Goal: Task Accomplishment & Management: Use online tool/utility

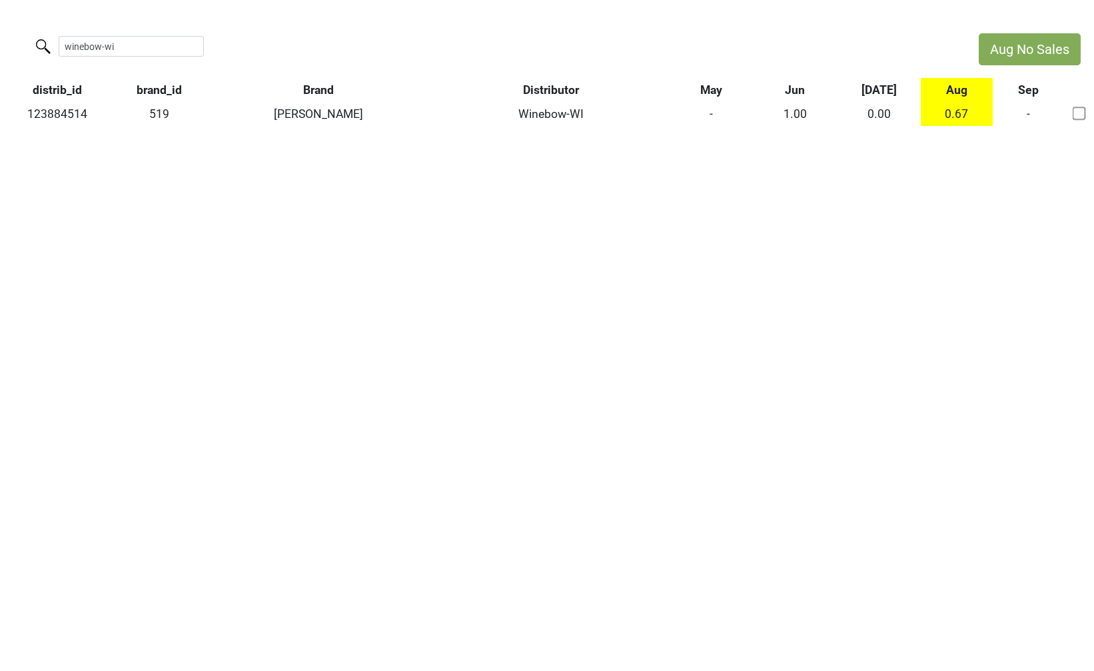
drag, startPoint x: 121, startPoint y: 48, endPoint x: -3, endPoint y: 25, distance: 126.1
click at [0, 25] on html "Aug No Sales winebow-wi distrib_id brand_id Brand Distributor May Jun Jul Aug S…" at bounding box center [547, 79] width 1094 height 159
drag, startPoint x: 117, startPoint y: 51, endPoint x: 31, endPoint y: 40, distance: 86.6
click at [31, 40] on div "elite-dc" at bounding box center [483, 47] width 966 height 29
paste input "123797624"
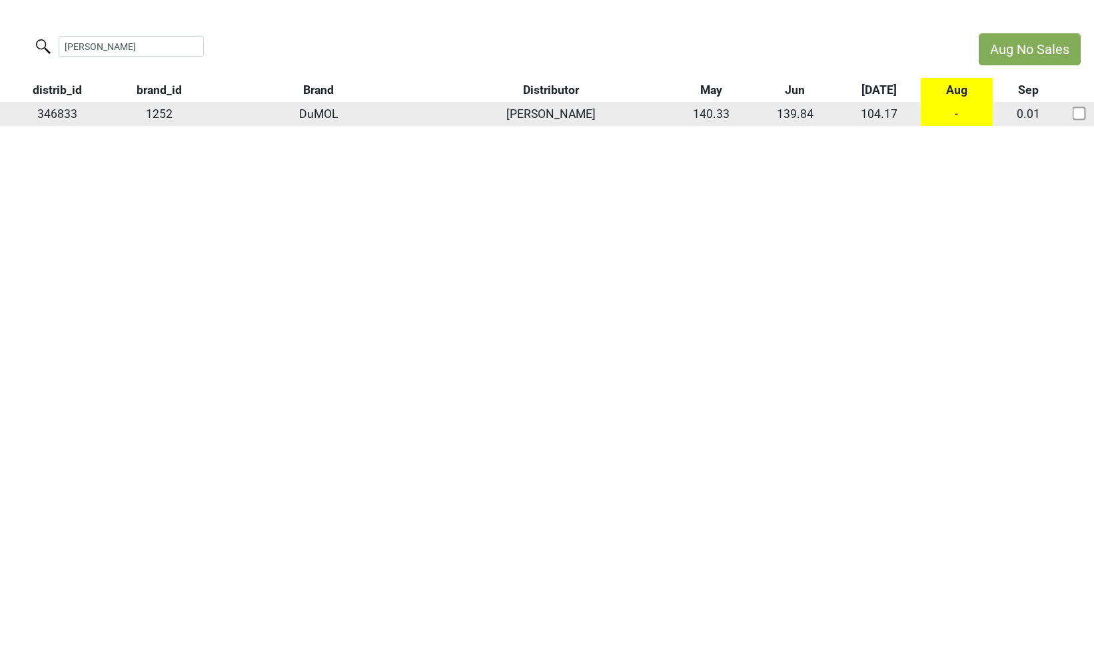
click at [53, 112] on td "346833" at bounding box center [57, 114] width 115 height 24
copy td "346833"
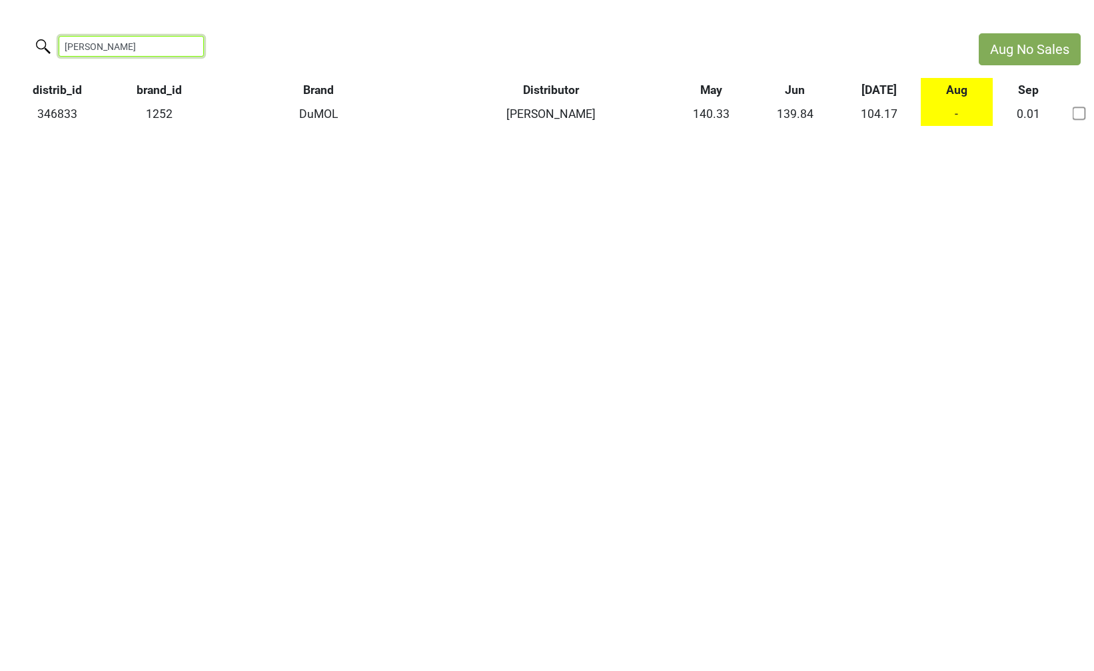
drag, startPoint x: 133, startPoint y: 53, endPoint x: 9, endPoint y: 43, distance: 123.7
click at [9, 43] on div "wilson danie" at bounding box center [483, 47] width 966 height 29
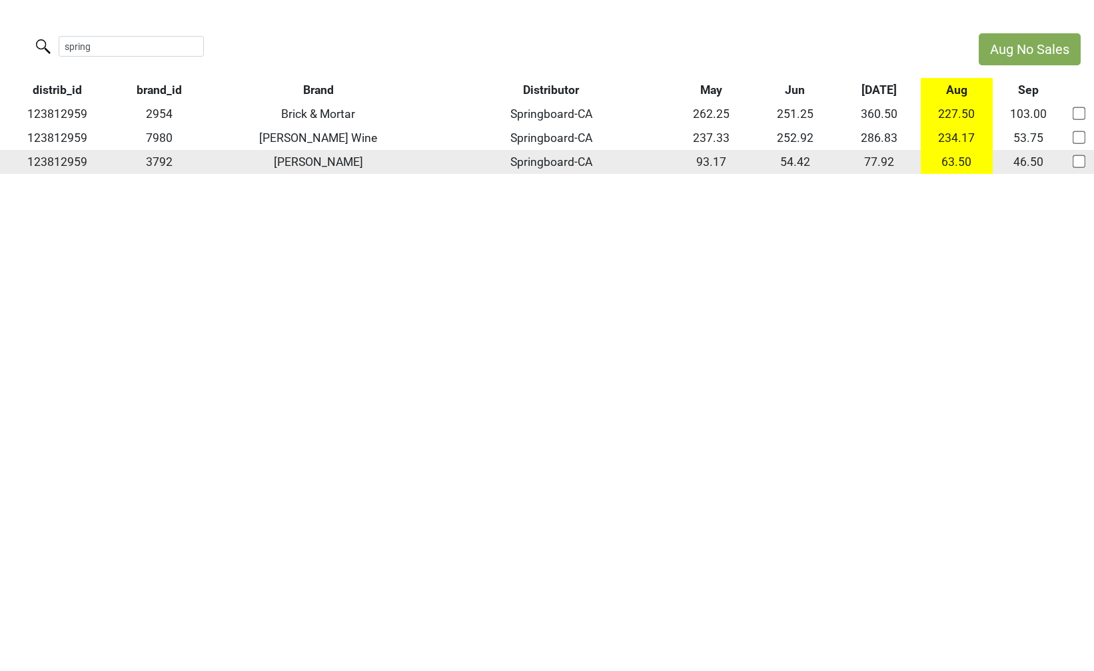
click at [69, 158] on td "123812959" at bounding box center [57, 162] width 115 height 24
copy td "123812959"
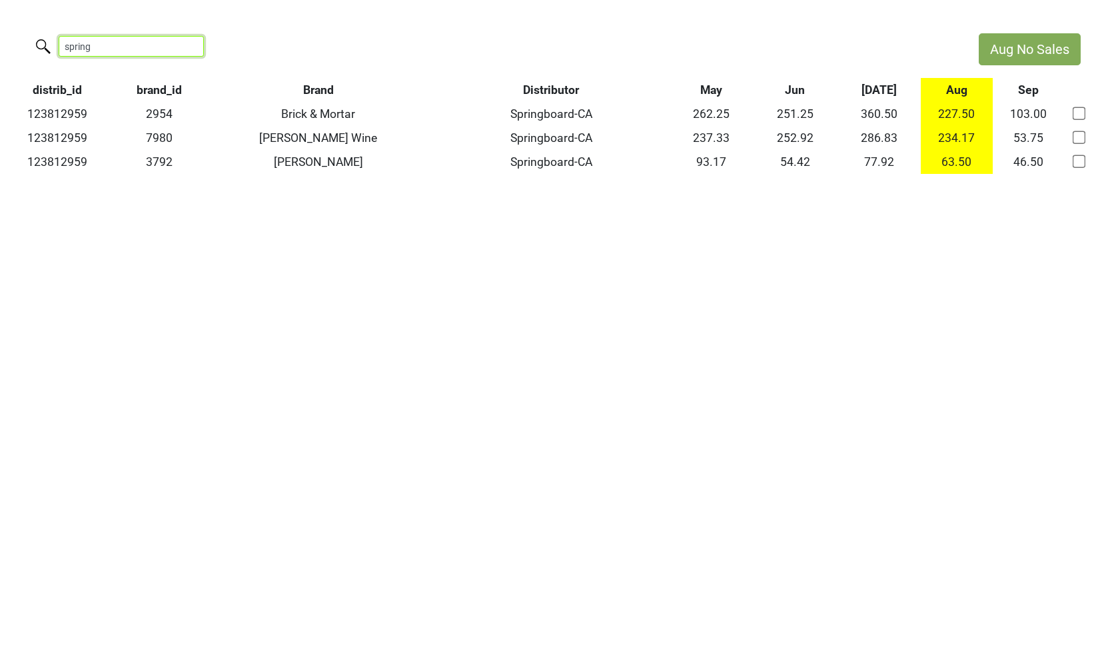
drag, startPoint x: 137, startPoint y: 48, endPoint x: -3, endPoint y: 45, distance: 139.3
click at [0, 45] on html "Aug No Sales spring distrib_id brand_id Brand Distributor May Jun Jul Aug Sep 1…" at bounding box center [547, 103] width 1094 height 207
paste input "123860908"
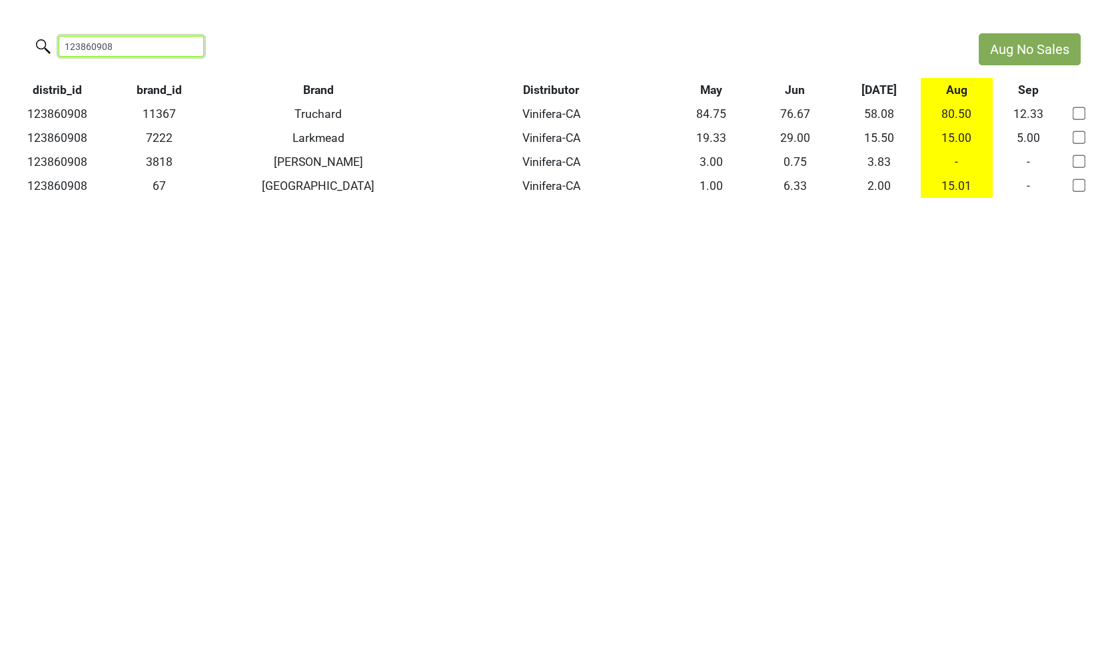
drag, startPoint x: 139, startPoint y: 46, endPoint x: -3, endPoint y: 32, distance: 142.0
click at [0, 32] on html "Aug No Sales 123860908 distrib_id brand_id Brand Distributor May Jun Jul Aug Se…" at bounding box center [547, 115] width 1094 height 231
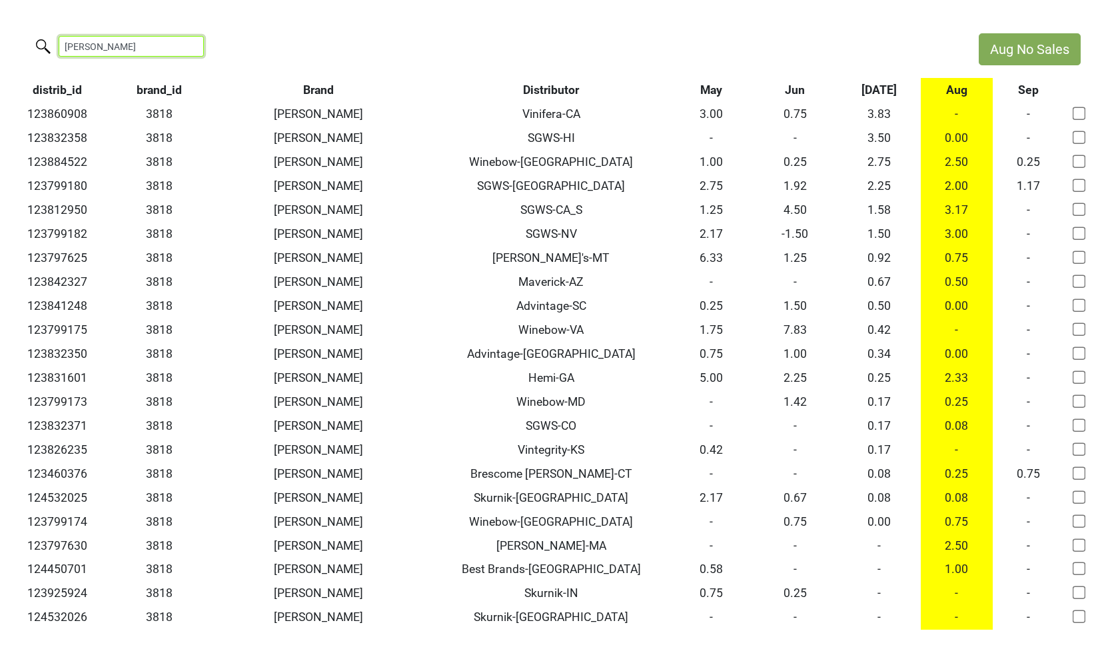
type input "colgin"
click at [549, 90] on th "Distributor" at bounding box center [552, 90] width 236 height 24
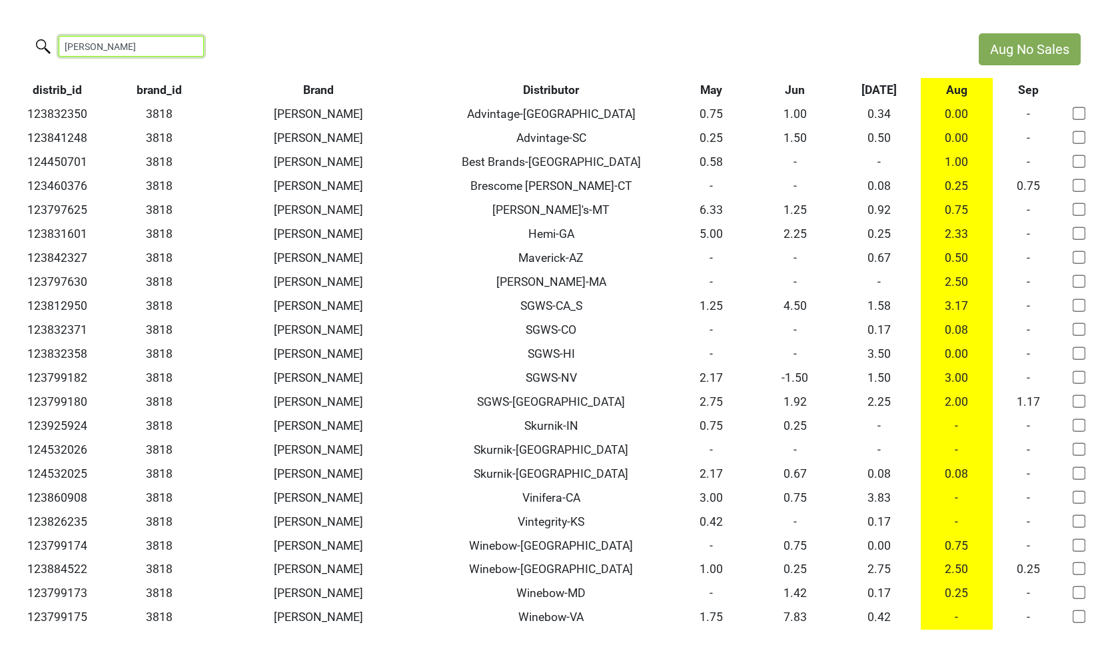
drag, startPoint x: 102, startPoint y: 48, endPoint x: 10, endPoint y: 47, distance: 92.0
click at [10, 47] on div "colgin" at bounding box center [483, 47] width 966 height 29
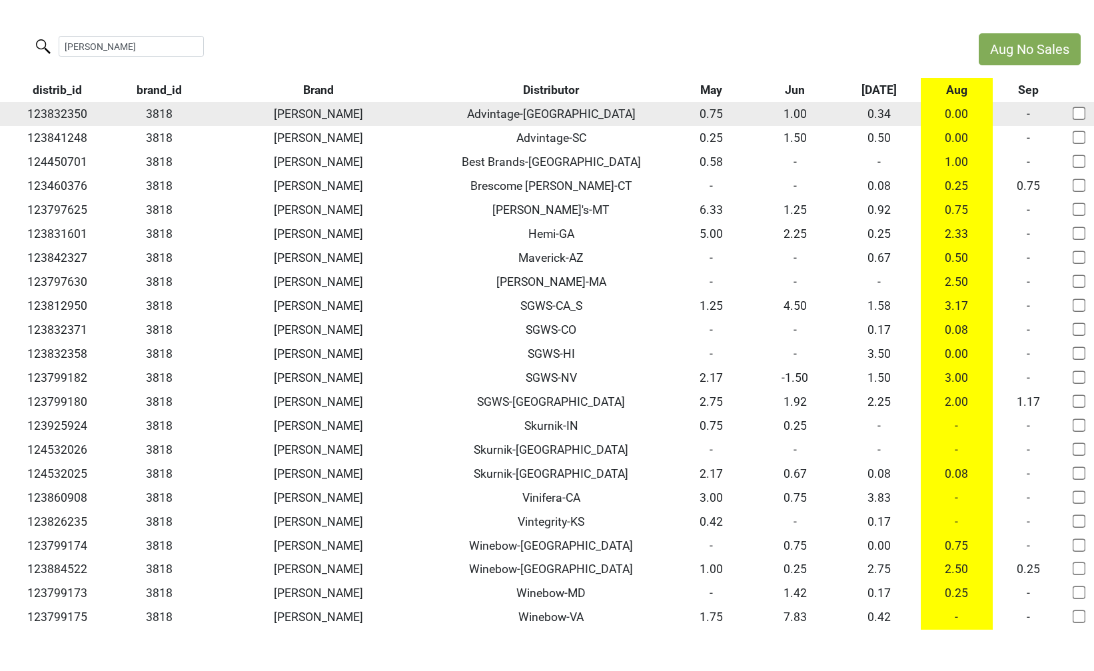
click at [1082, 117] on input "checkbox" at bounding box center [1079, 113] width 13 height 13
checkbox input "true"
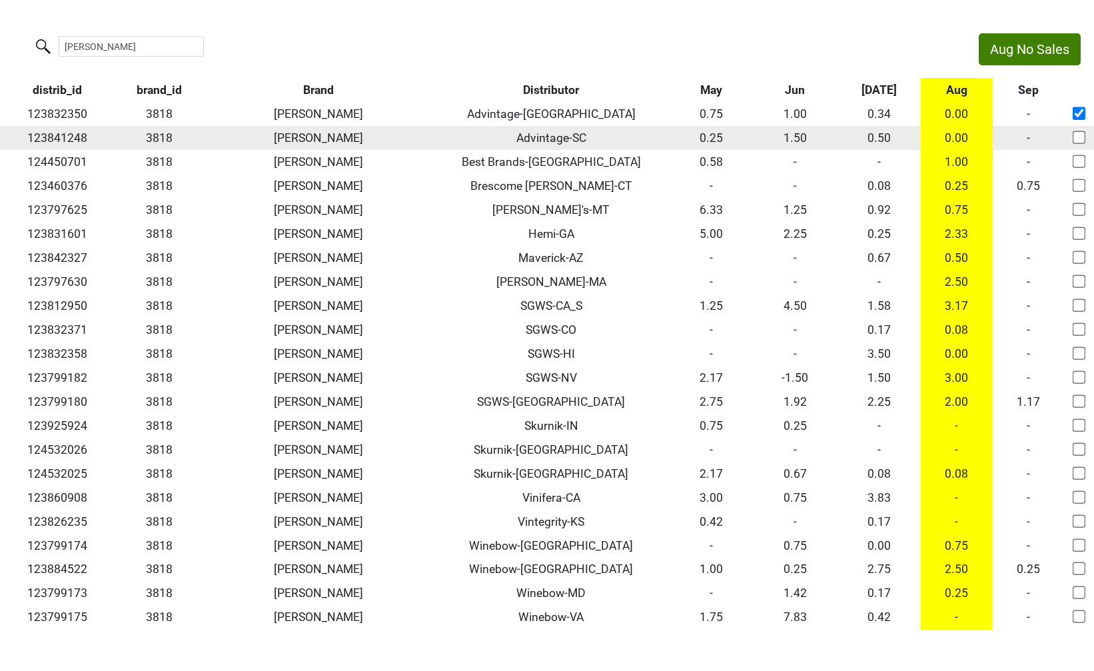
click at [1082, 131] on input "checkbox" at bounding box center [1079, 137] width 13 height 13
checkbox input "false"
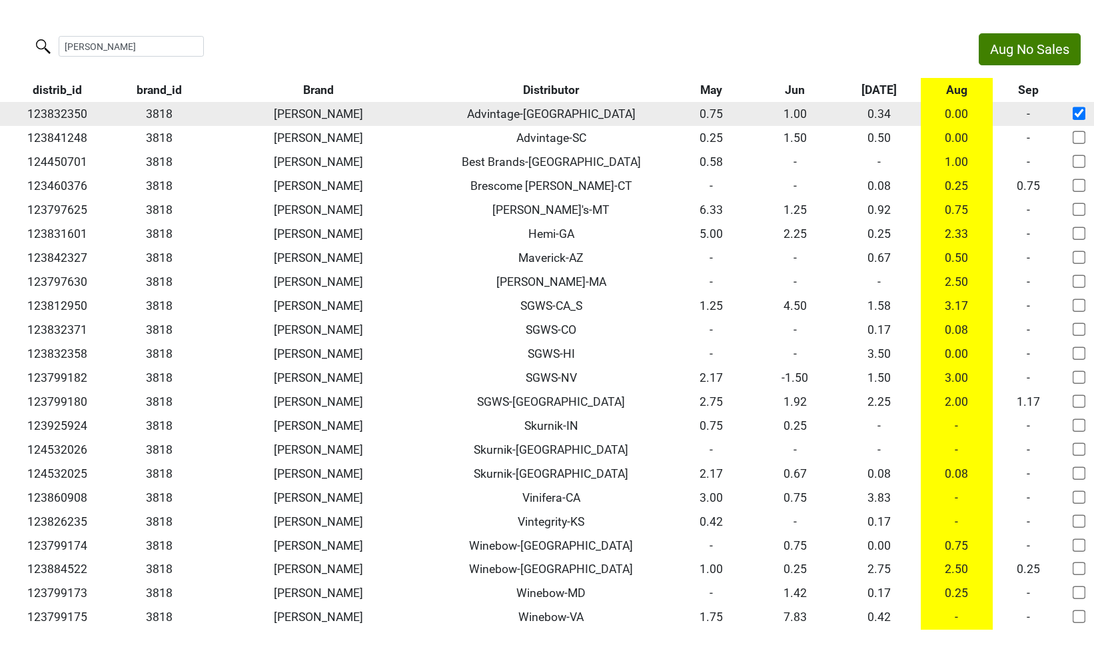
click at [1082, 118] on input "checkbox" at bounding box center [1079, 113] width 13 height 13
checkbox input "false"
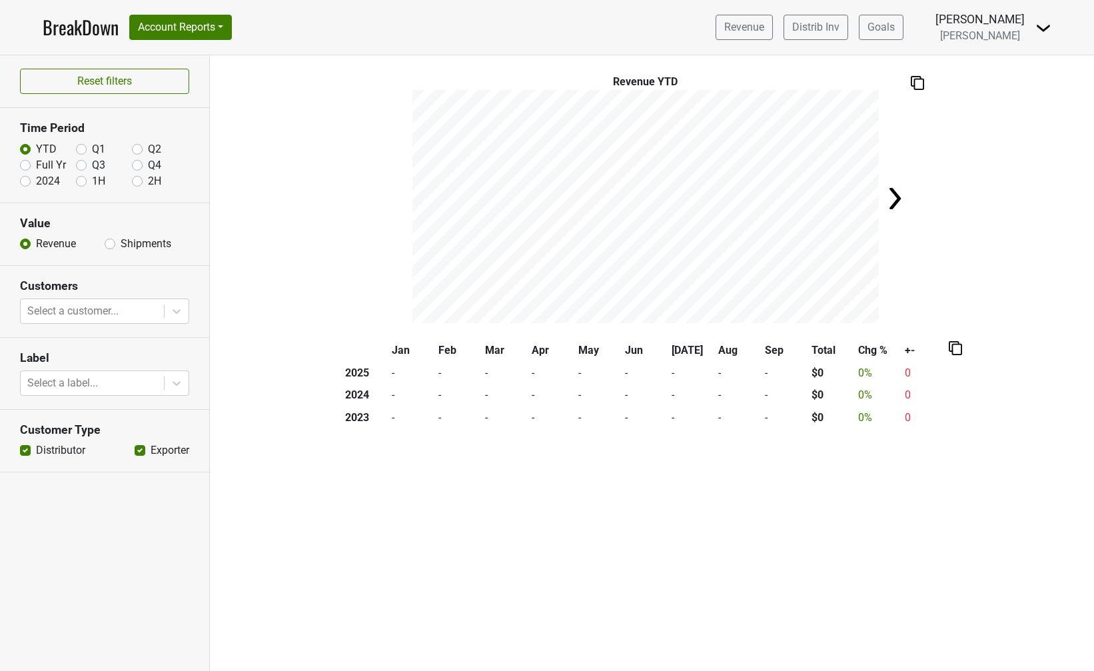
click at [1051, 21] on img at bounding box center [1044, 28] width 16 height 16
click at [1014, 87] on div "Control Center Logout" at bounding box center [998, 64] width 107 height 55
click at [1009, 77] on div "Revenue YTD" at bounding box center [652, 198] width 884 height 249
click at [1042, 27] on img at bounding box center [1044, 28] width 16 height 16
click at [1024, 69] on link "Logout" at bounding box center [998, 75] width 105 height 21
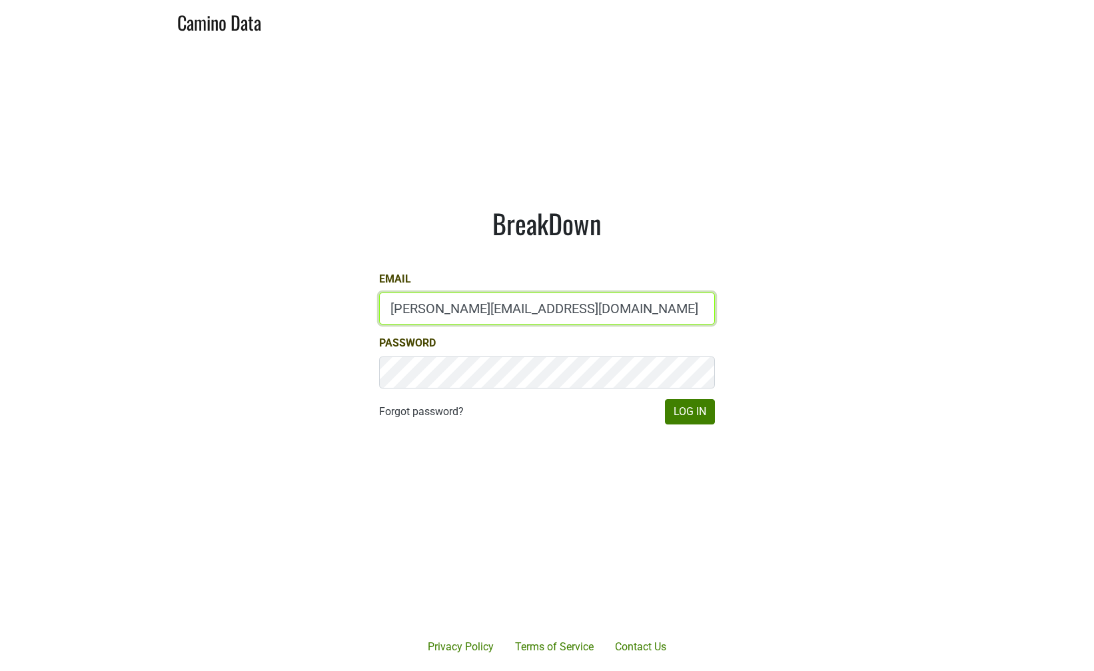
click at [425, 303] on input "jake@colgincellars.com" at bounding box center [547, 309] width 336 height 32
type input "marc@dumol.com"
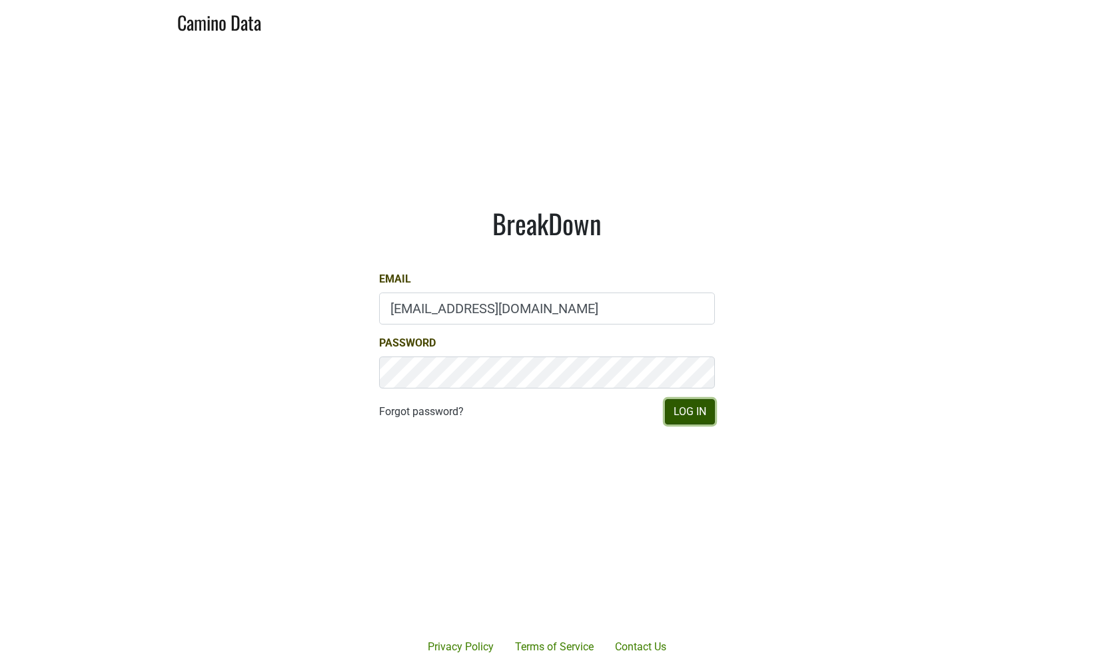
click at [697, 412] on button "Log In" at bounding box center [690, 411] width 50 height 25
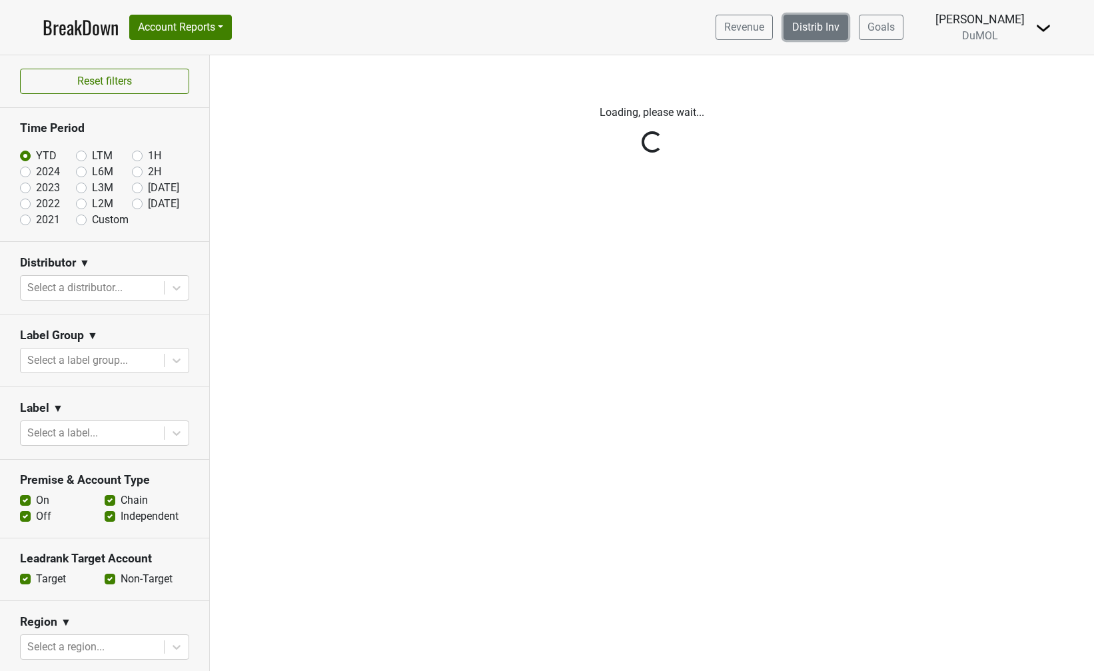
click at [834, 30] on link "Distrib Inv" at bounding box center [816, 27] width 65 height 25
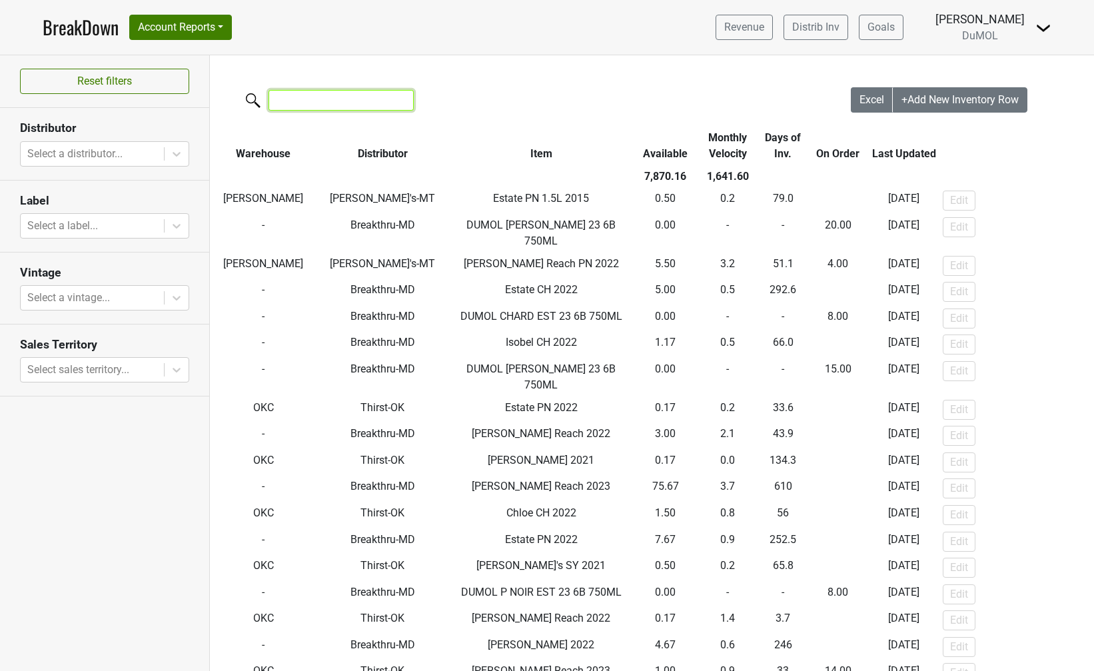
click at [323, 102] on input "search" at bounding box center [341, 100] width 145 height 21
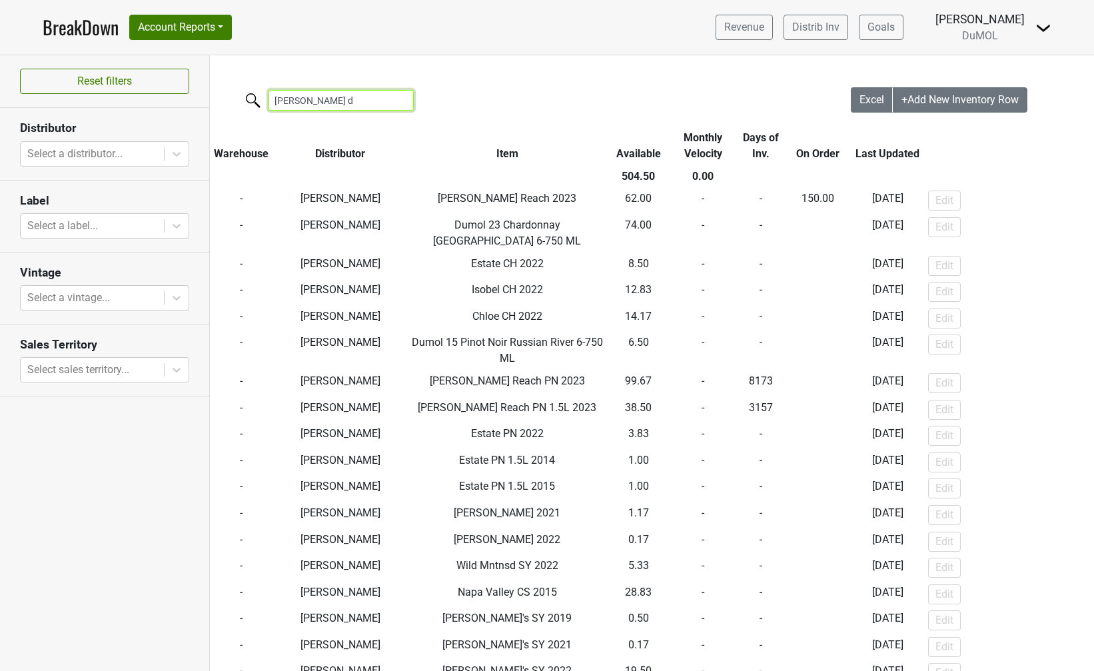
type input "wilson d"
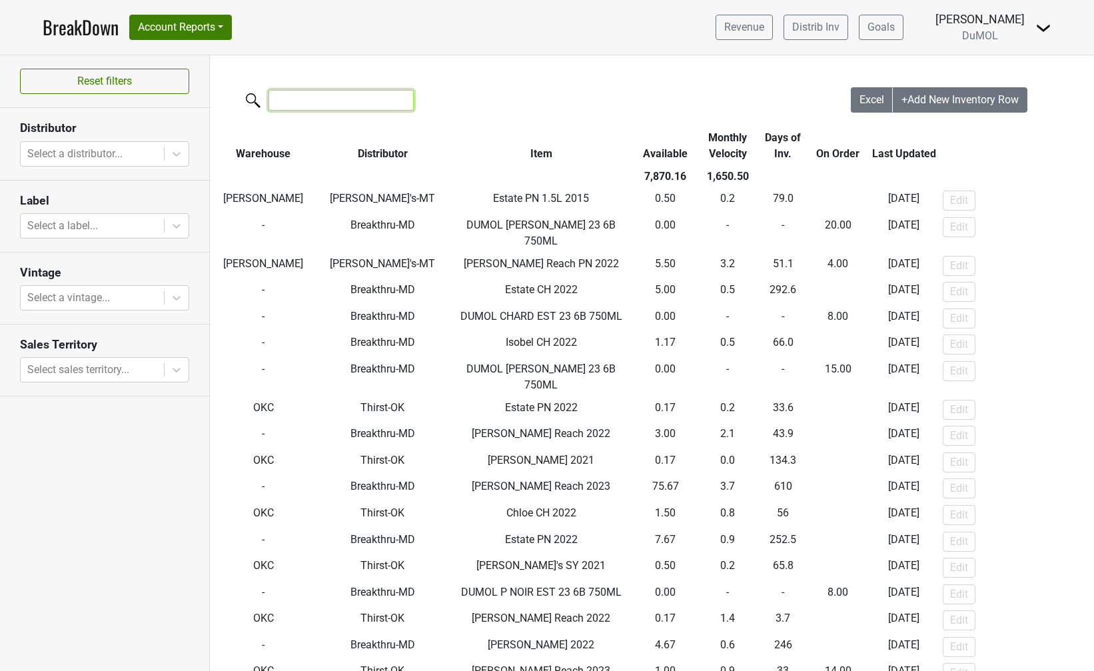
click at [323, 99] on input "search" at bounding box center [341, 100] width 145 height 21
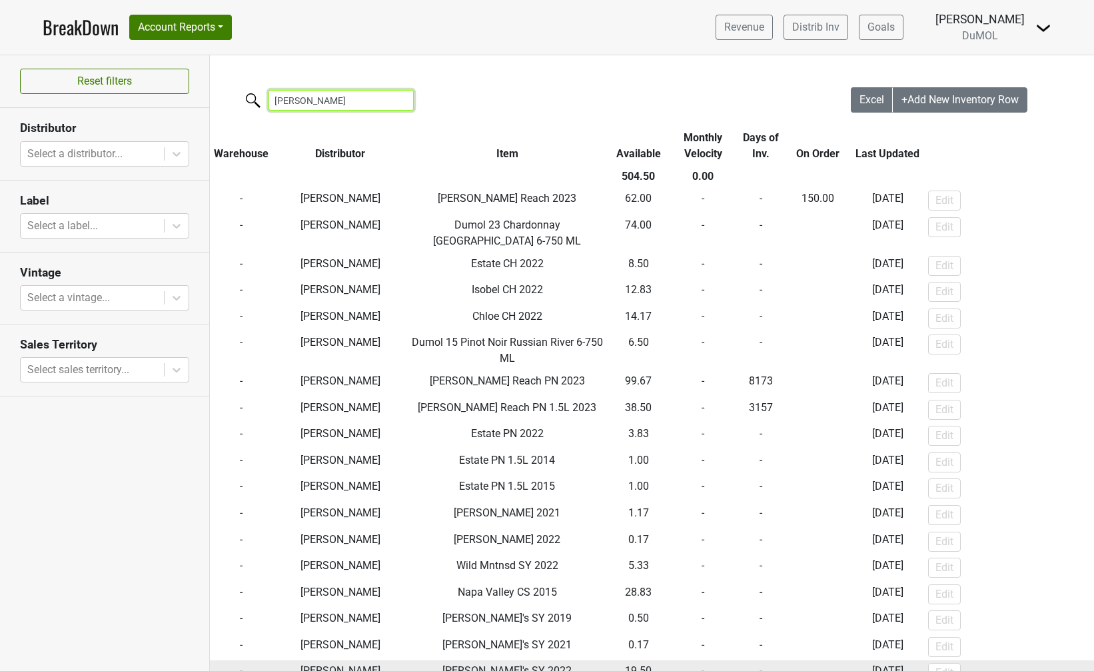
type input "[PERSON_NAME]"
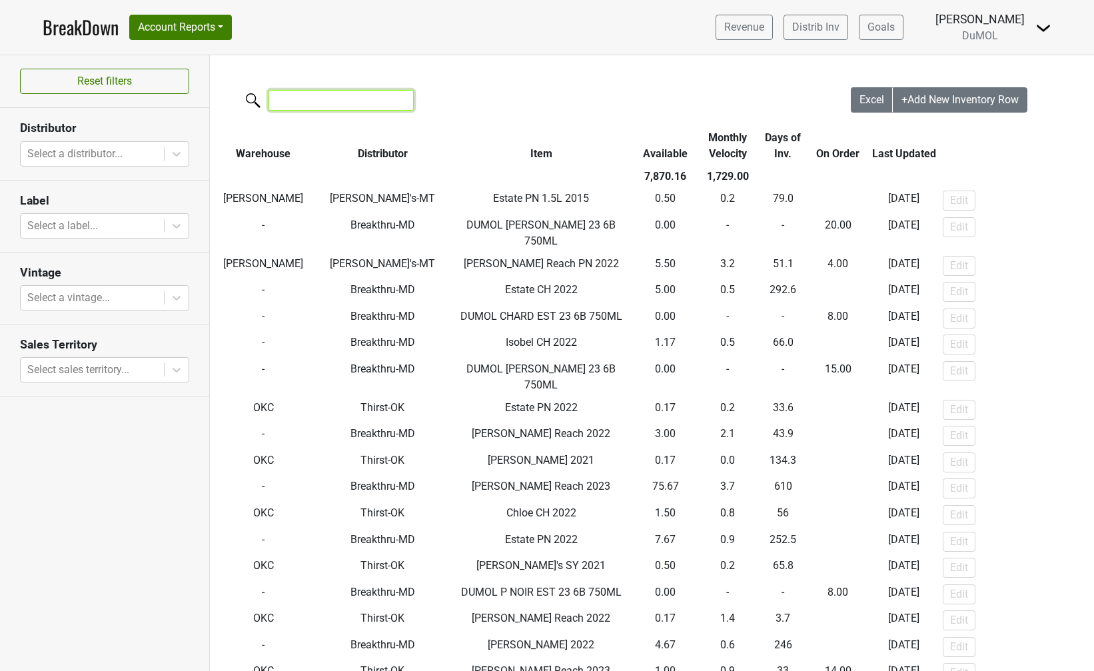
click at [350, 93] on input "search" at bounding box center [341, 100] width 145 height 21
click at [344, 95] on input "search" at bounding box center [341, 100] width 145 height 21
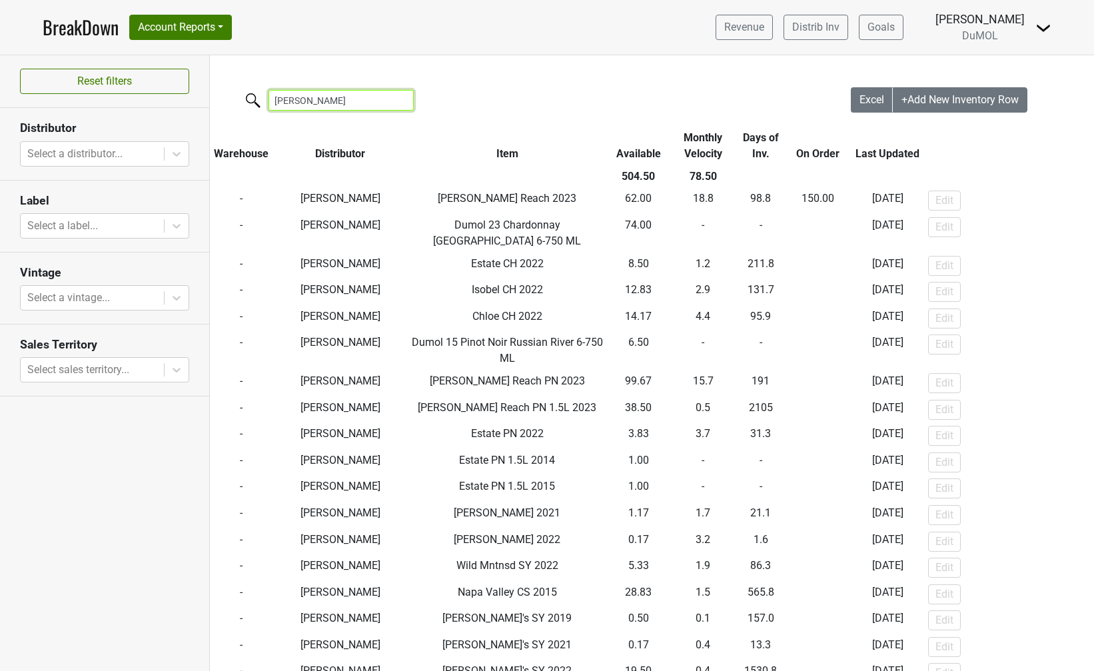
type input "wilson daniel"
click at [706, 145] on th "Monthly Velocity" at bounding box center [703, 146] width 65 height 39
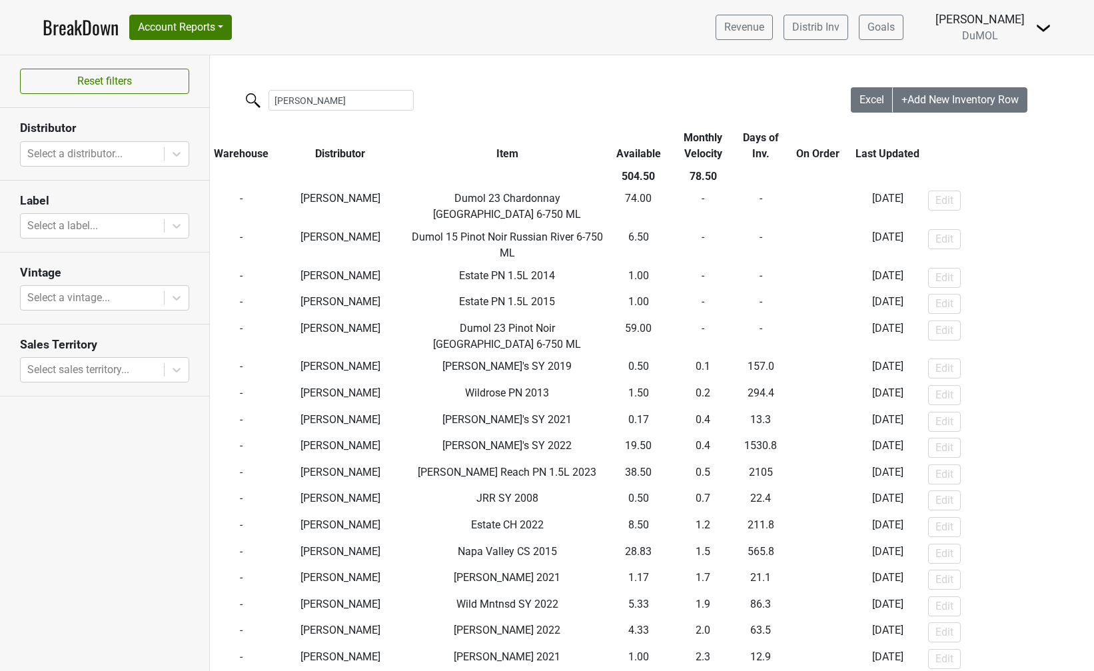
click at [706, 145] on th "Monthly Velocity" at bounding box center [703, 146] width 65 height 39
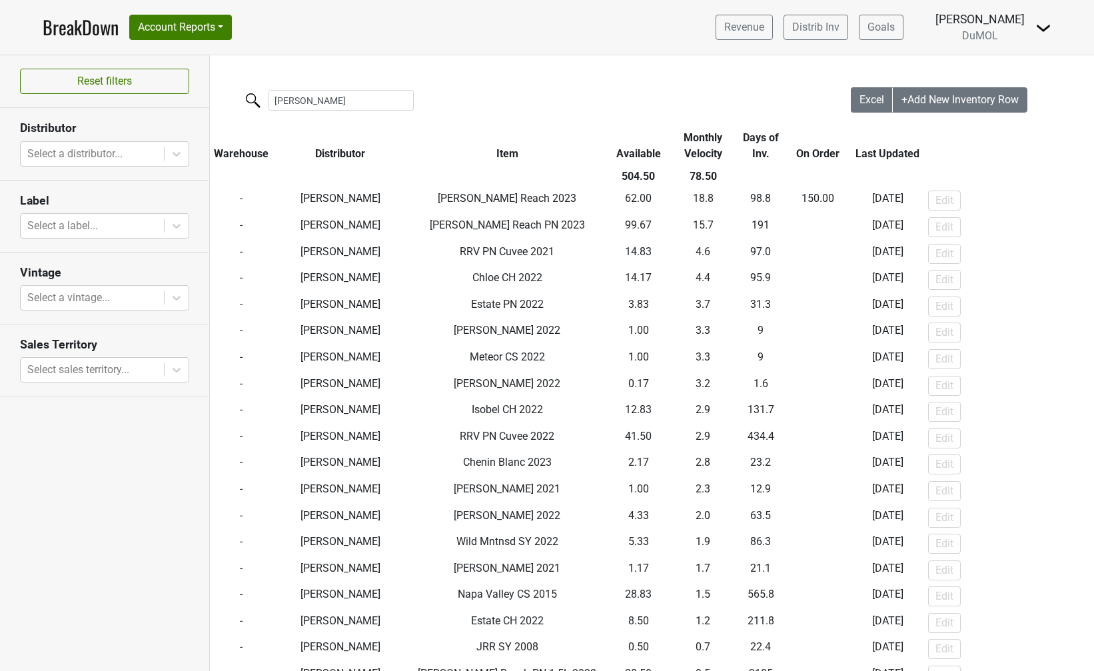
click at [1040, 27] on img at bounding box center [1044, 28] width 16 height 16
click at [976, 105] on link "Logout" at bounding box center [998, 96] width 105 height 21
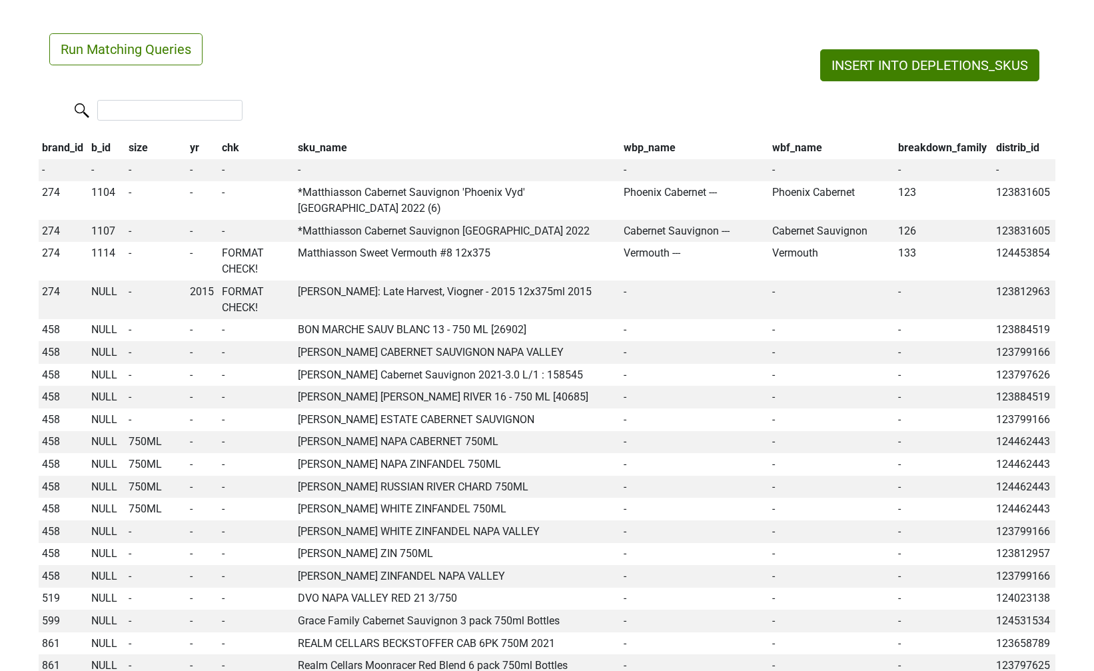
click at [186, 45] on button "Run Matching Queries" at bounding box center [125, 49] width 153 height 32
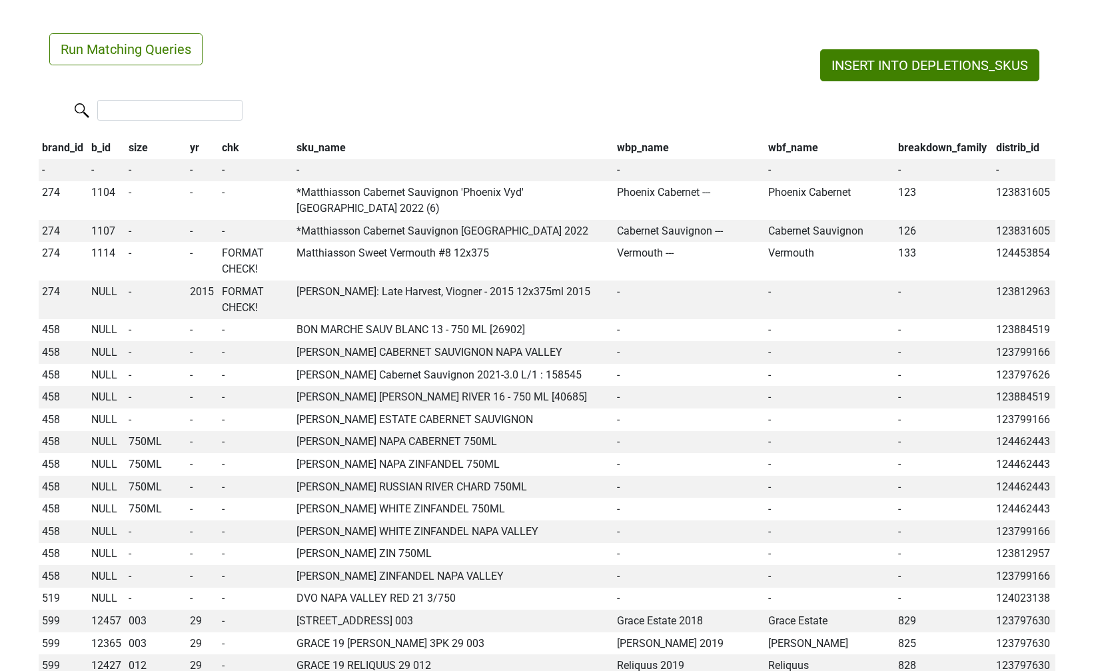
click at [650, 143] on th "wbp_name" at bounding box center [689, 148] width 151 height 23
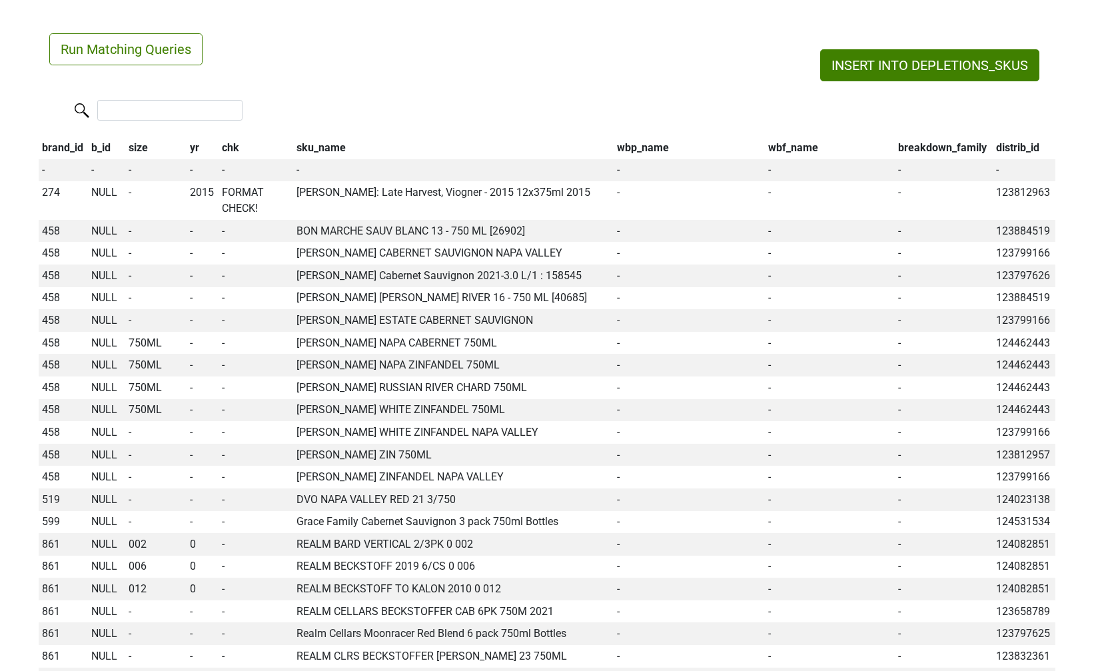
click at [650, 143] on th "wbp_name" at bounding box center [689, 148] width 151 height 23
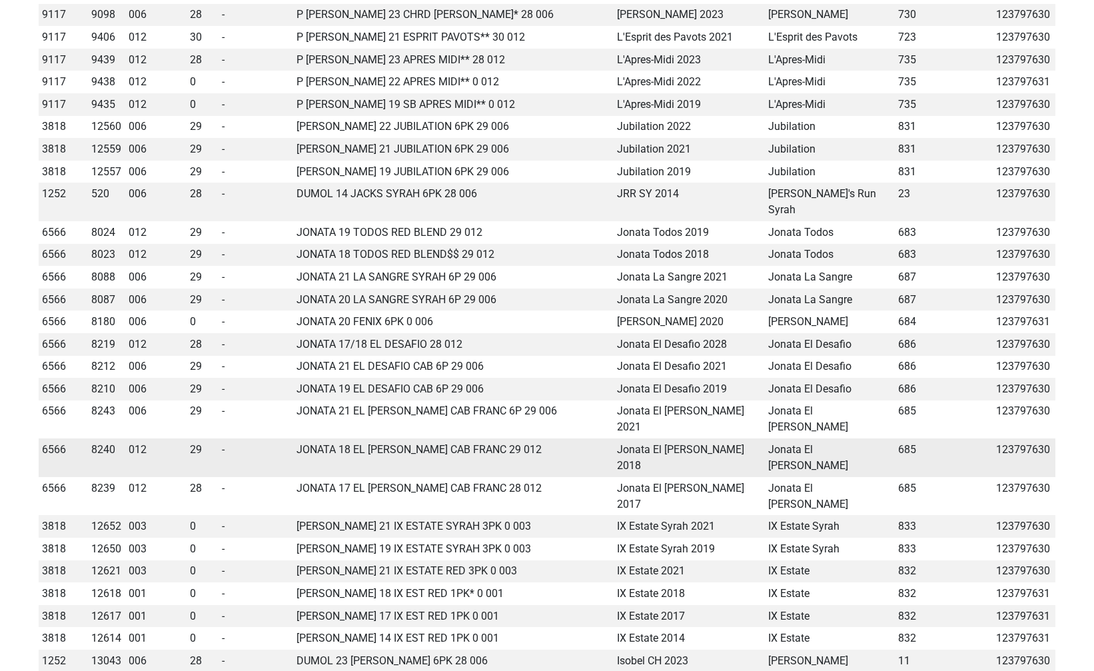
scroll to position [1699, 0]
click at [55, 334] on td "6566" at bounding box center [63, 345] width 49 height 23
click at [104, 339] on span "8219" at bounding box center [103, 345] width 24 height 13
type input "18 jonata el d"
click at [154, 387] on div "18 Jonata El Desafio 750ml" at bounding box center [176, 404] width 175 height 34
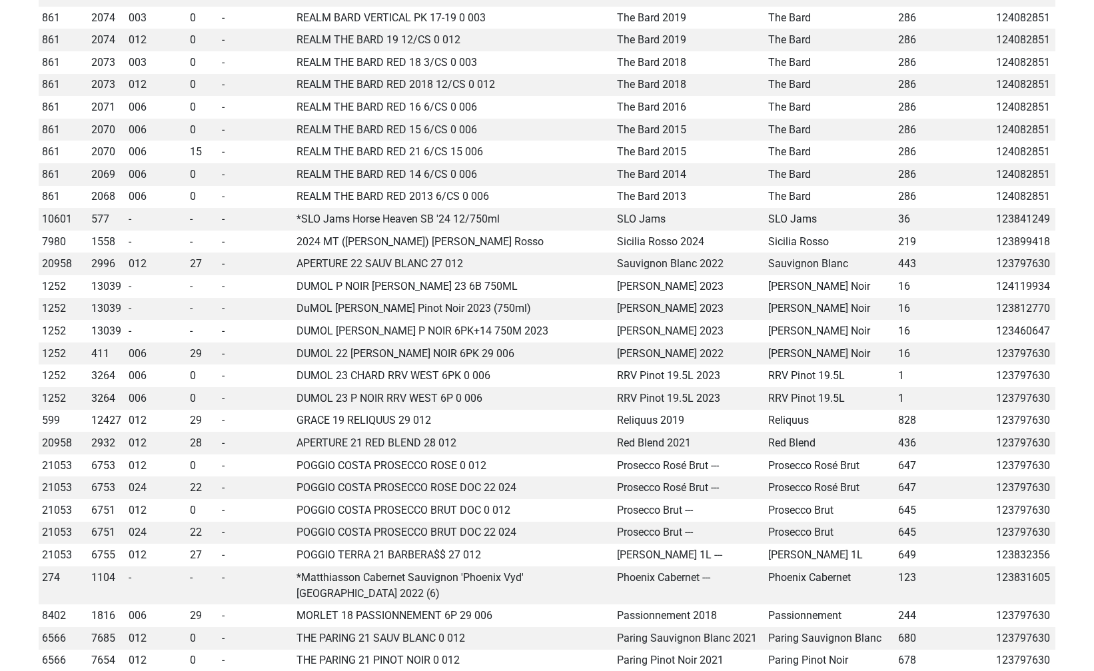
scroll to position [639, 0]
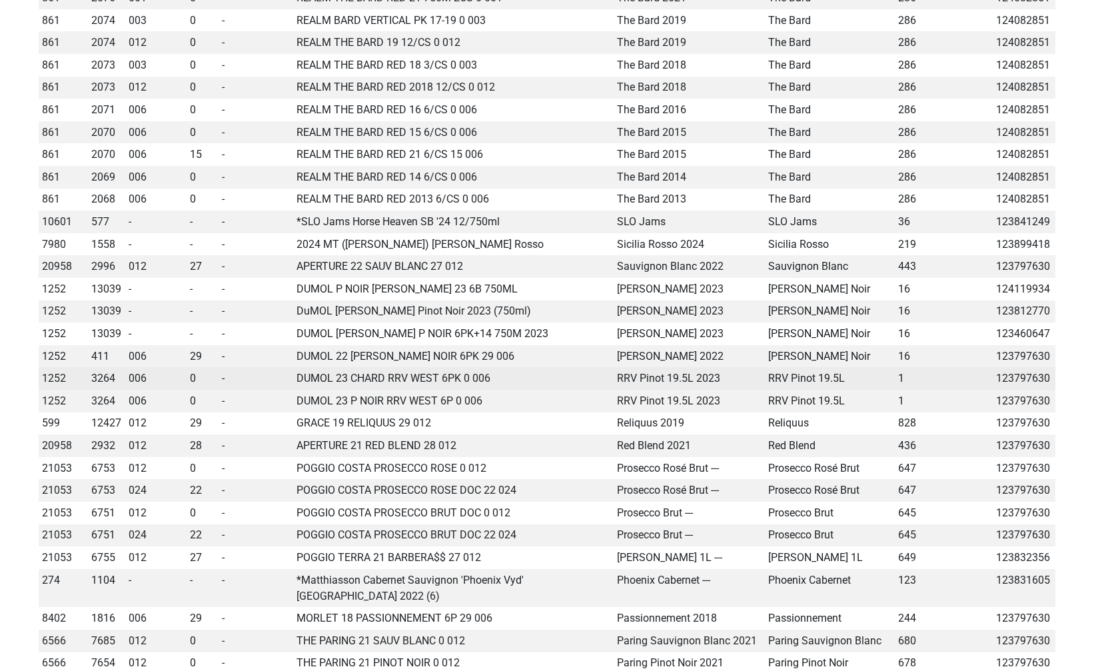
click at [58, 378] on td "1252" at bounding box center [63, 378] width 49 height 23
click at [98, 375] on span "3264" at bounding box center [103, 378] width 24 height 13
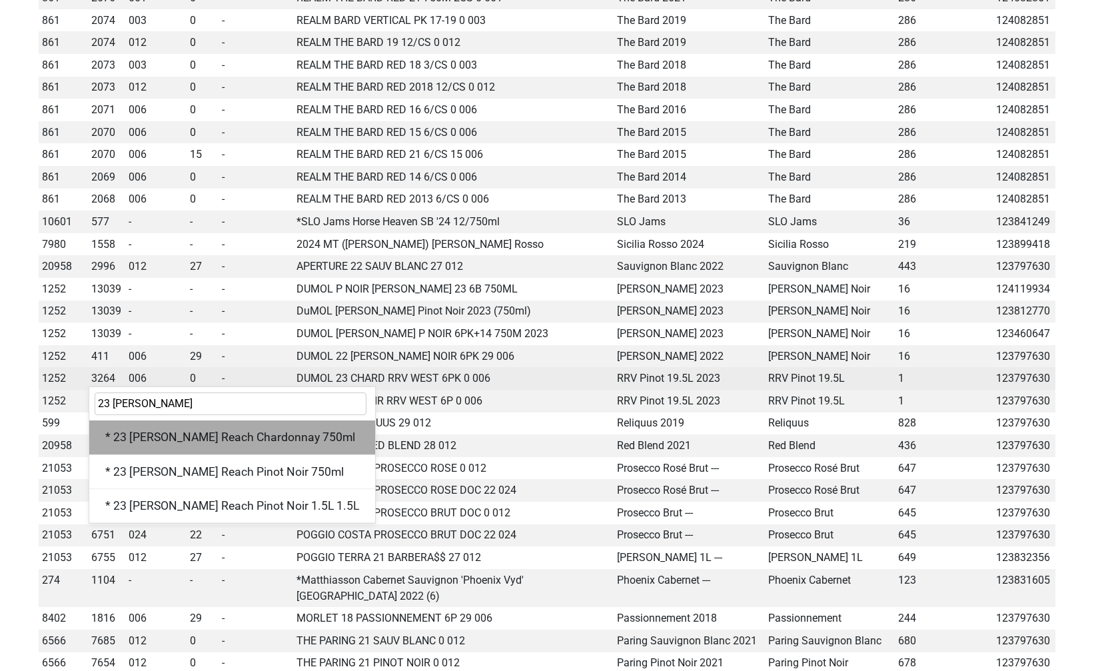
type input "23 [PERSON_NAME]"
click at [143, 432] on div "* 23 [PERSON_NAME] Reach Chardonnay 750ml" at bounding box center [232, 437] width 286 height 34
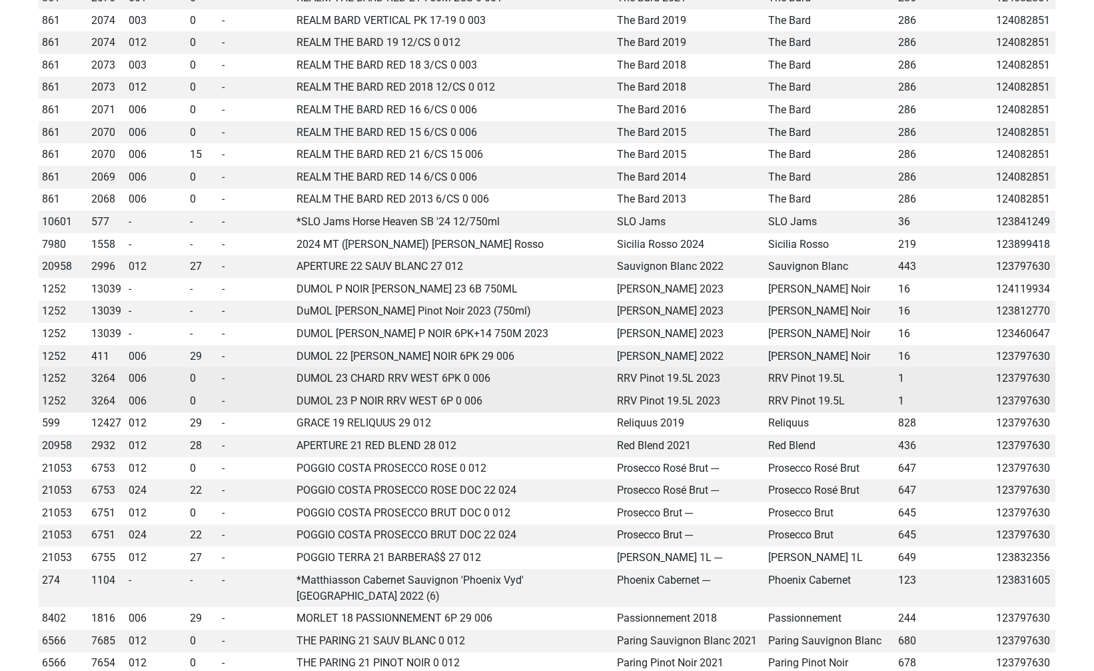
click at [97, 399] on span "3264" at bounding box center [103, 400] width 24 height 13
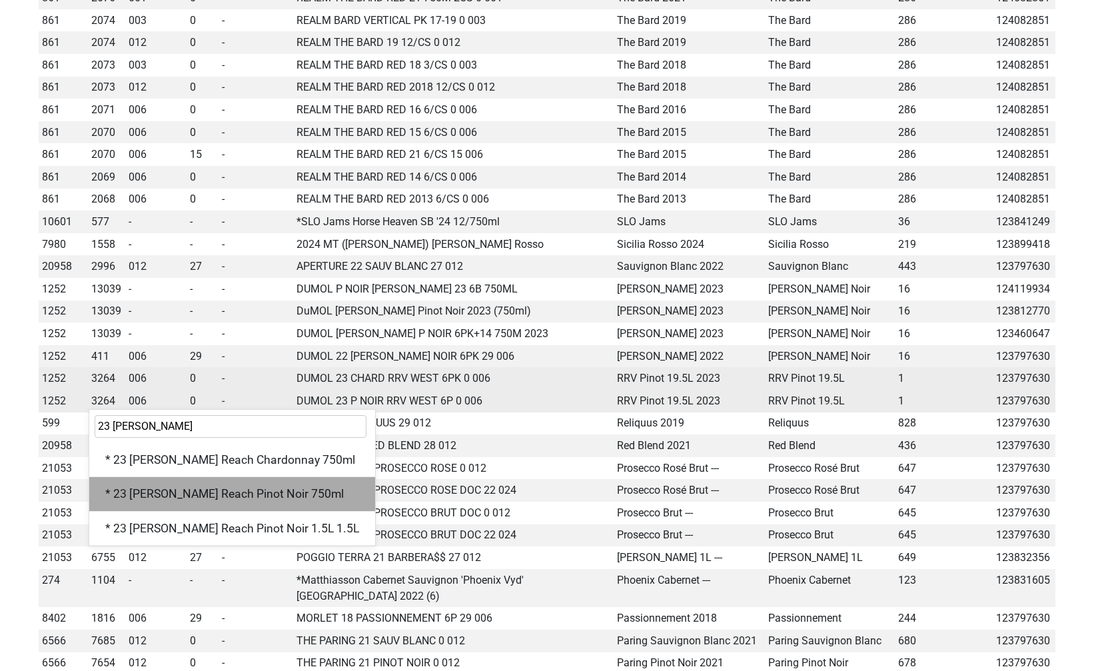
type input "23 [PERSON_NAME]"
click at [237, 488] on div "* 23 [PERSON_NAME] Reach Pinot Noir 750ml" at bounding box center [232, 494] width 286 height 34
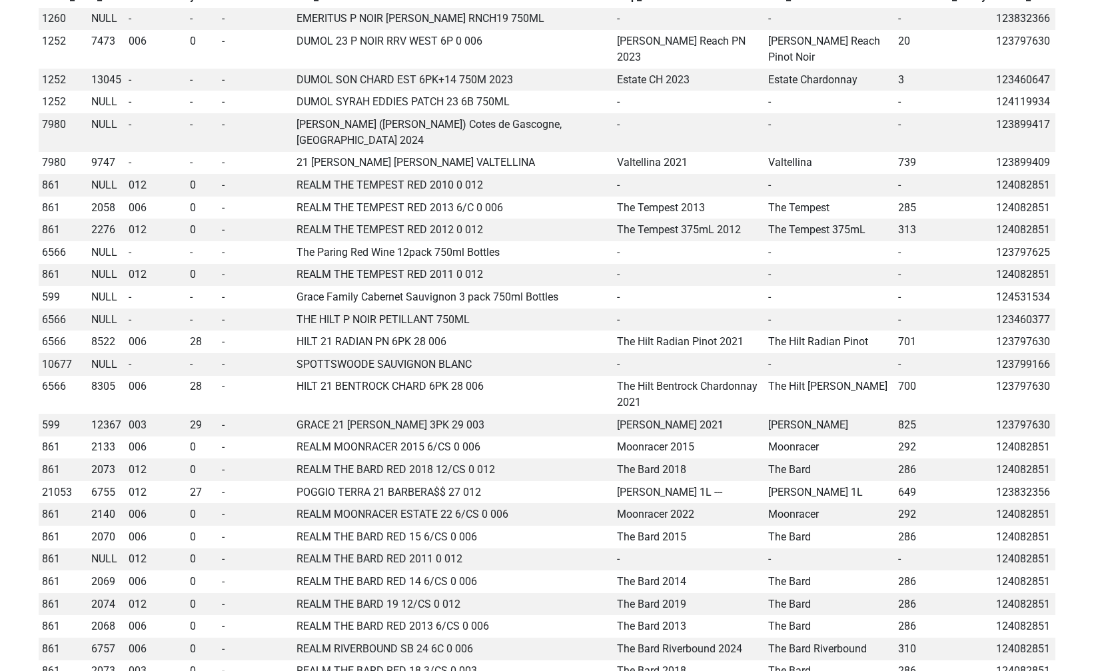
scroll to position [0, 0]
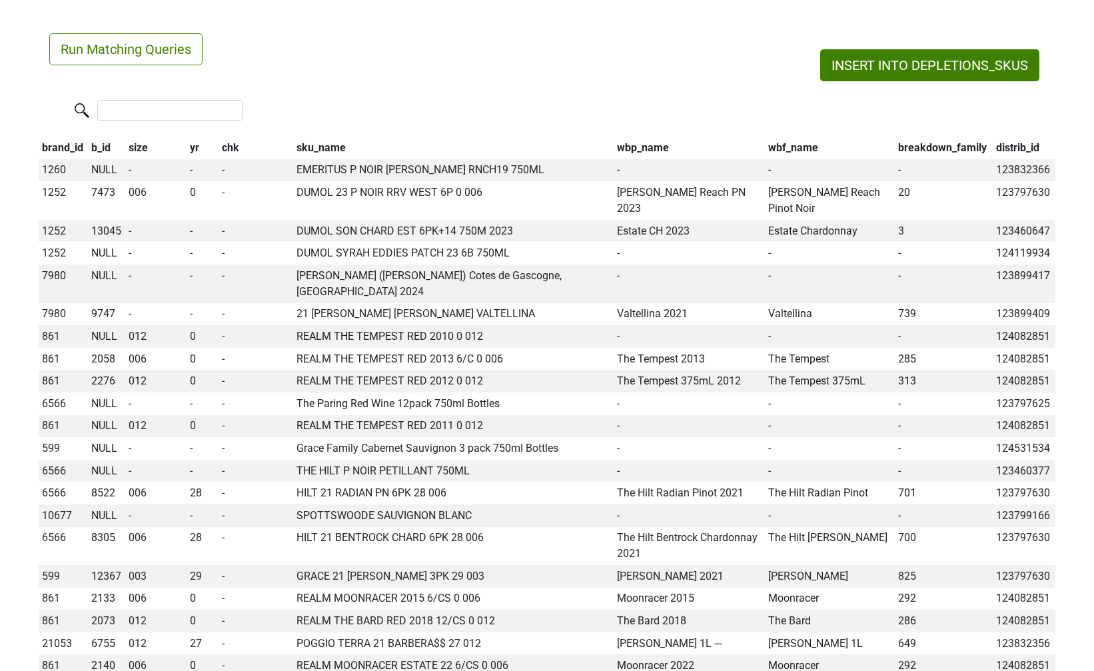
click at [630, 146] on th "wbp_name" at bounding box center [689, 148] width 151 height 23
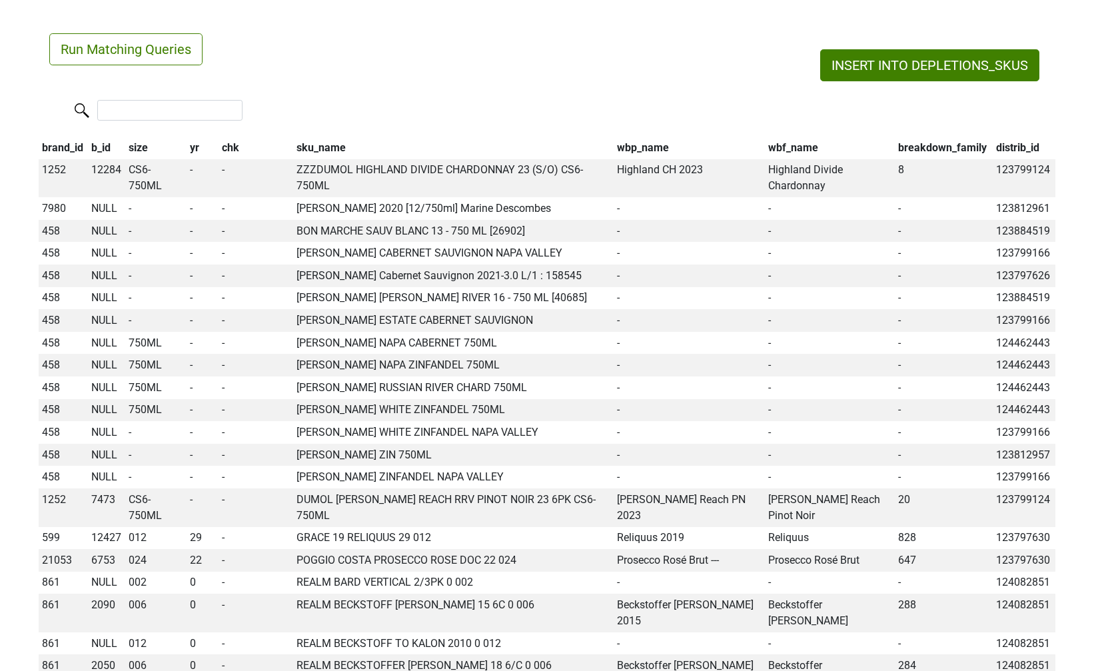
click at [630, 146] on th "wbp_name" at bounding box center [689, 148] width 151 height 23
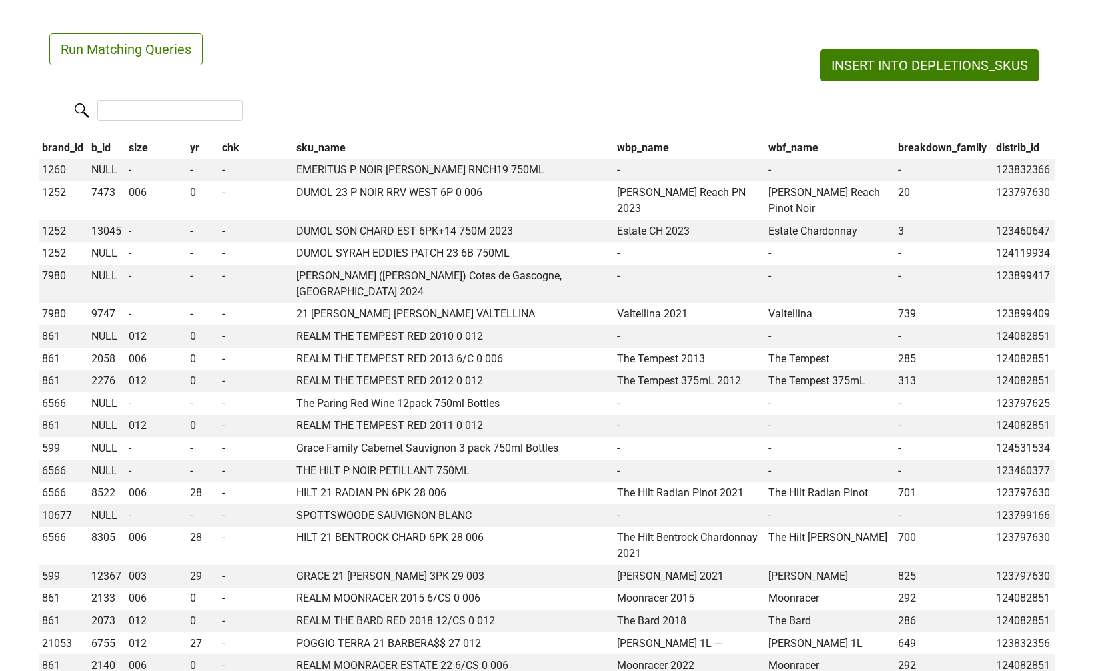
click at [630, 145] on th "wbp_name" at bounding box center [689, 148] width 151 height 23
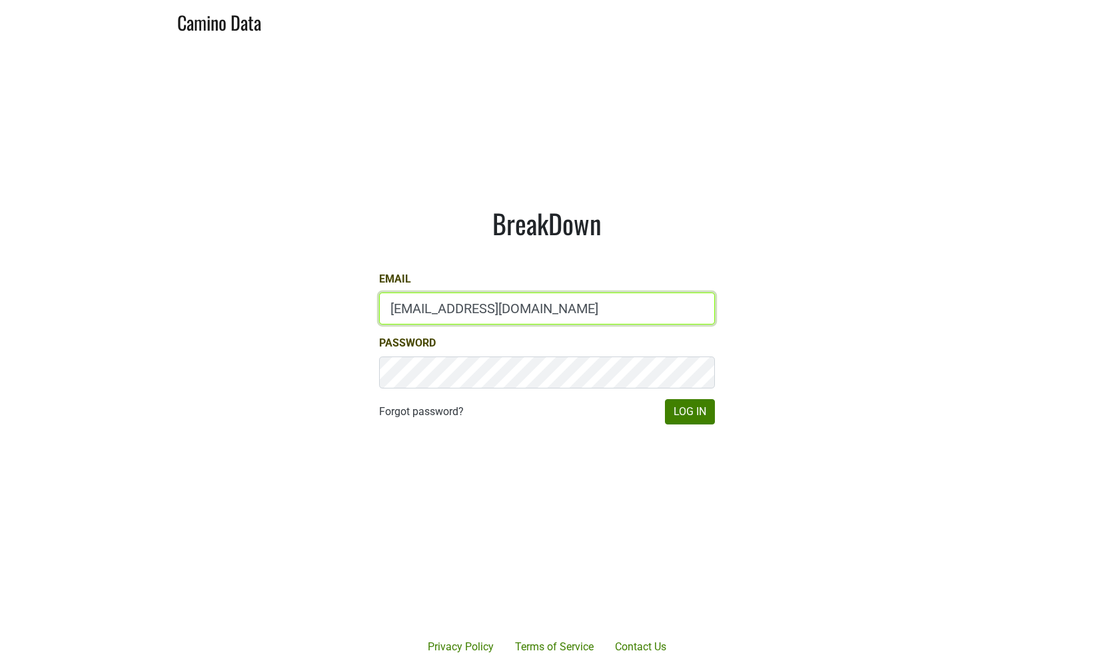
click at [433, 310] on input "marc@dumol.com" at bounding box center [547, 309] width 336 height 32
type input "jake@colgincellars.com"
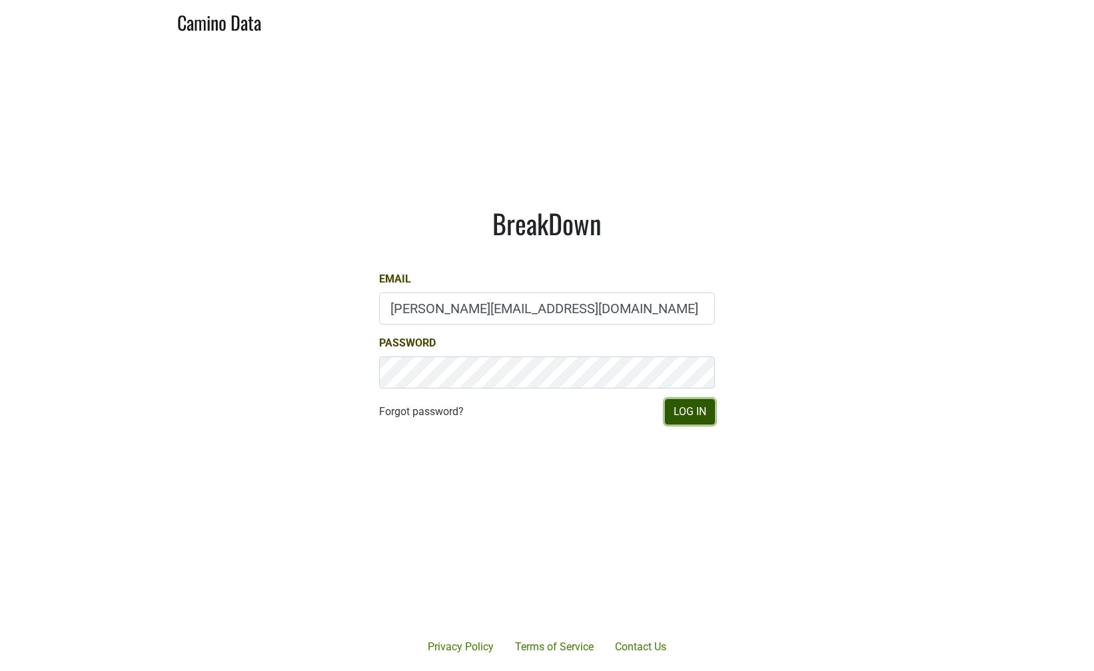
click at [680, 415] on button "Log In" at bounding box center [690, 411] width 50 height 25
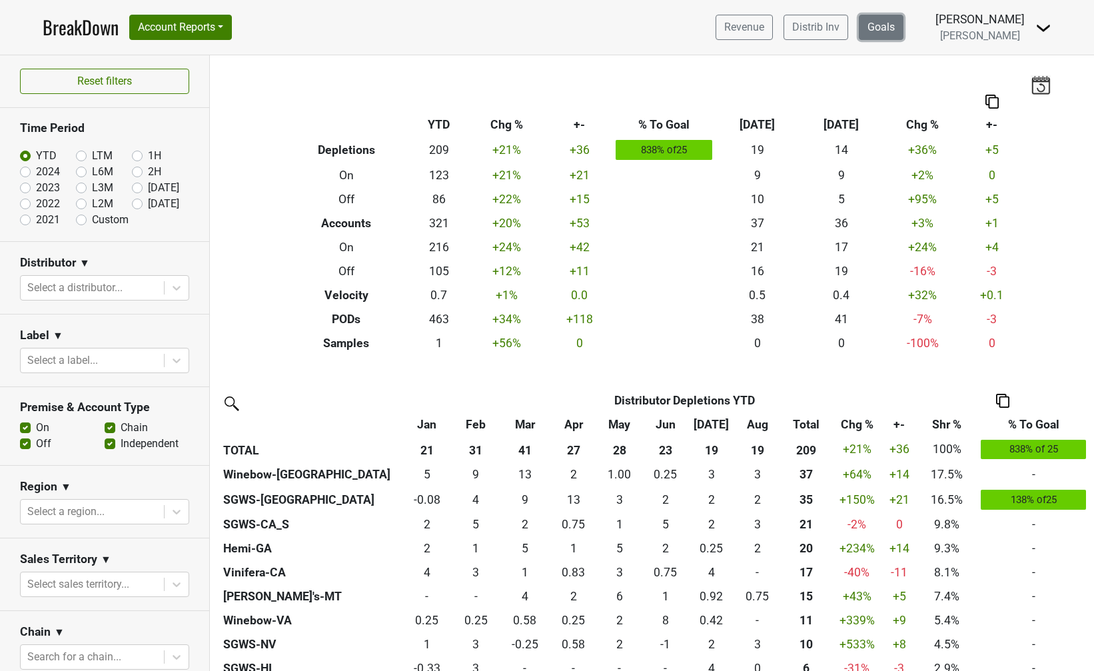
click at [896, 24] on link "Goals" at bounding box center [881, 27] width 45 height 25
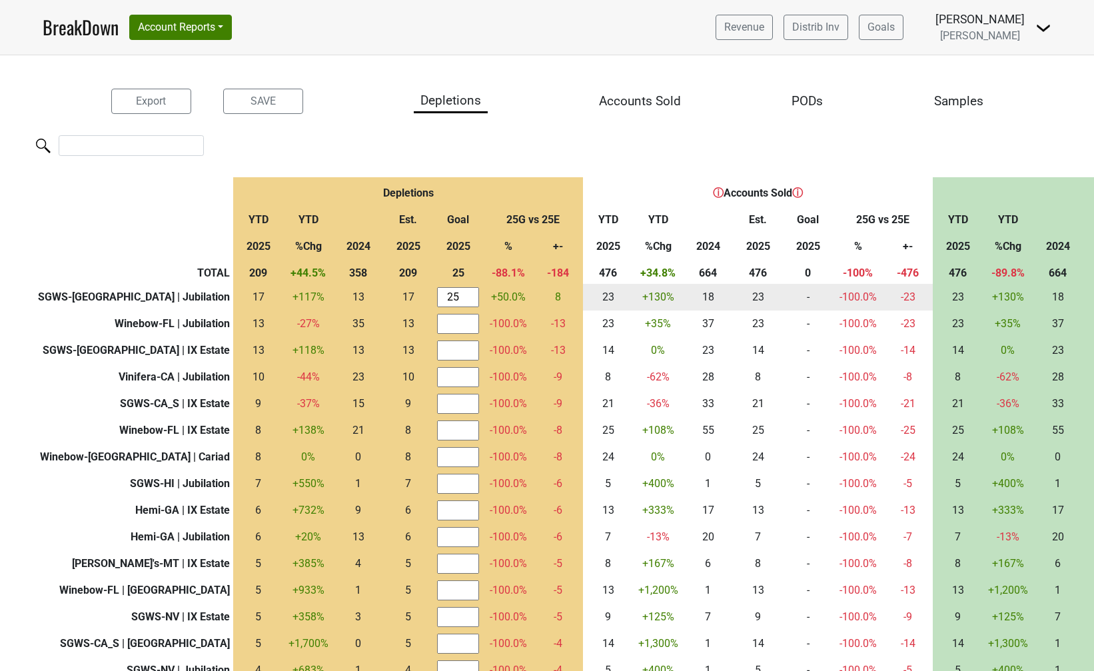
drag, startPoint x: 424, startPoint y: 295, endPoint x: 375, endPoint y: 285, distance: 50.5
click at [377, 287] on tr "SGWS-TX | Jubilation 16.668 17 +117 % 13.083 13 16.668 17 25 +50.0% 8.332 8 23 …" at bounding box center [816, 297] width 1633 height 27
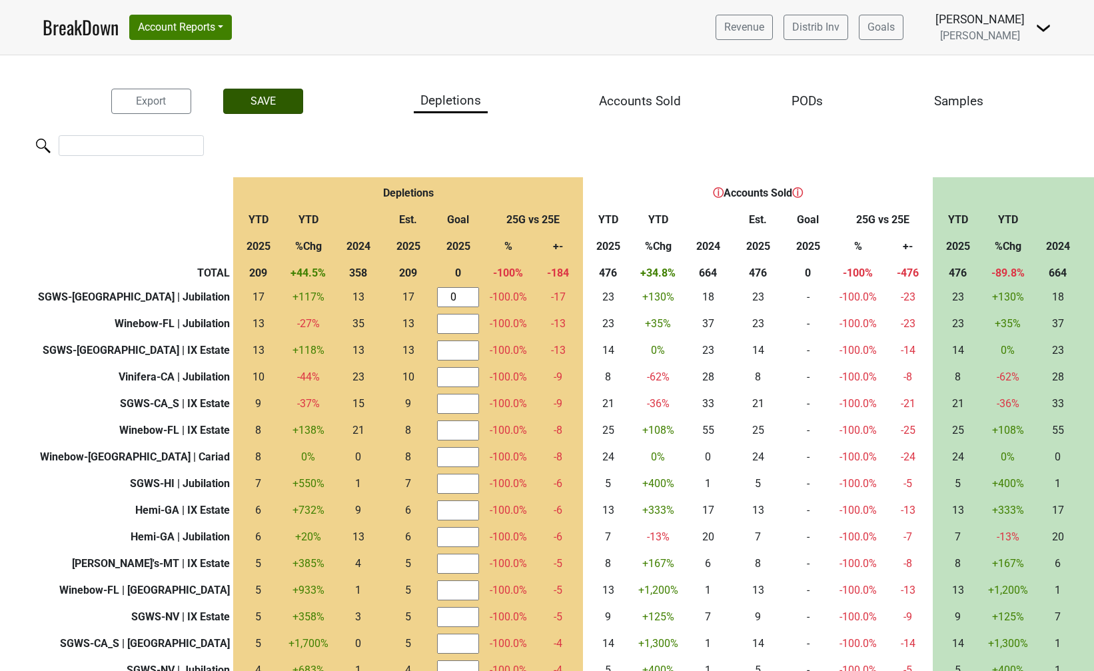
type input "0"
click at [246, 93] on button "SAVE" at bounding box center [263, 101] width 80 height 25
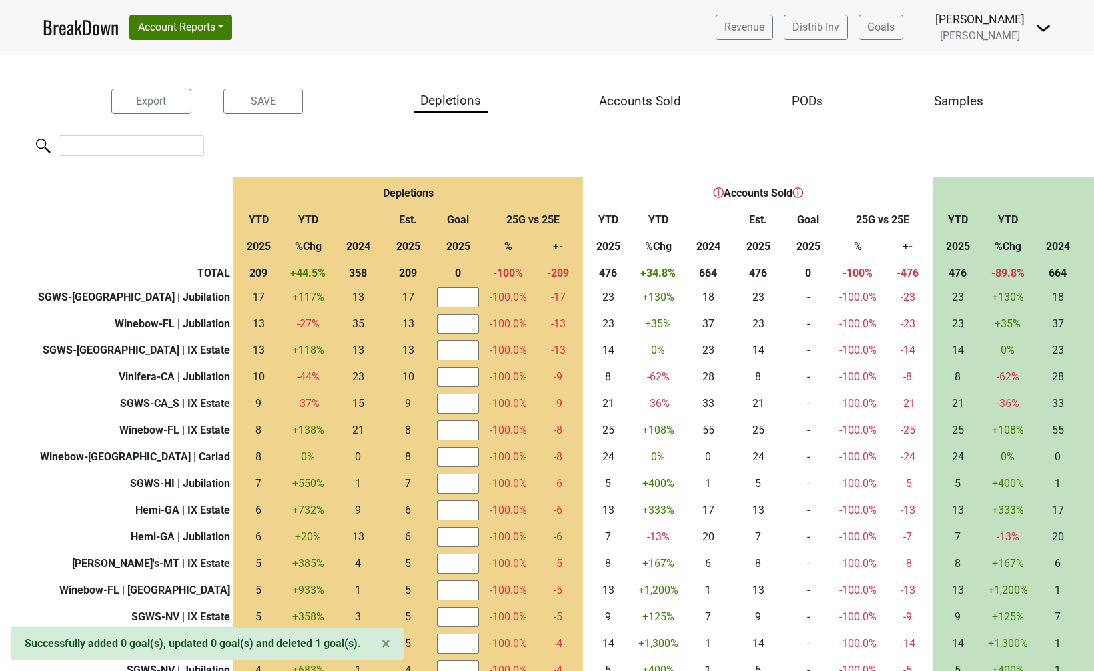
click at [91, 32] on link "BreakDown" at bounding box center [81, 27] width 76 height 28
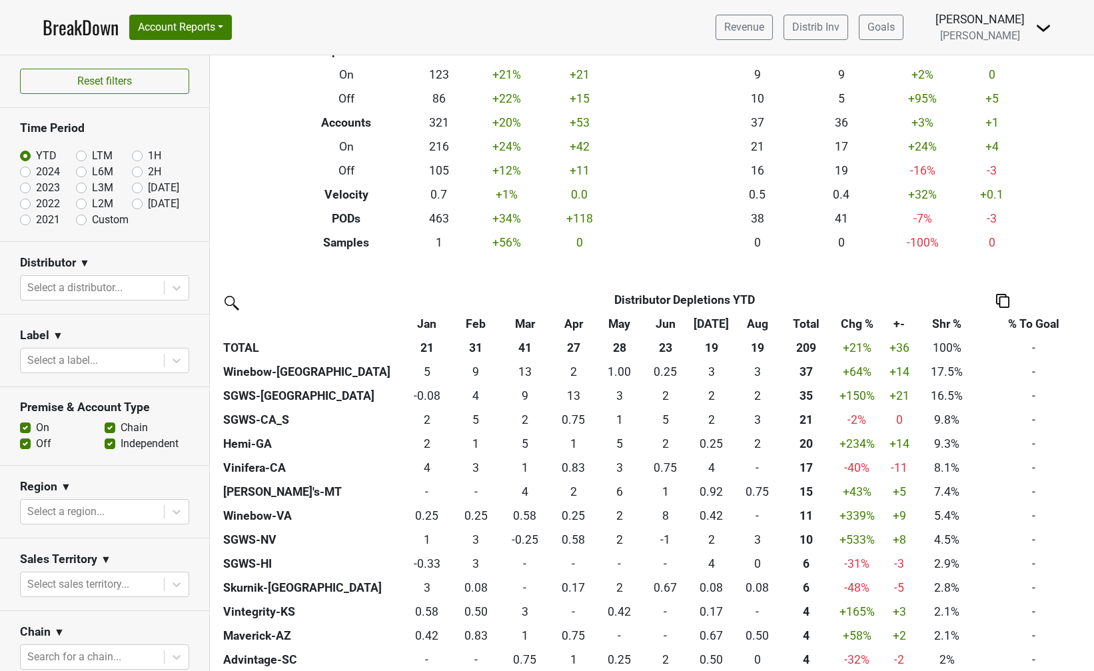
scroll to position [104, 0]
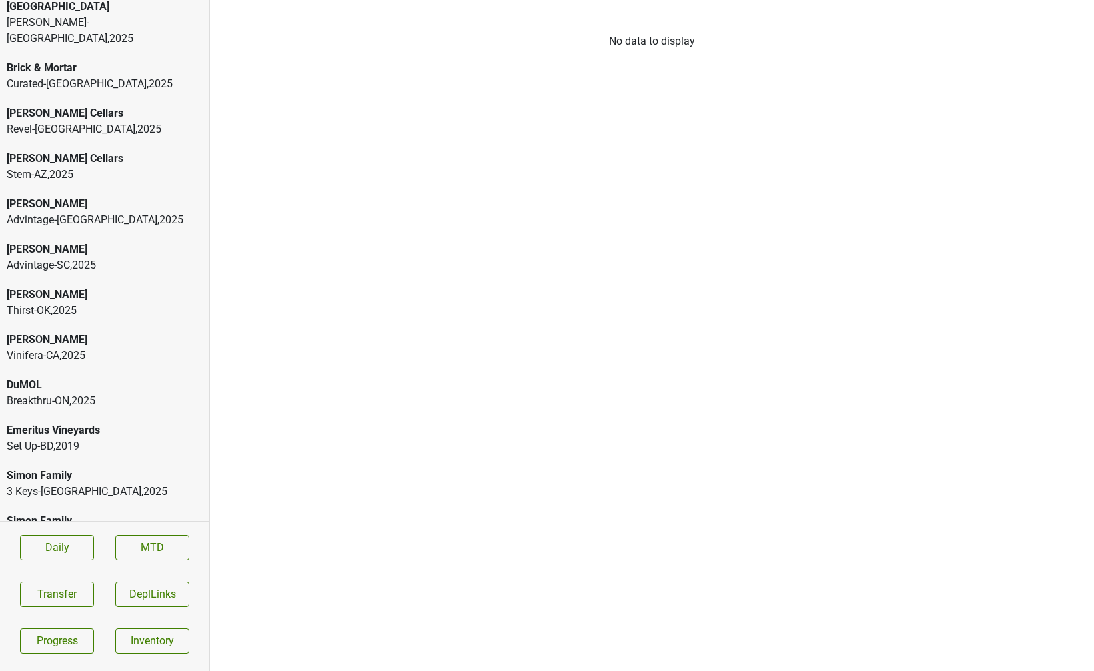
scroll to position [10, 0]
click at [62, 330] on div "[PERSON_NAME]" at bounding box center [105, 338] width 196 height 16
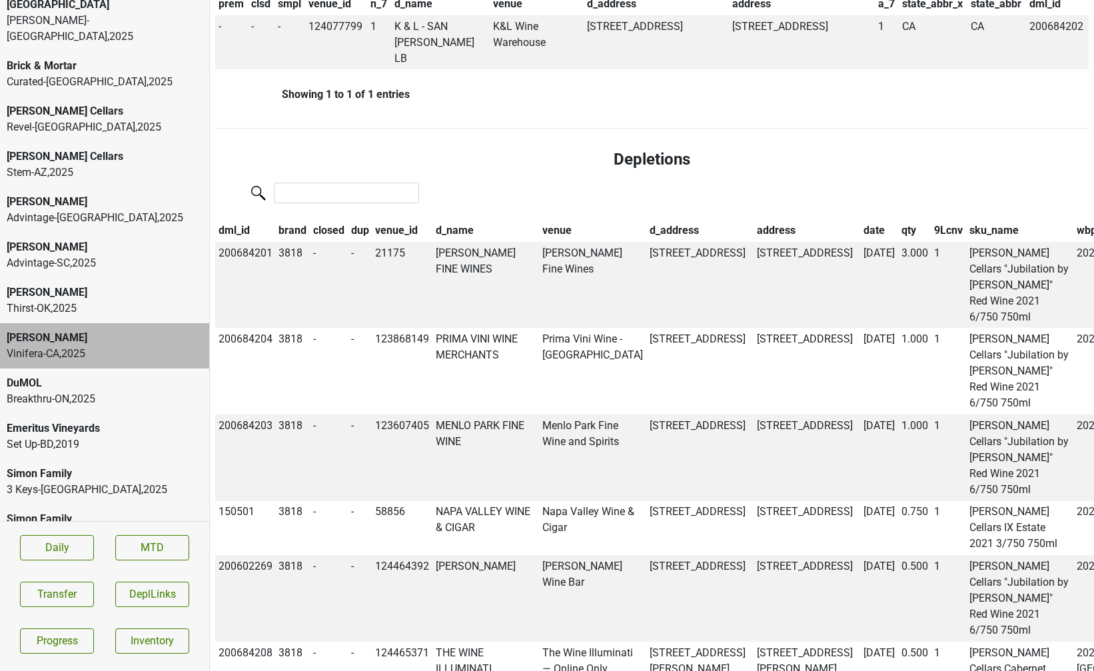
scroll to position [1023, 0]
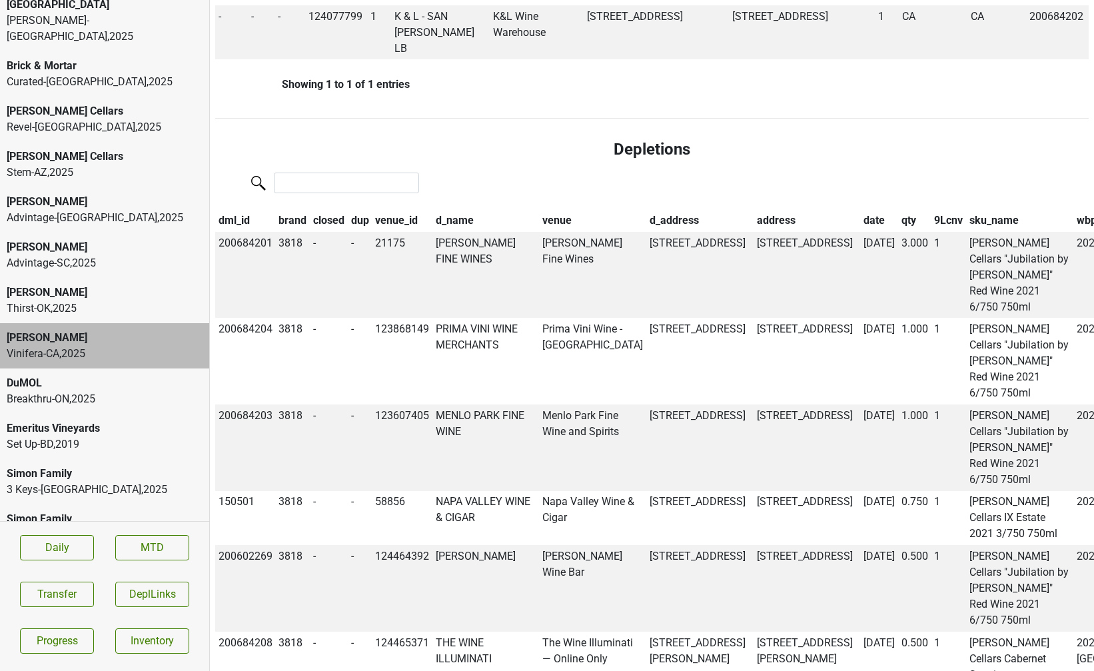
click at [860, 209] on th "date" at bounding box center [879, 220] width 38 height 23
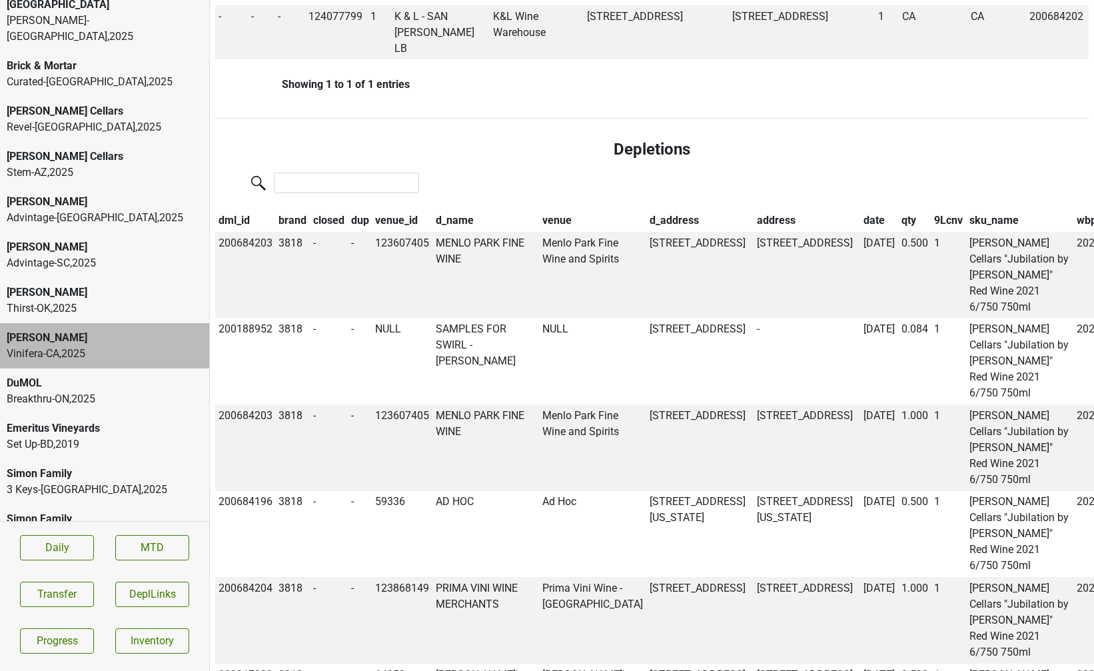
click at [860, 209] on th "date" at bounding box center [879, 220] width 38 height 23
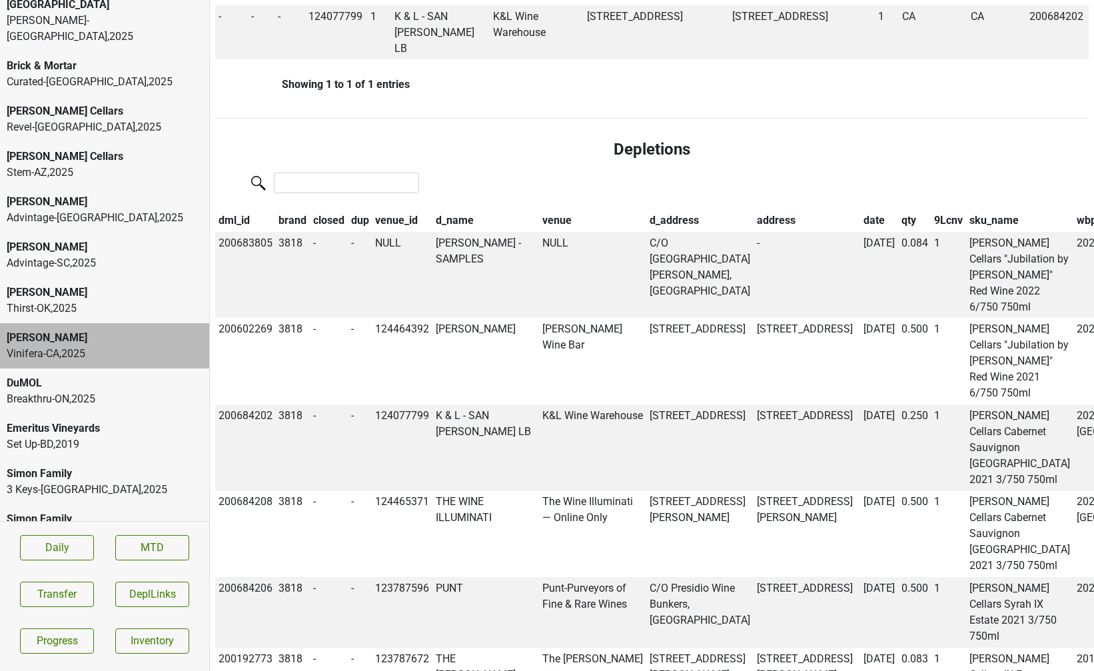
click at [58, 391] on div "Breakthru-ON , 2025" at bounding box center [105, 399] width 196 height 16
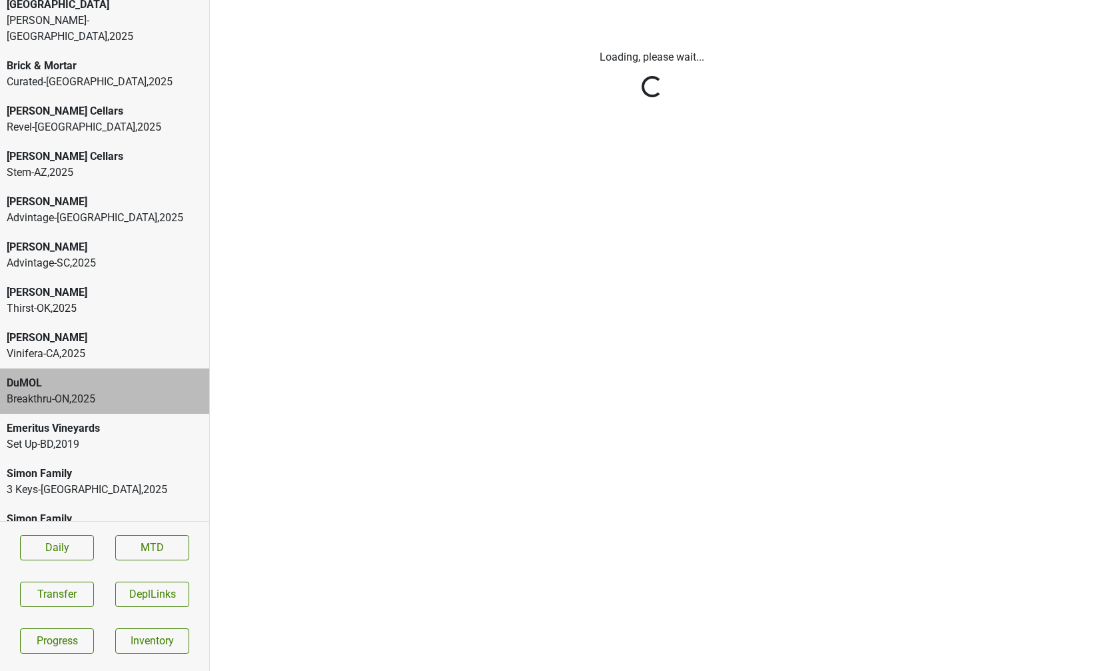
scroll to position [0, 0]
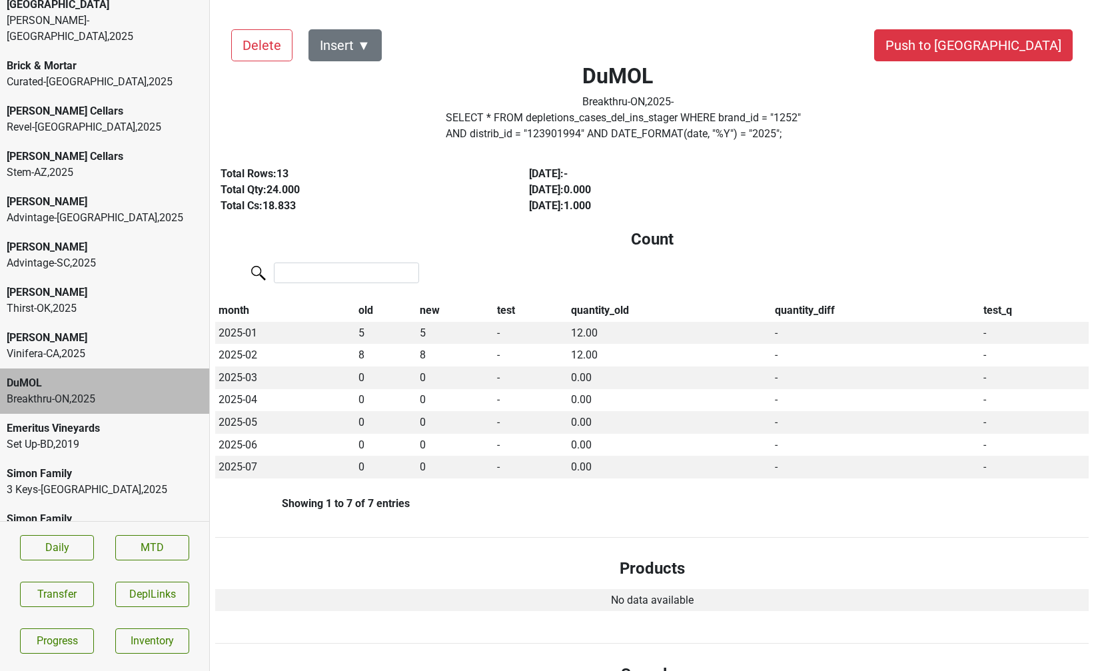
click at [55, 346] on div "Vinifera-[GEOGRAPHIC_DATA] , 2025" at bounding box center [105, 354] width 196 height 16
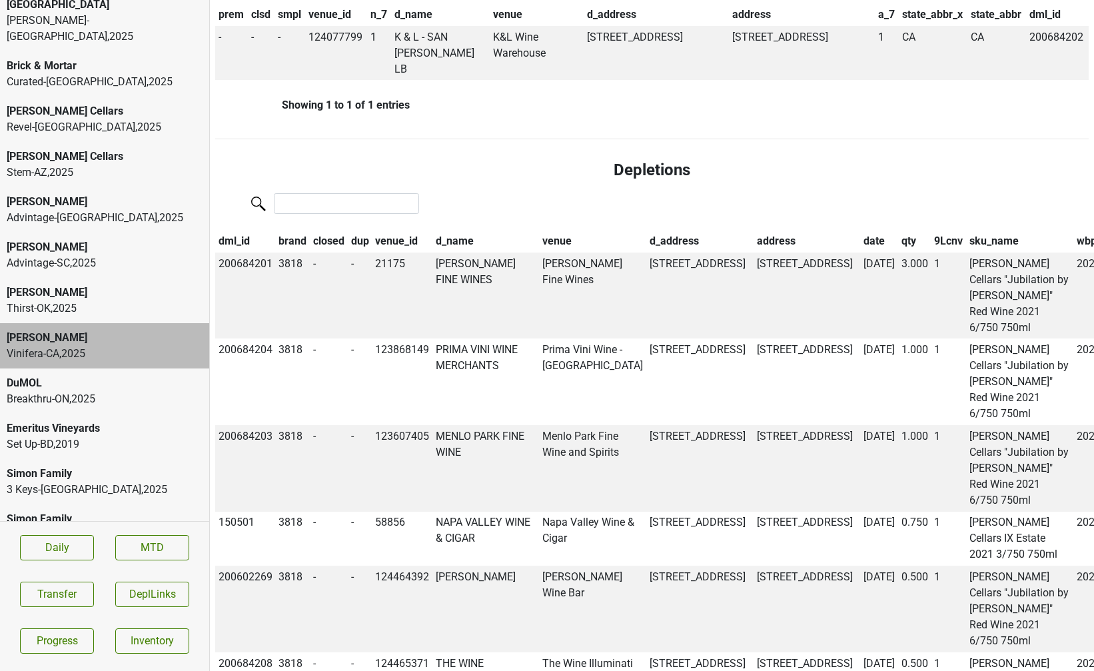
scroll to position [1040, 0]
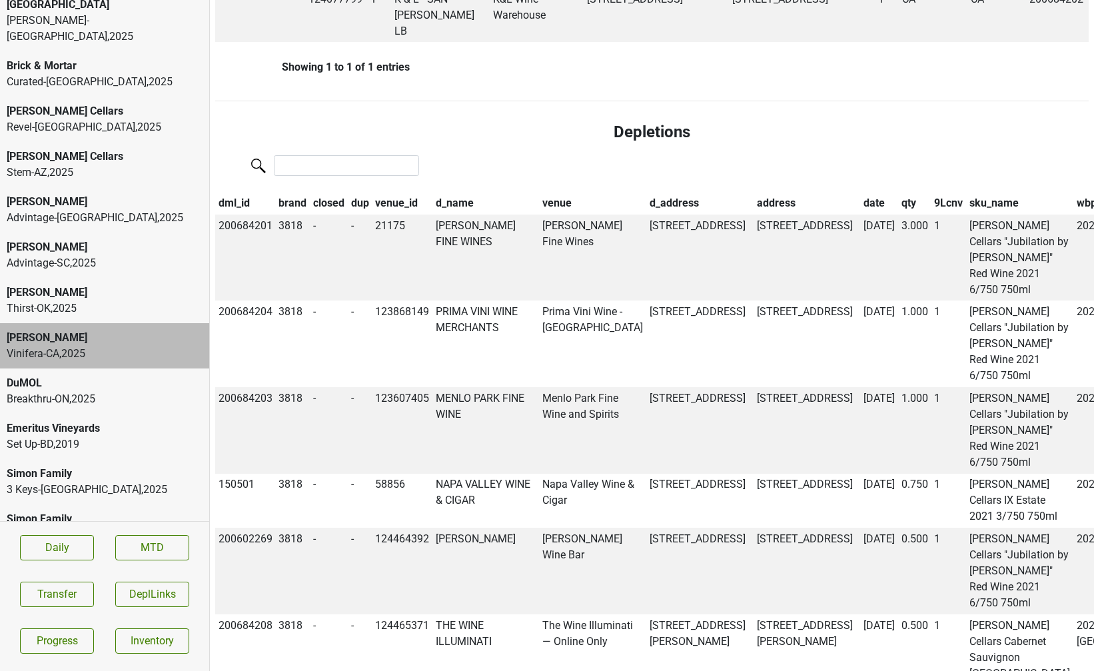
click at [898, 192] on th "qty" at bounding box center [914, 203] width 33 height 23
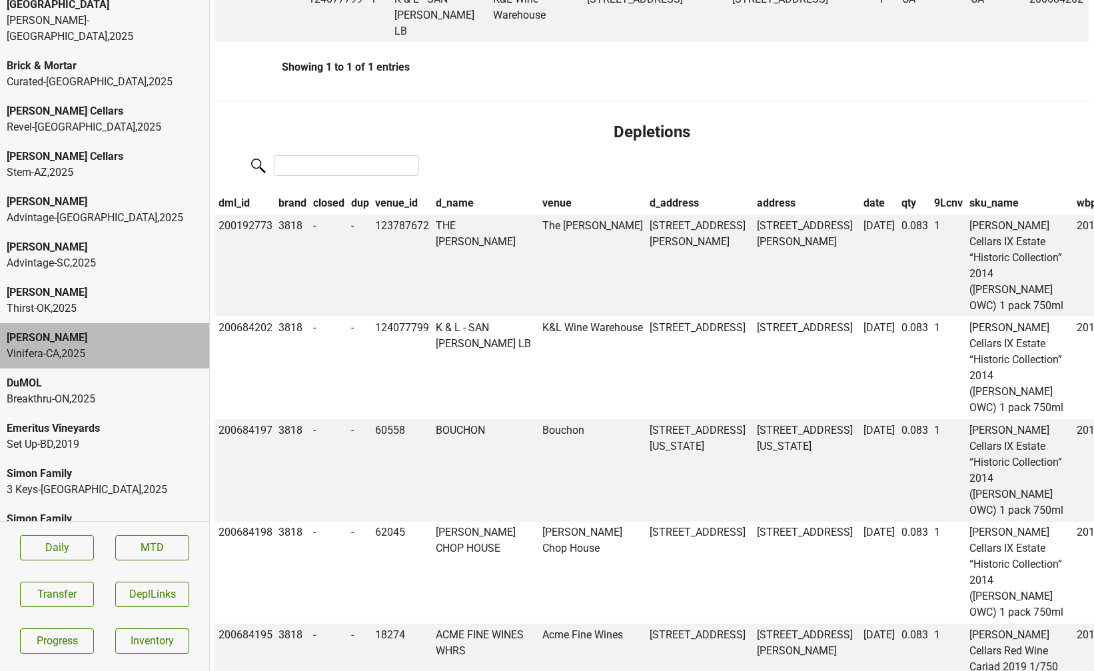
click at [898, 192] on th "qty" at bounding box center [914, 203] width 33 height 23
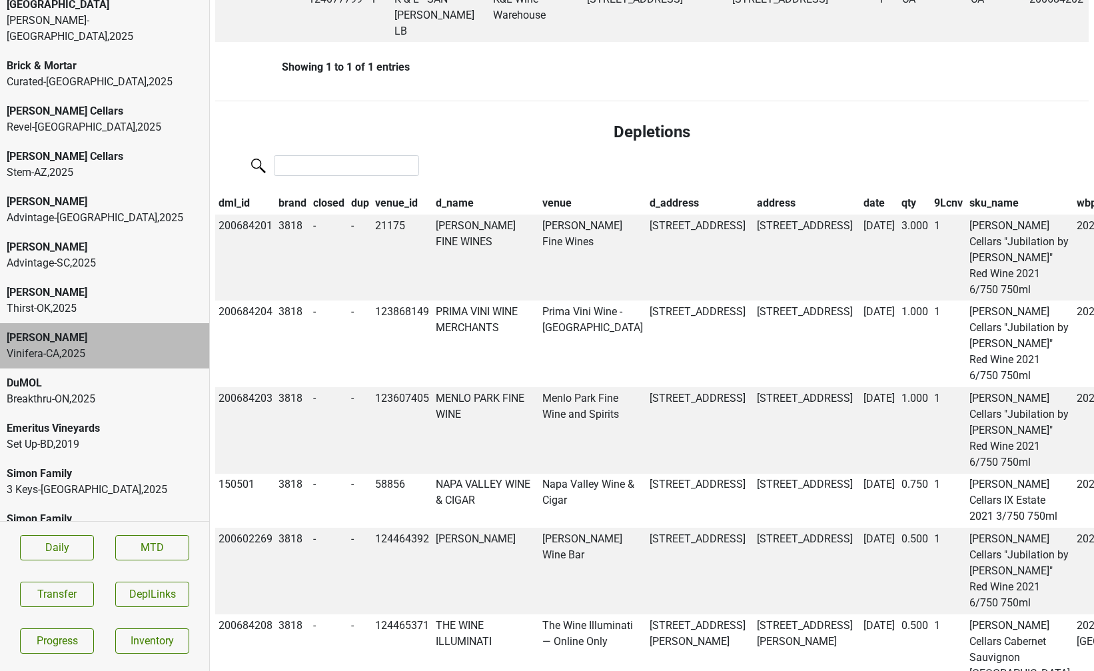
click at [860, 192] on th "date" at bounding box center [879, 203] width 38 height 23
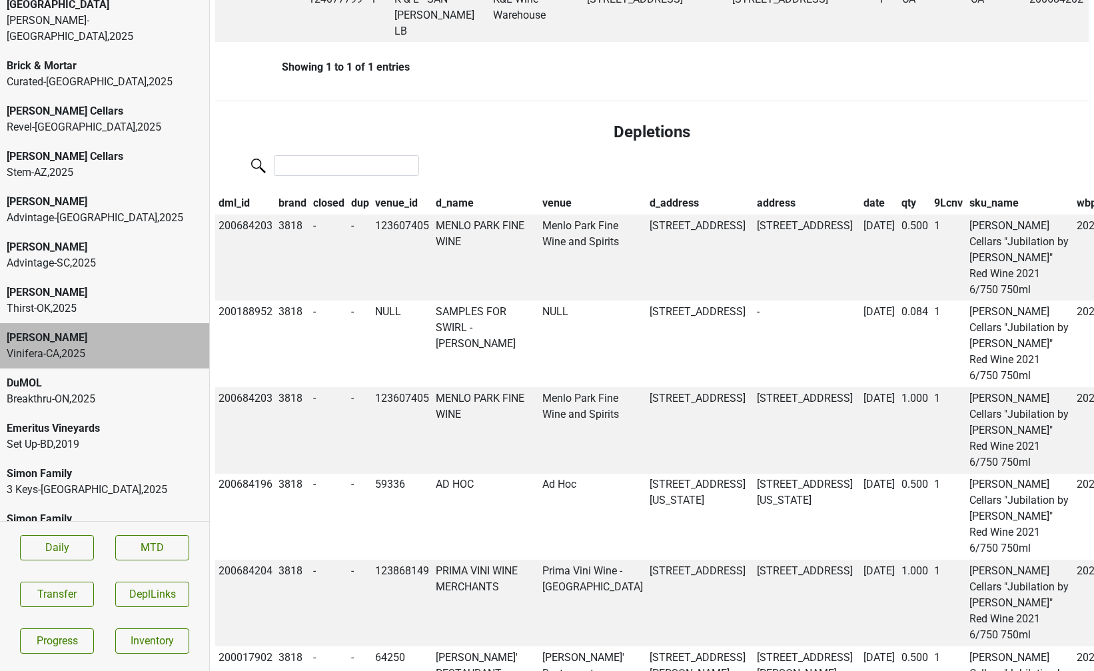
click at [860, 192] on th "date" at bounding box center [879, 203] width 38 height 23
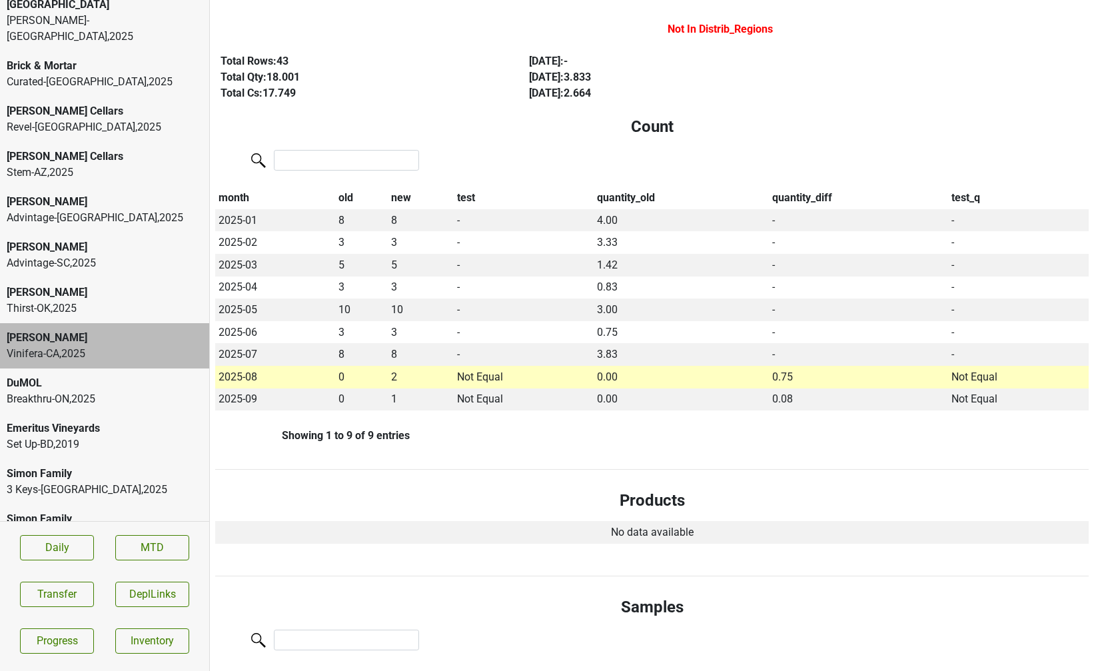
scroll to position [0, 0]
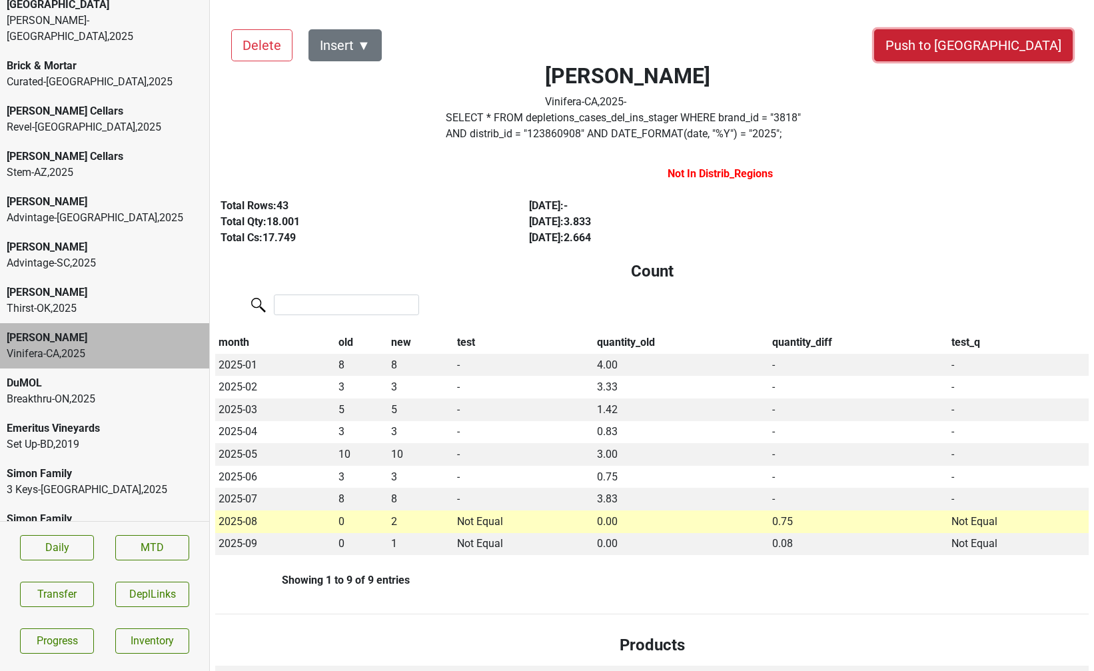
click at [1033, 40] on button "Push to [GEOGRAPHIC_DATA]" at bounding box center [973, 45] width 199 height 32
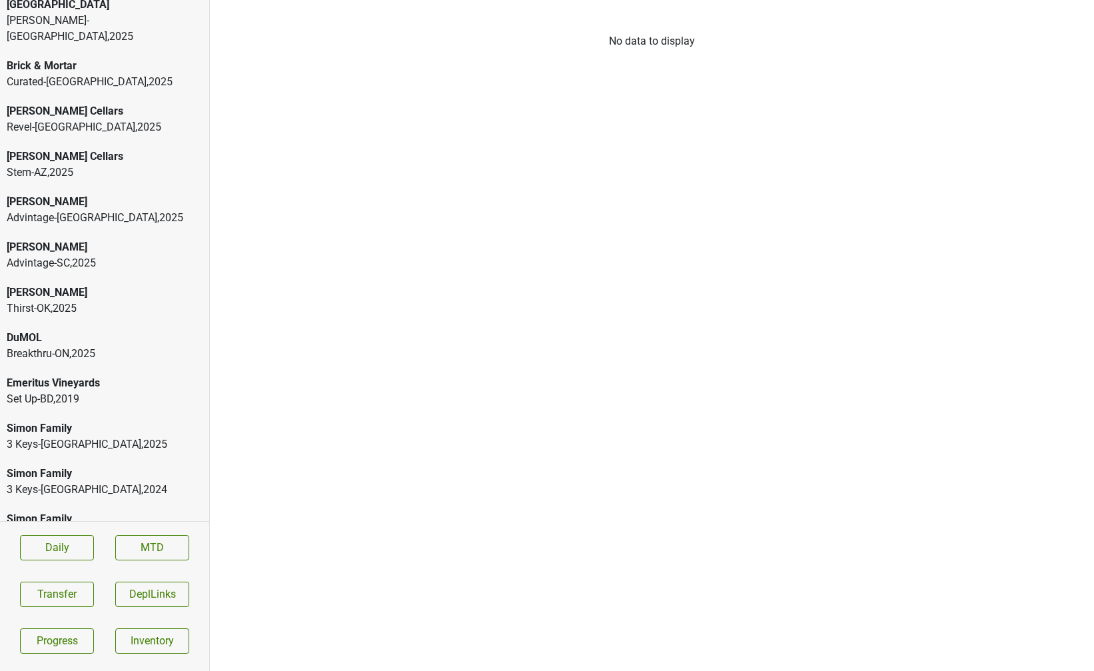
click at [118, 301] on div "Thirst-OK , 2025" at bounding box center [105, 309] width 196 height 16
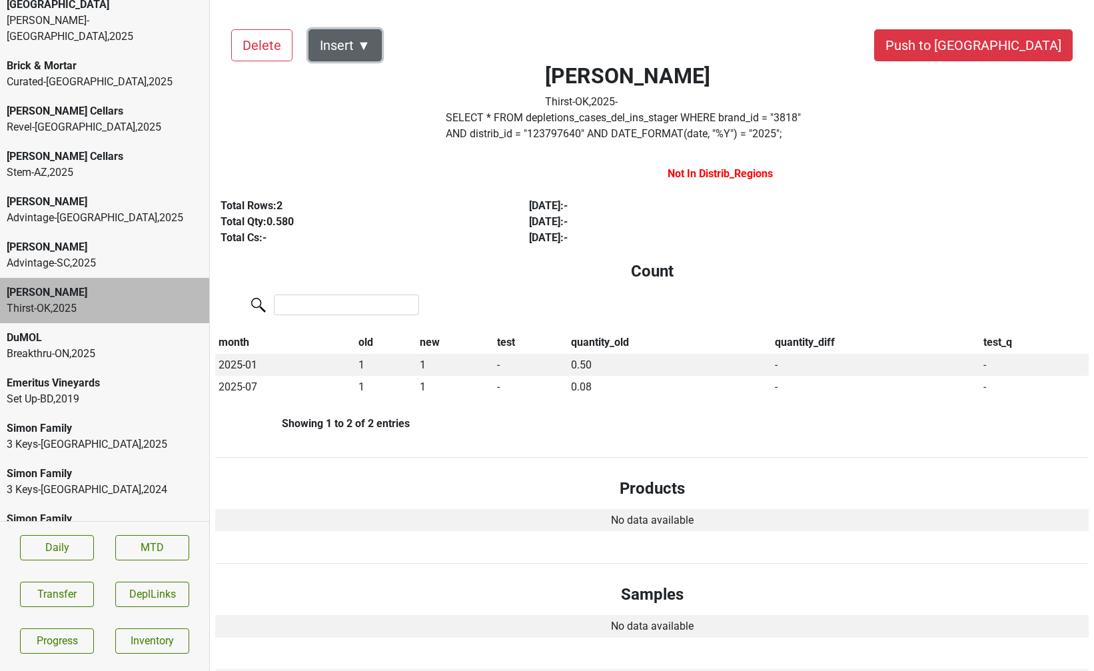
click at [368, 49] on button "Insert ▼" at bounding box center [345, 45] width 73 height 32
click at [388, 293] on div at bounding box center [652, 306] width 874 height 29
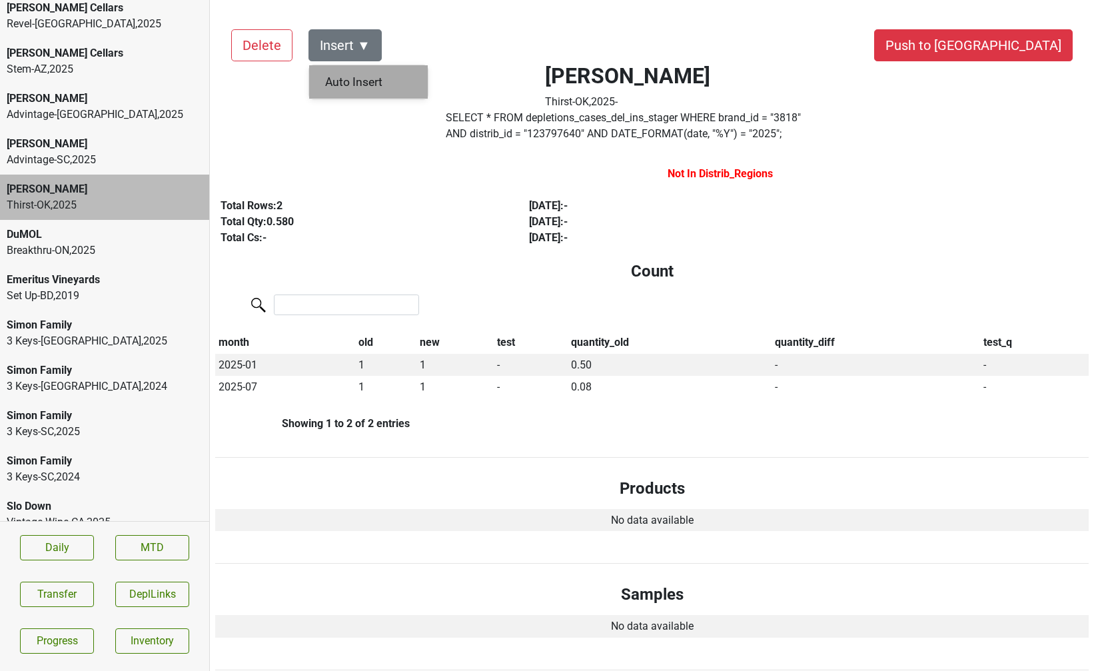
click at [337, 81] on div "Auto Insert" at bounding box center [368, 82] width 119 height 34
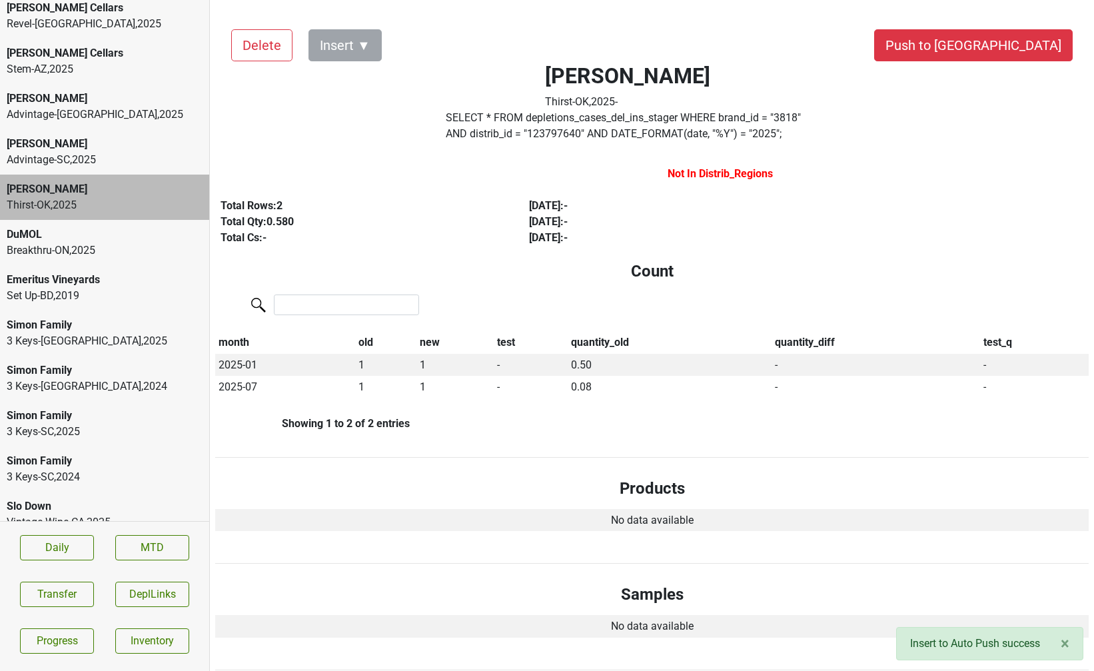
click at [125, 152] on div "Advintage-SC , 2025" at bounding box center [105, 160] width 196 height 16
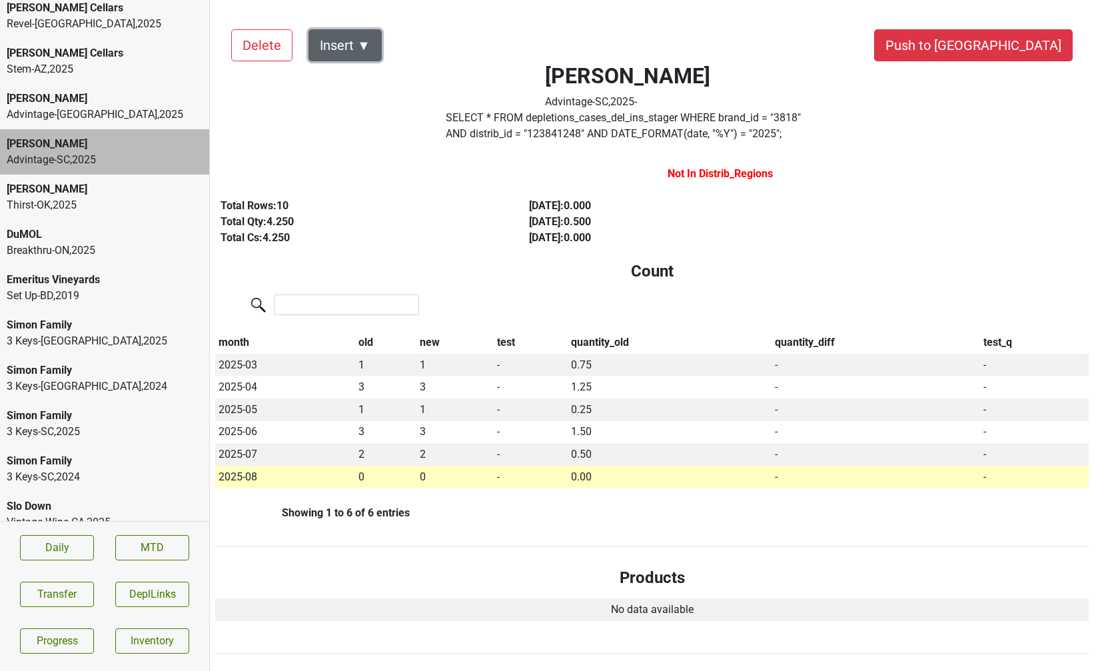
click at [364, 41] on button "Insert ▼" at bounding box center [345, 45] width 73 height 32
click at [370, 78] on div "Auto Insert" at bounding box center [368, 82] width 119 height 34
click at [155, 107] on div "Advintage-[GEOGRAPHIC_DATA] , 2025" at bounding box center [105, 115] width 196 height 16
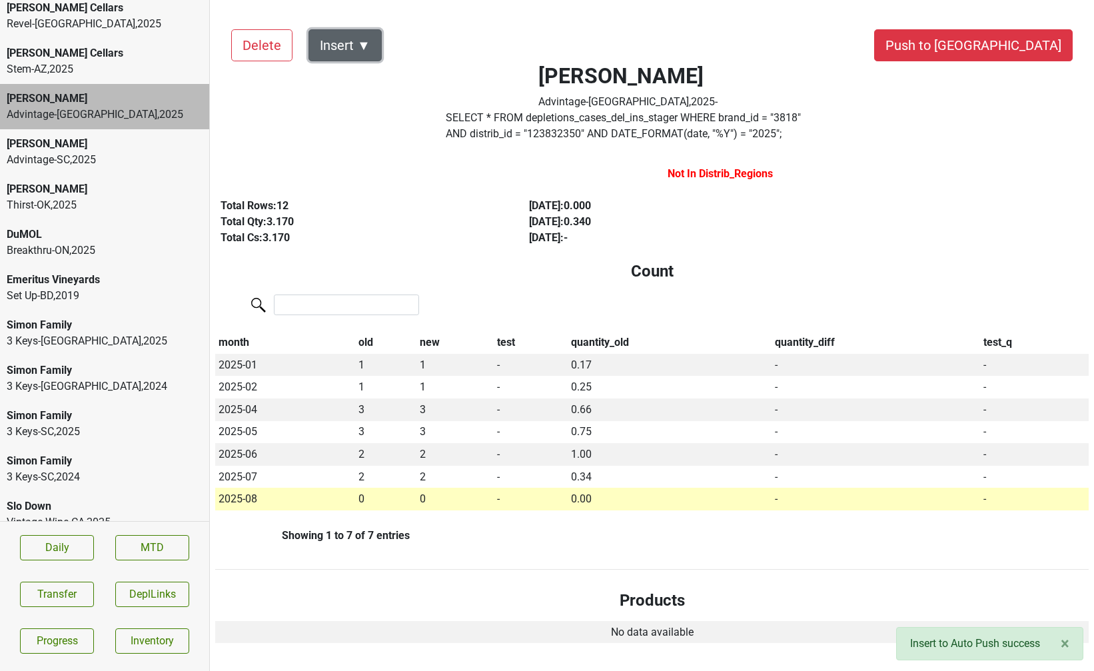
click at [357, 41] on button "Insert ▼" at bounding box center [345, 45] width 73 height 32
click at [356, 79] on div "Auto Insert" at bounding box center [368, 82] width 119 height 34
click at [139, 136] on div "[PERSON_NAME]" at bounding box center [105, 144] width 196 height 16
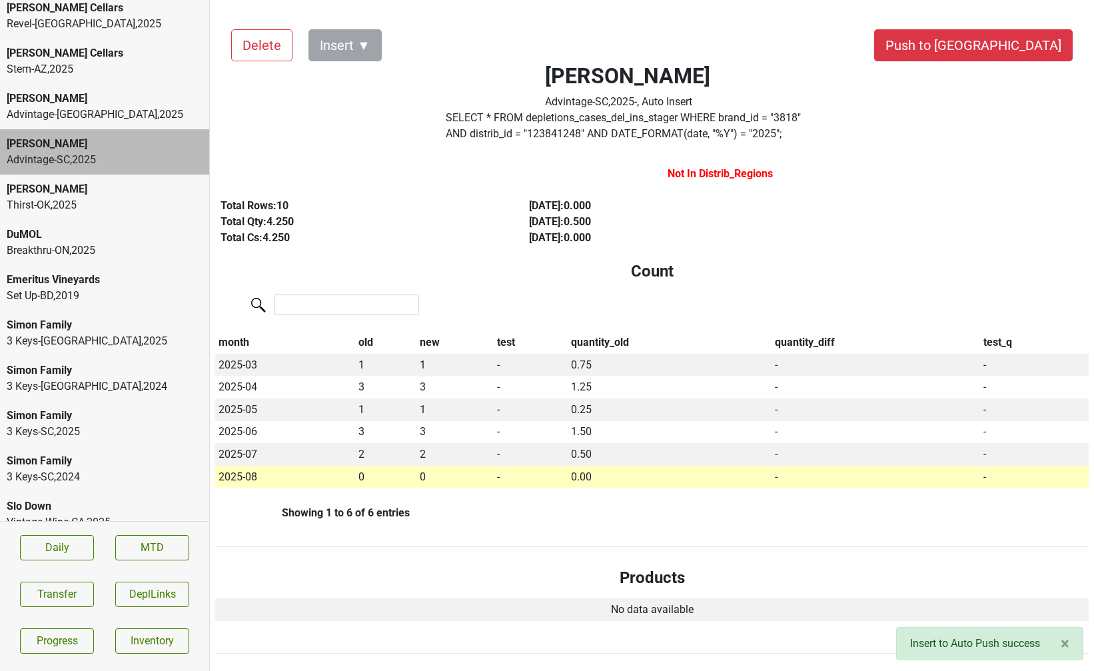
click at [118, 197] on div "Thirst-OK , 2025" at bounding box center [105, 205] width 196 height 16
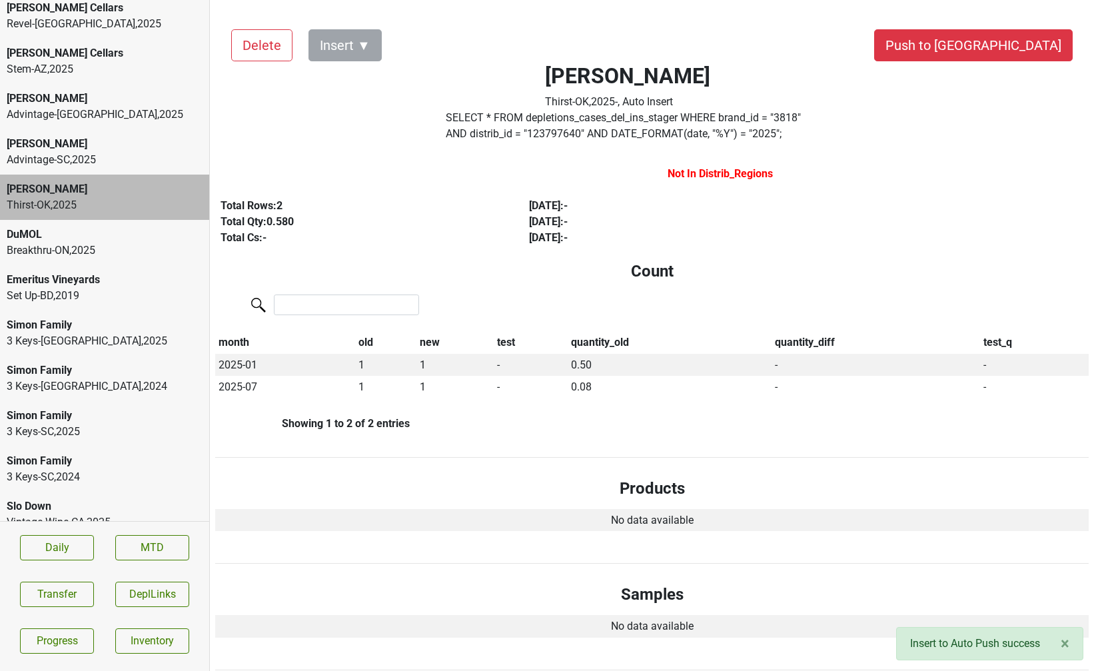
click at [105, 152] on div "Advintage-SC , 2025" at bounding box center [105, 160] width 196 height 16
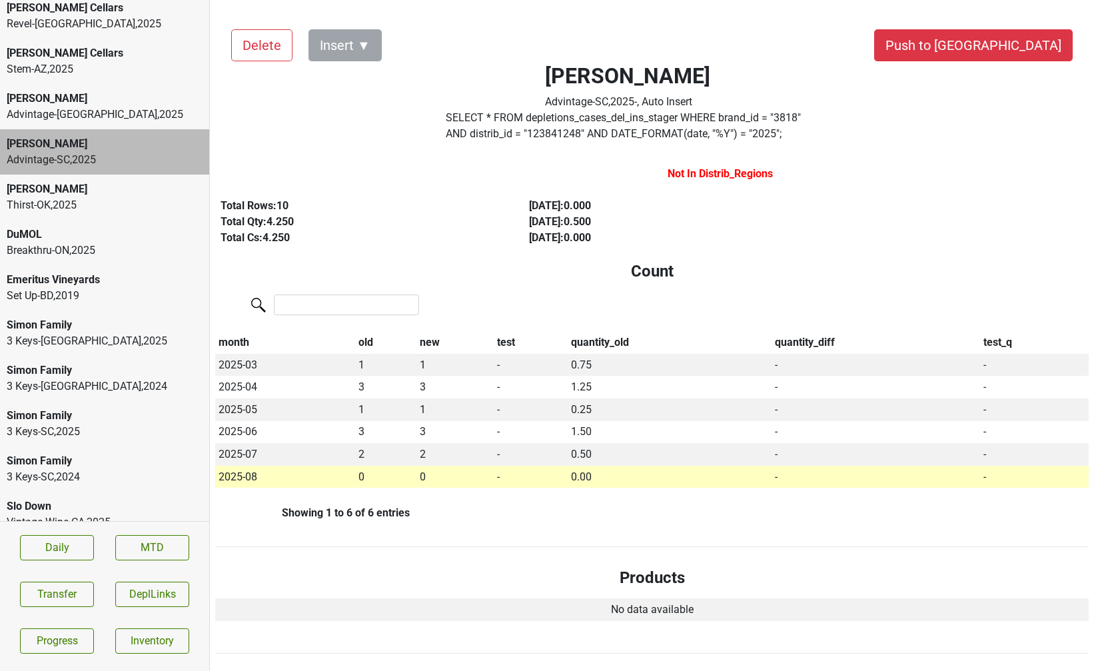
click at [105, 197] on div "Thirst-OK , 2025" at bounding box center [105, 205] width 196 height 16
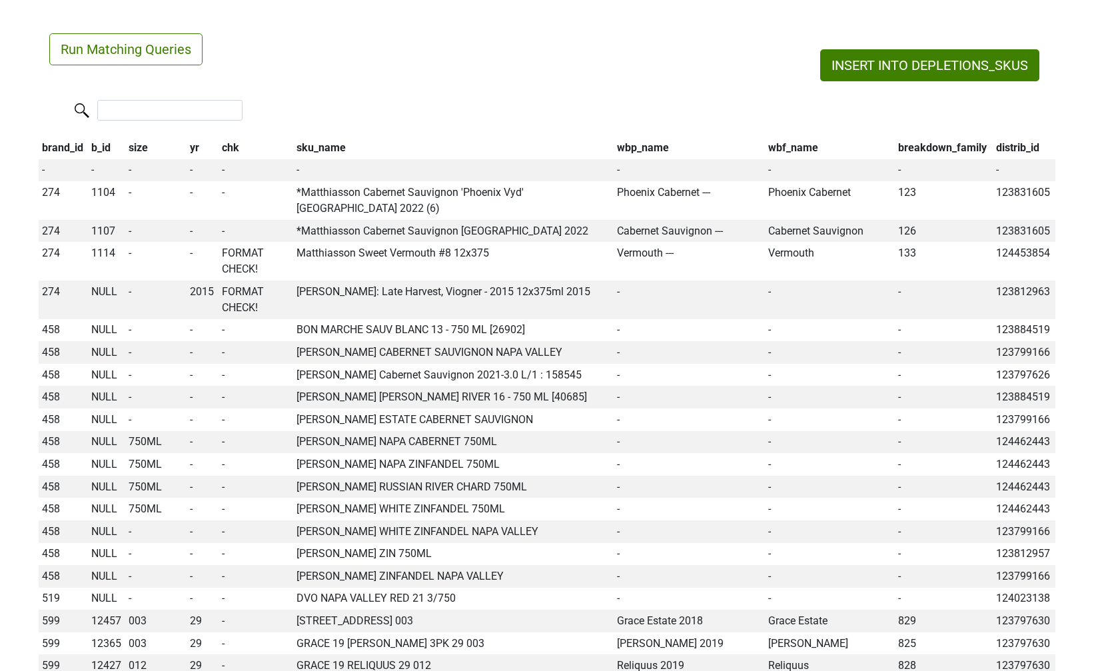
click at [642, 141] on th "wbp_name" at bounding box center [689, 148] width 151 height 23
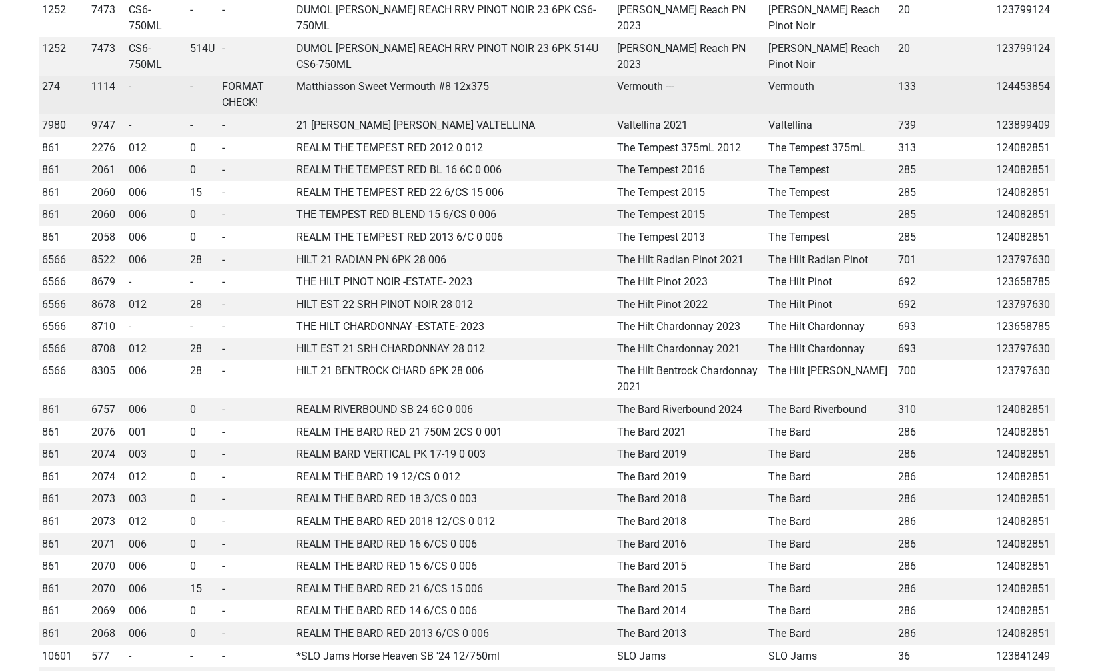
scroll to position [247, 0]
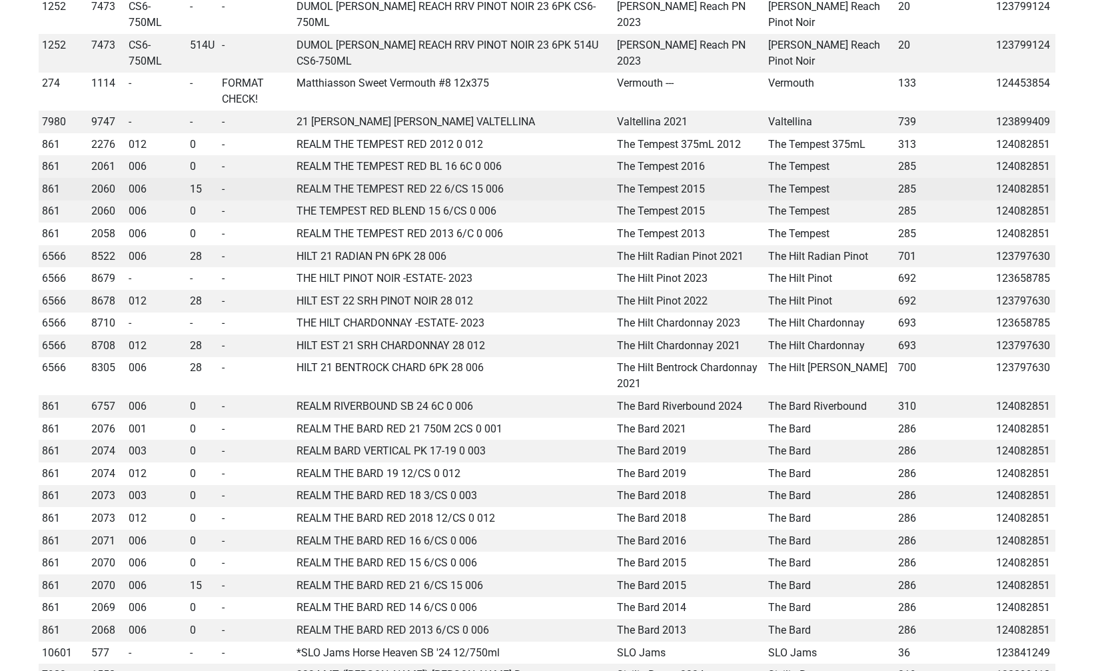
click at [48, 178] on td "861" at bounding box center [63, 189] width 49 height 23
click at [100, 183] on span "2060" at bounding box center [103, 189] width 24 height 13
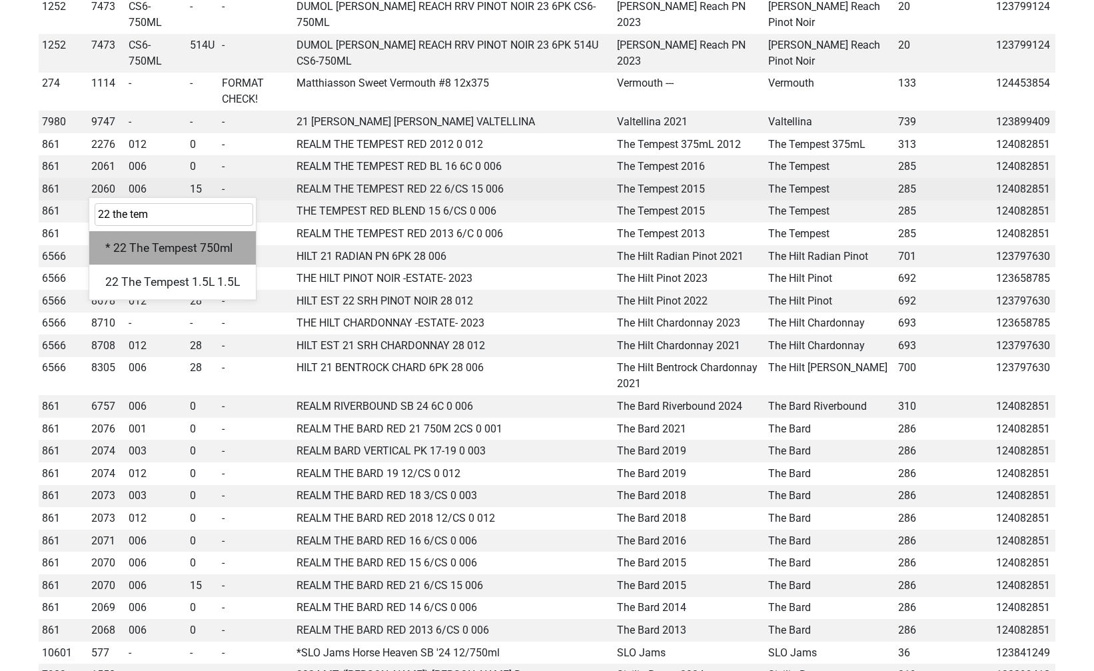
type input "22 the tem"
click at [152, 237] on div "* 22 The Tempest 750ml" at bounding box center [172, 248] width 167 height 34
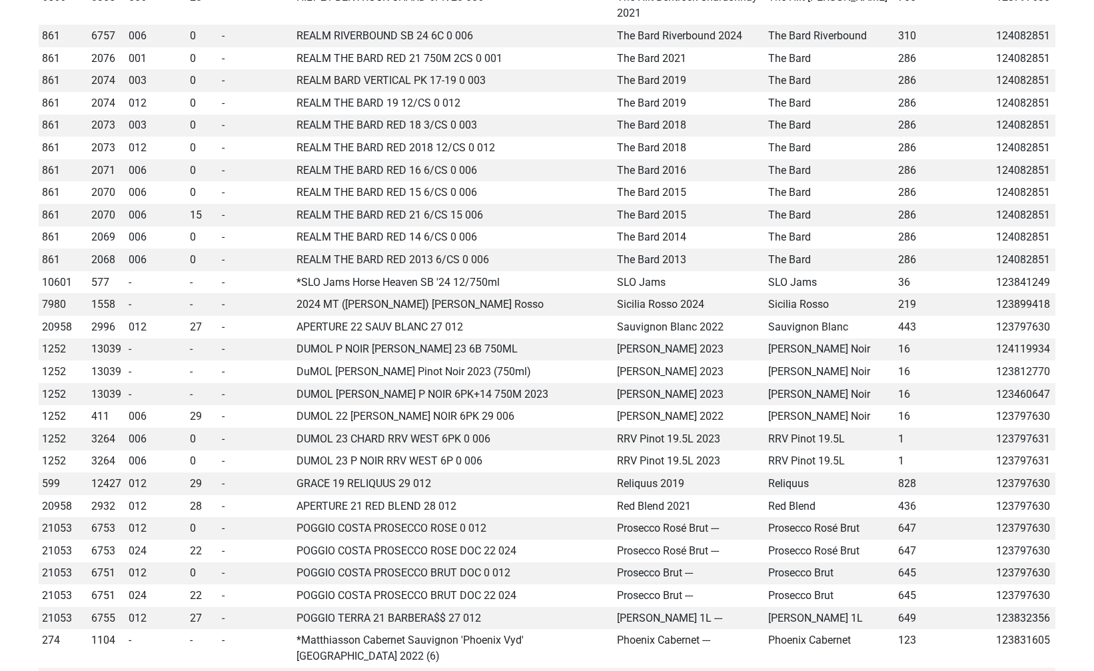
scroll to position [619, 0]
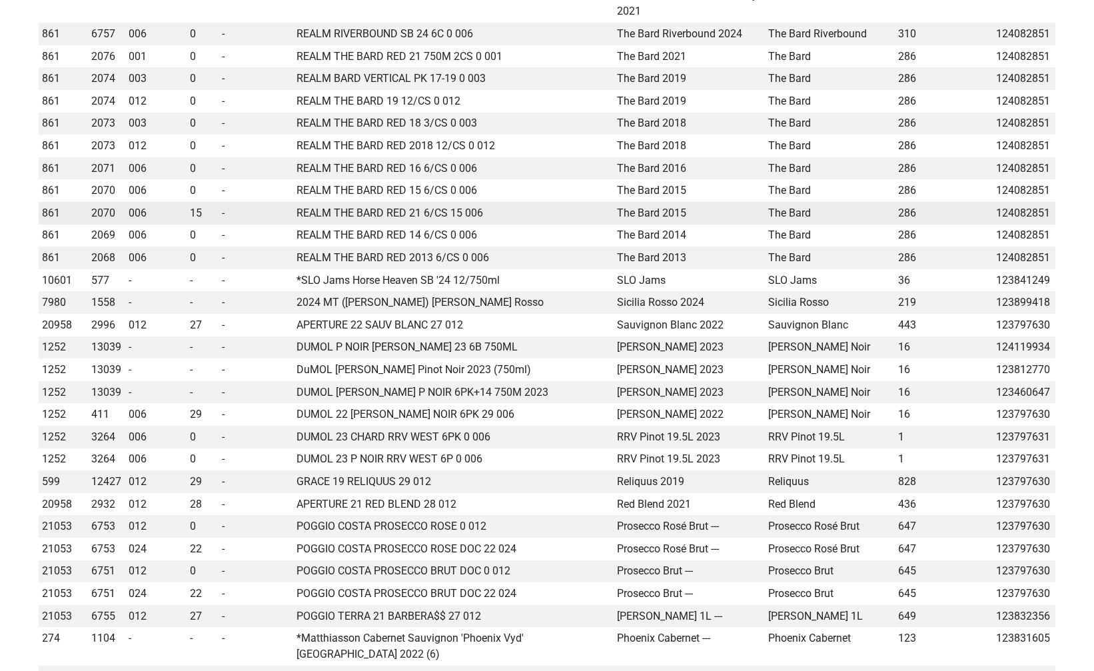
click at [95, 207] on span "2070" at bounding box center [103, 213] width 24 height 13
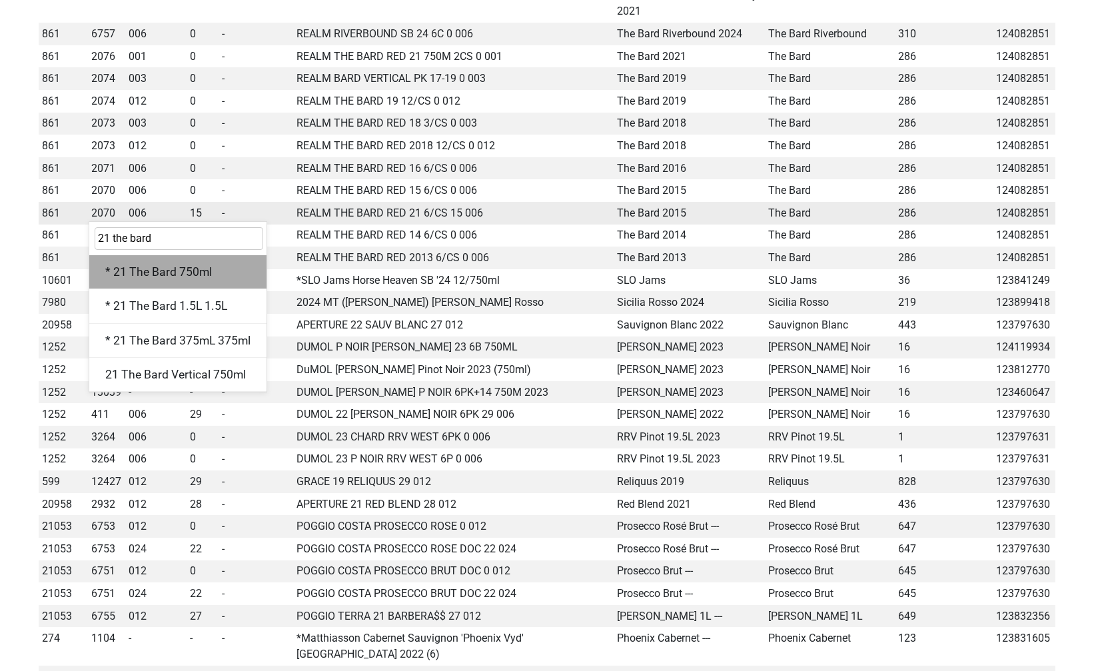
type input "21 the bard"
click at [145, 259] on div "* 21 The Bard 750ml" at bounding box center [177, 272] width 177 height 34
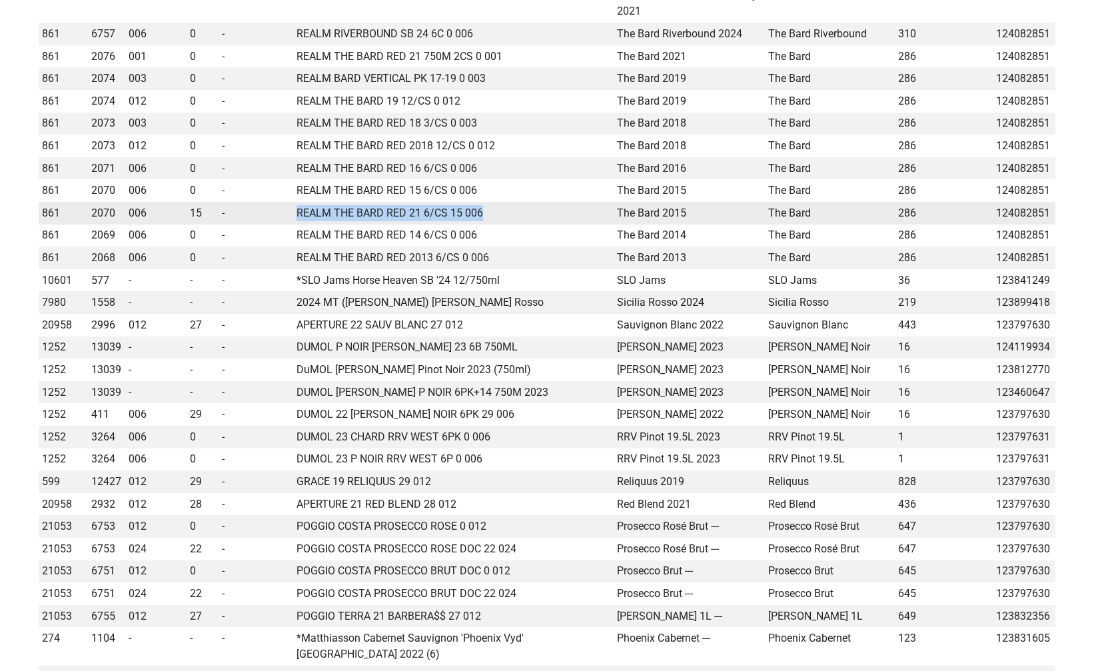
drag, startPoint x: 502, startPoint y: 195, endPoint x: 298, endPoint y: 201, distance: 204.0
click at [298, 202] on td "REALM THE BARD RED 21 6/CS 15 006" at bounding box center [453, 213] width 321 height 23
copy td "REALM THE BARD RED 21 6/CS 15 006"
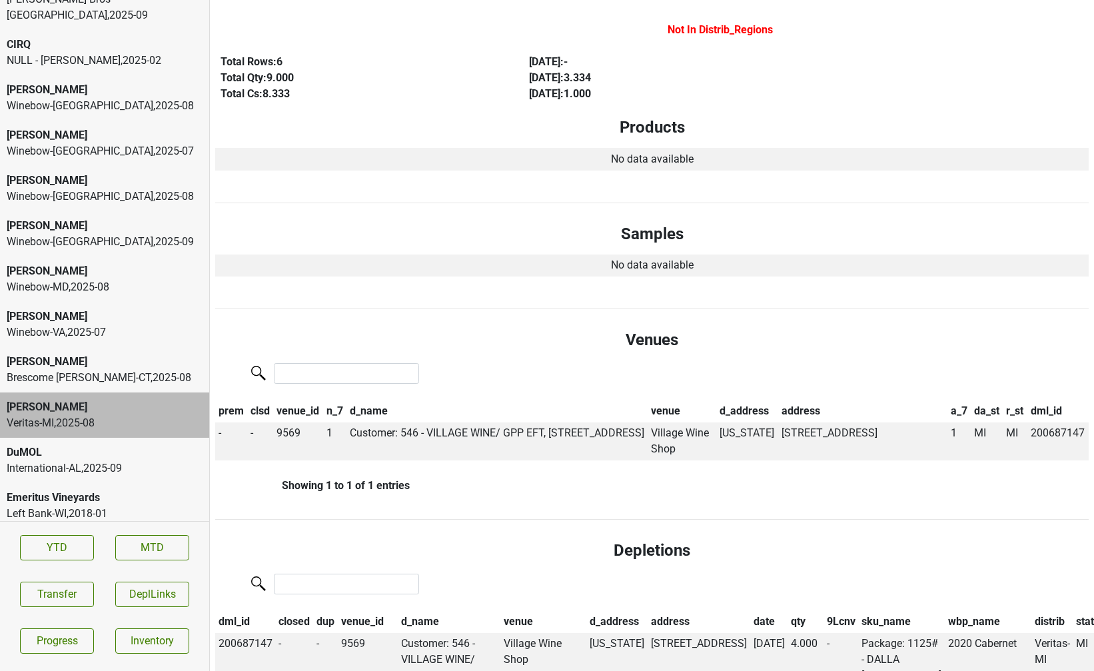
scroll to position [43, 0]
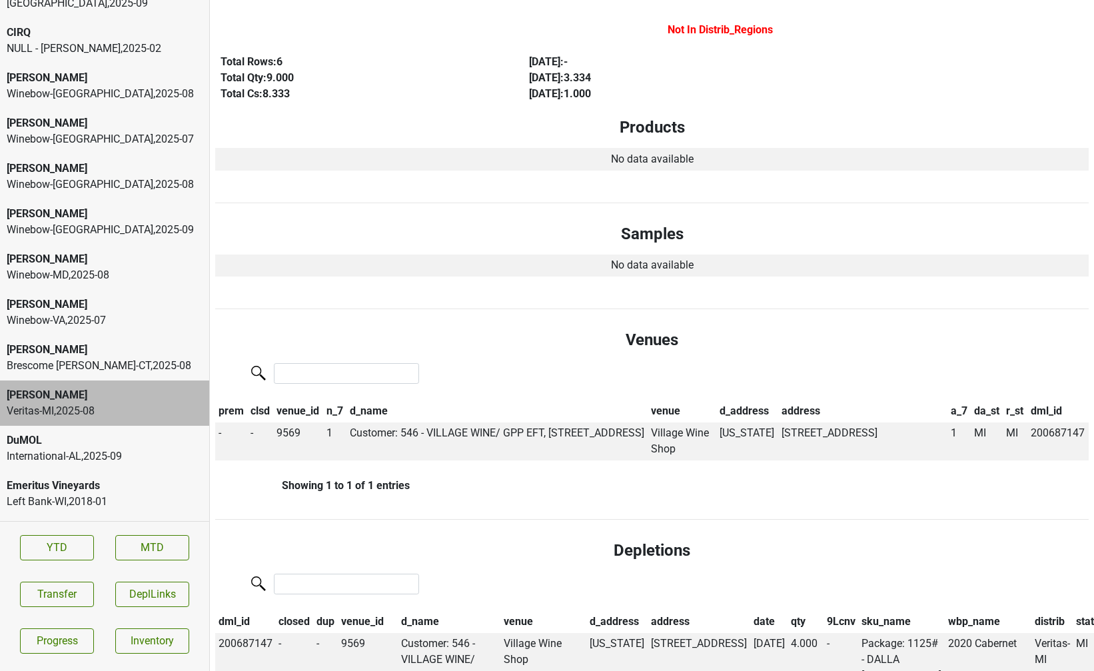
click at [60, 403] on div "Veritas-MI , 2025 - 08" at bounding box center [105, 411] width 196 height 16
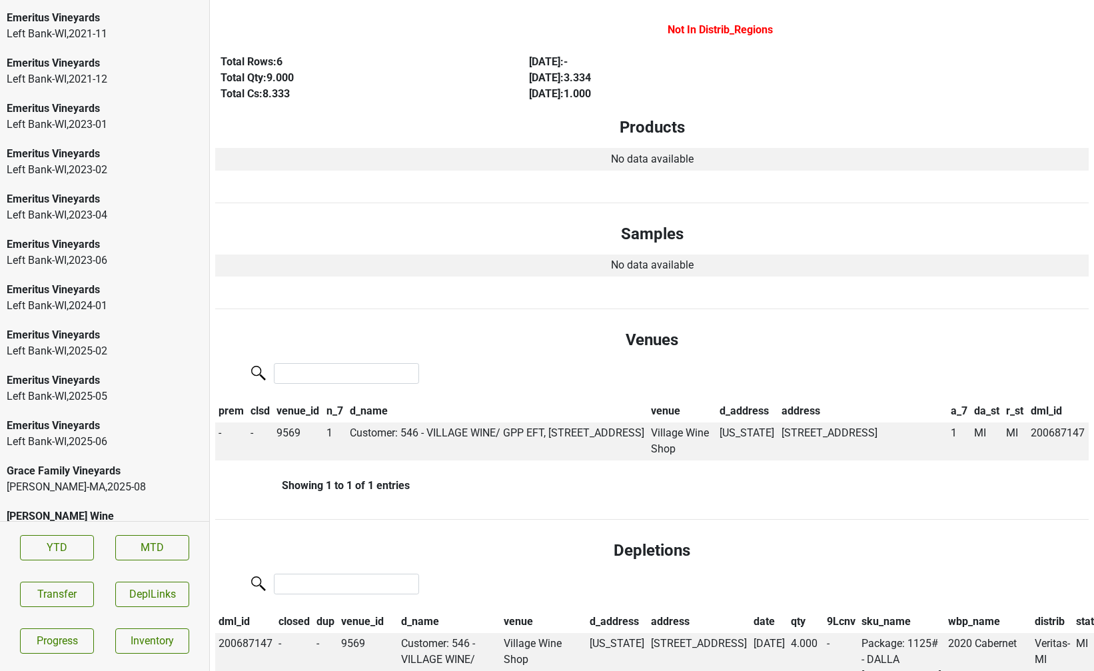
scroll to position [2606, 0]
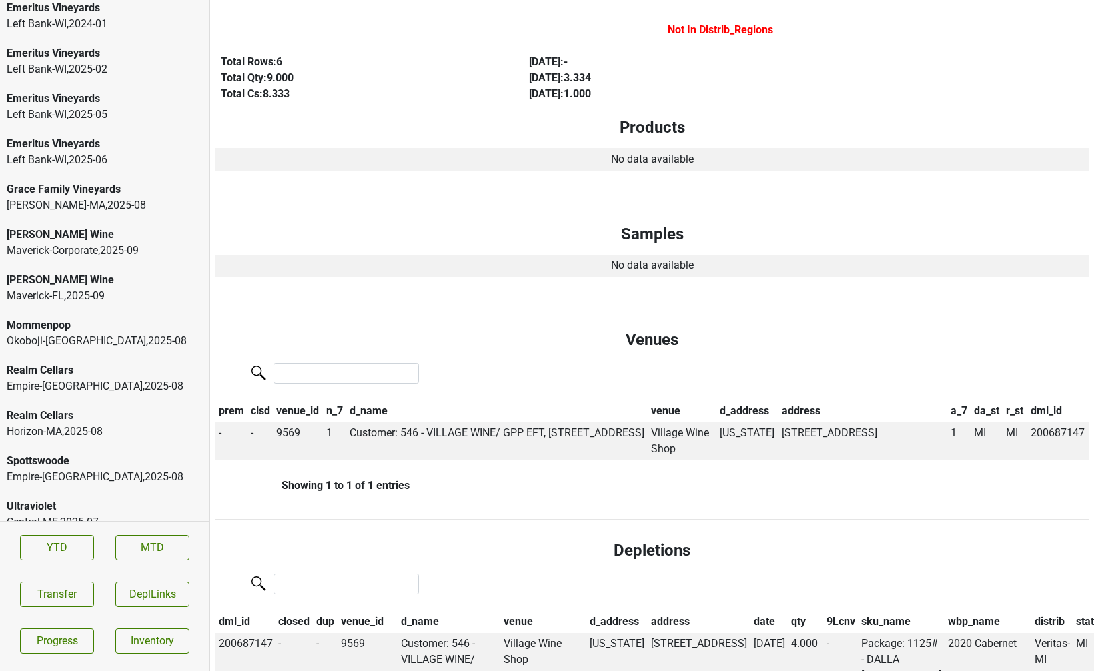
click at [60, 453] on div "Spottswoode" at bounding box center [105, 461] width 196 height 16
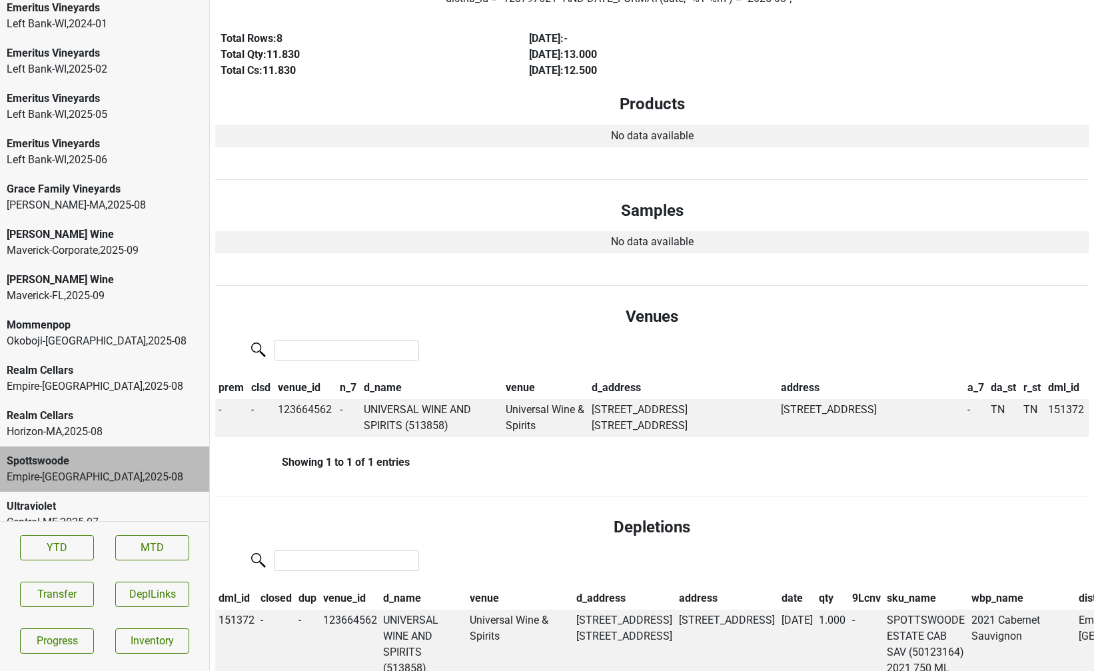
scroll to position [0, 0]
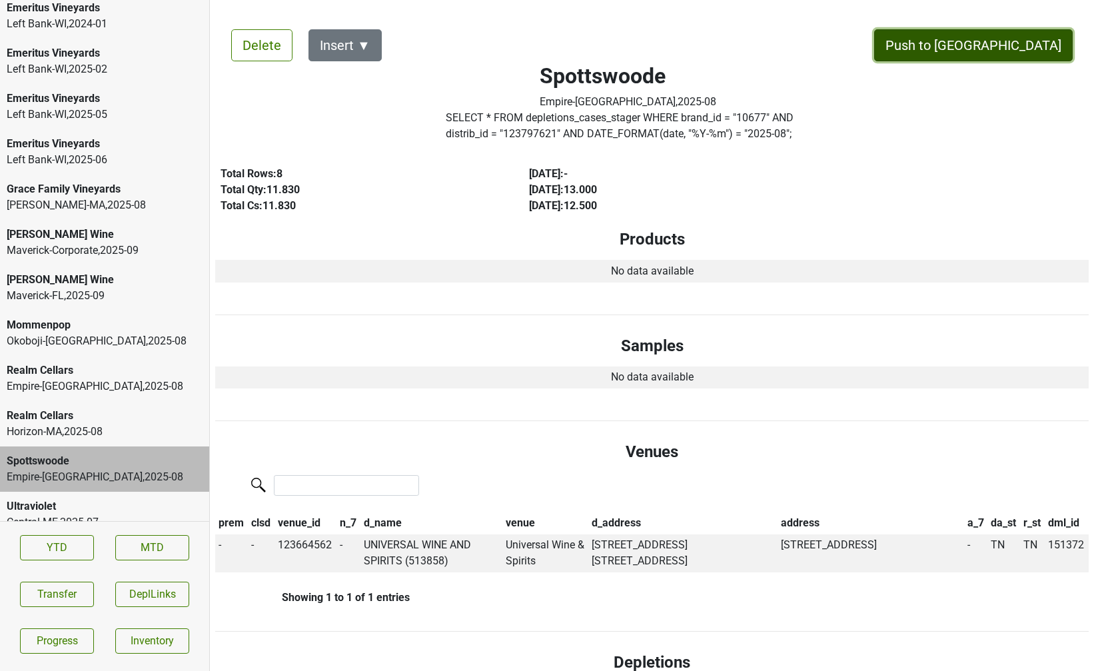
click at [996, 53] on button "Push to [GEOGRAPHIC_DATA]" at bounding box center [973, 45] width 199 height 32
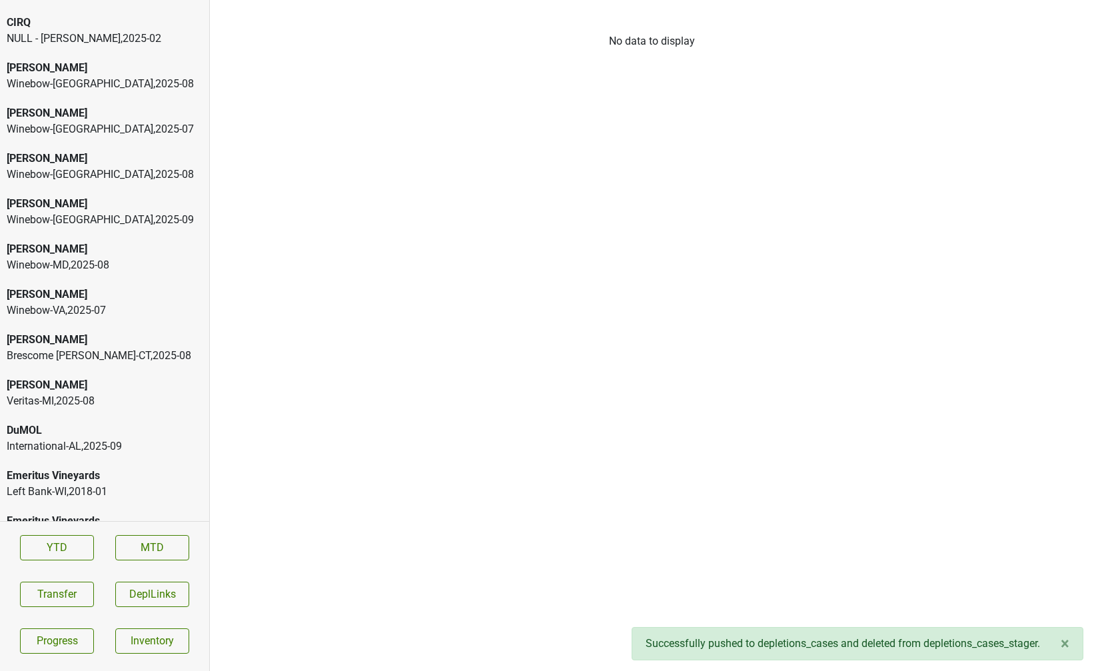
scroll to position [65, 0]
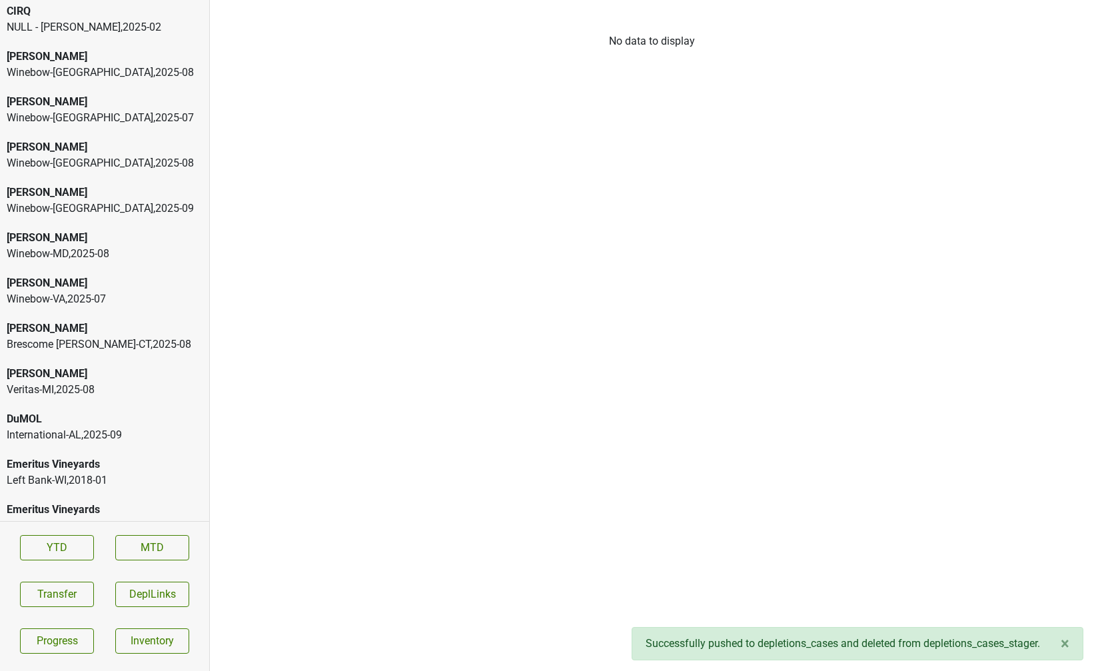
click at [100, 427] on div "International-AL , 2025 - 09" at bounding box center [105, 435] width 196 height 16
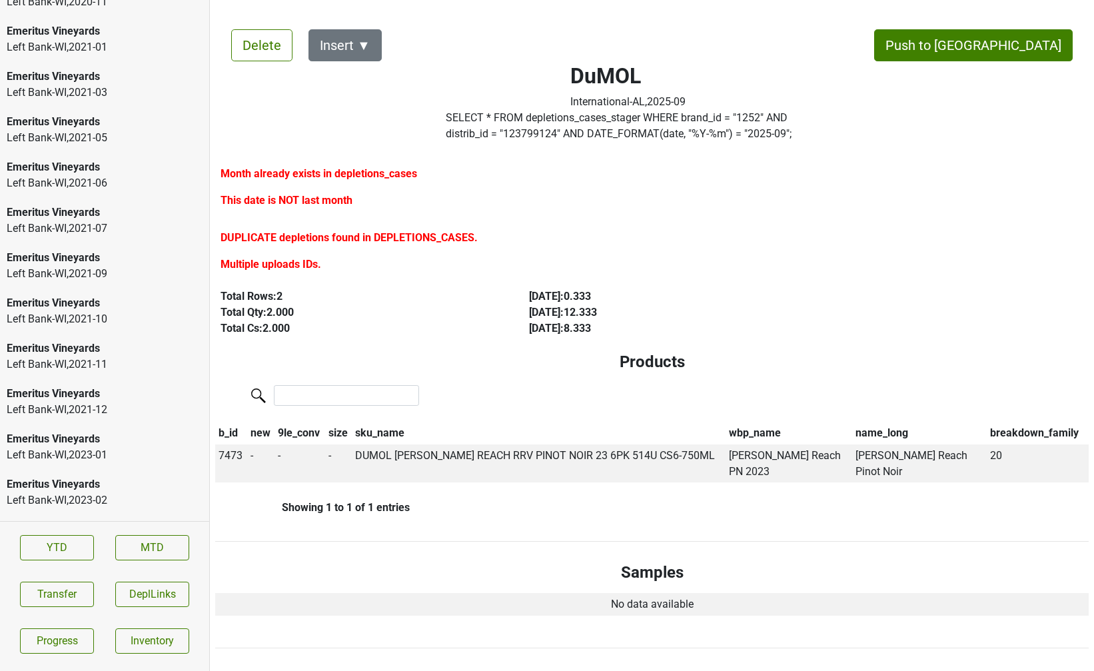
scroll to position [2560, 0]
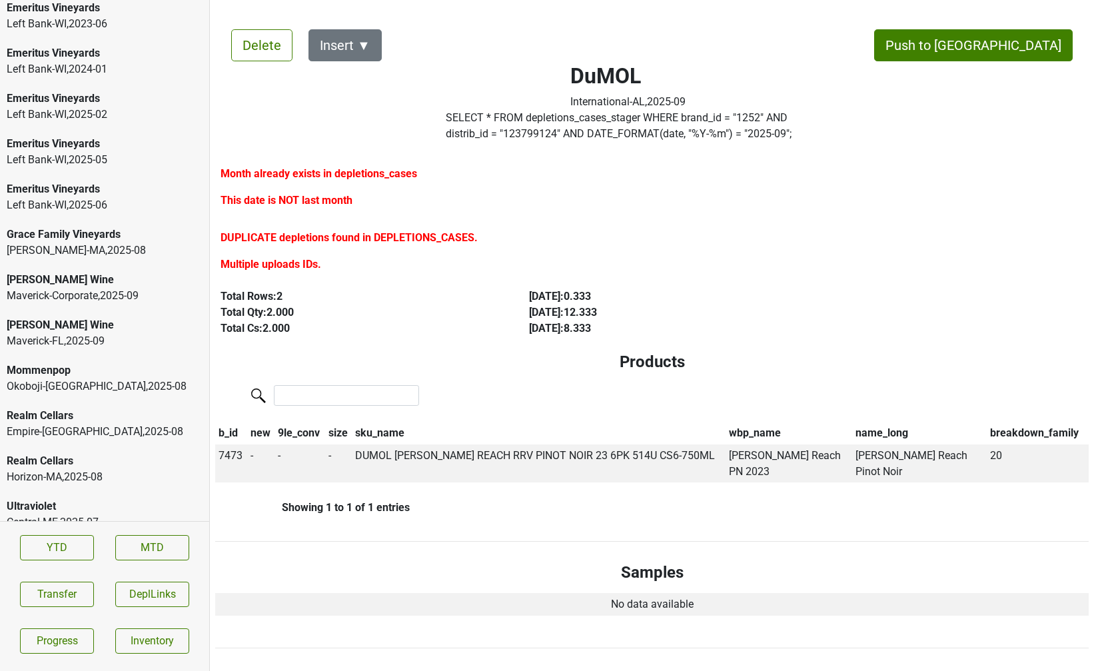
click at [80, 424] on div "Empire-TN , 2025 - 08" at bounding box center [105, 432] width 196 height 16
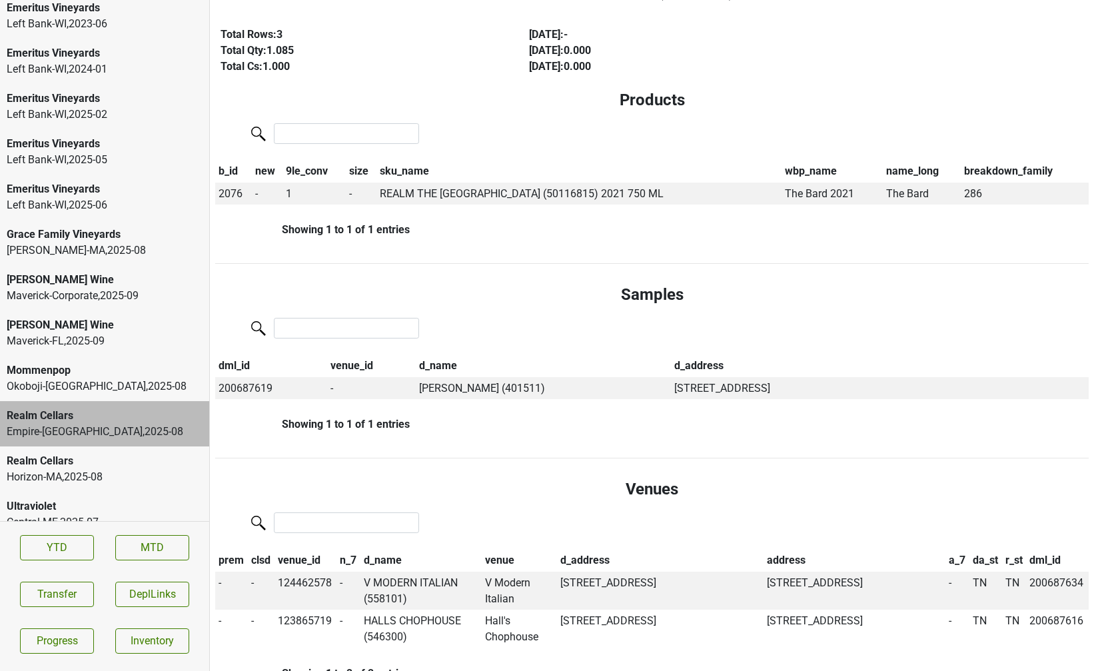
scroll to position [0, 0]
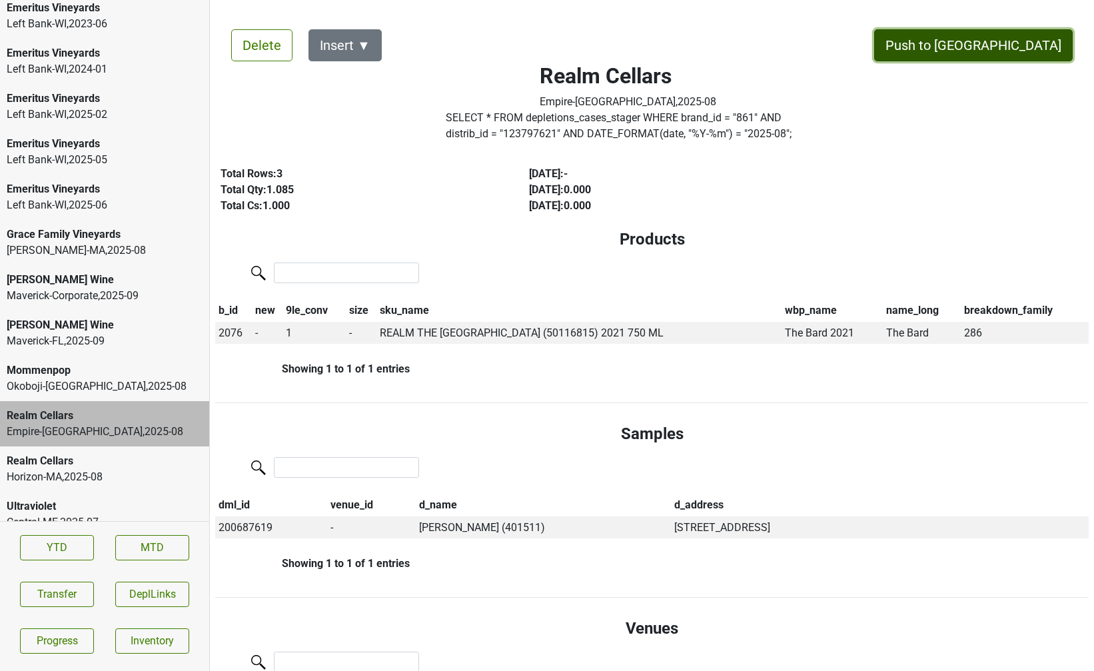
click at [1003, 56] on button "Push to DC" at bounding box center [973, 45] width 199 height 32
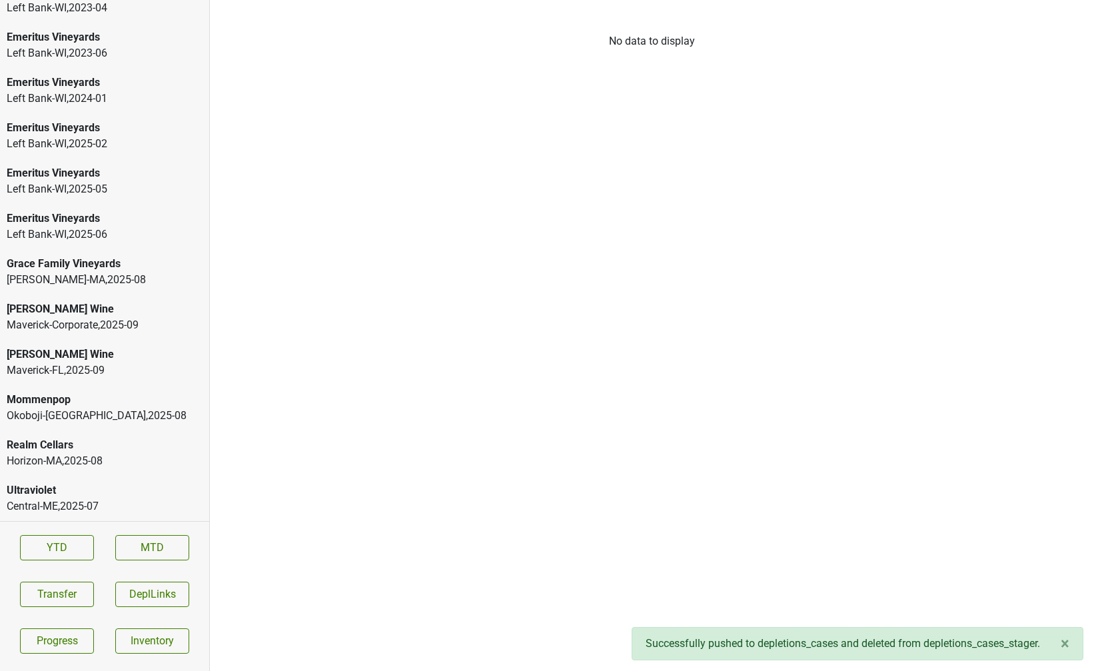
scroll to position [2515, 0]
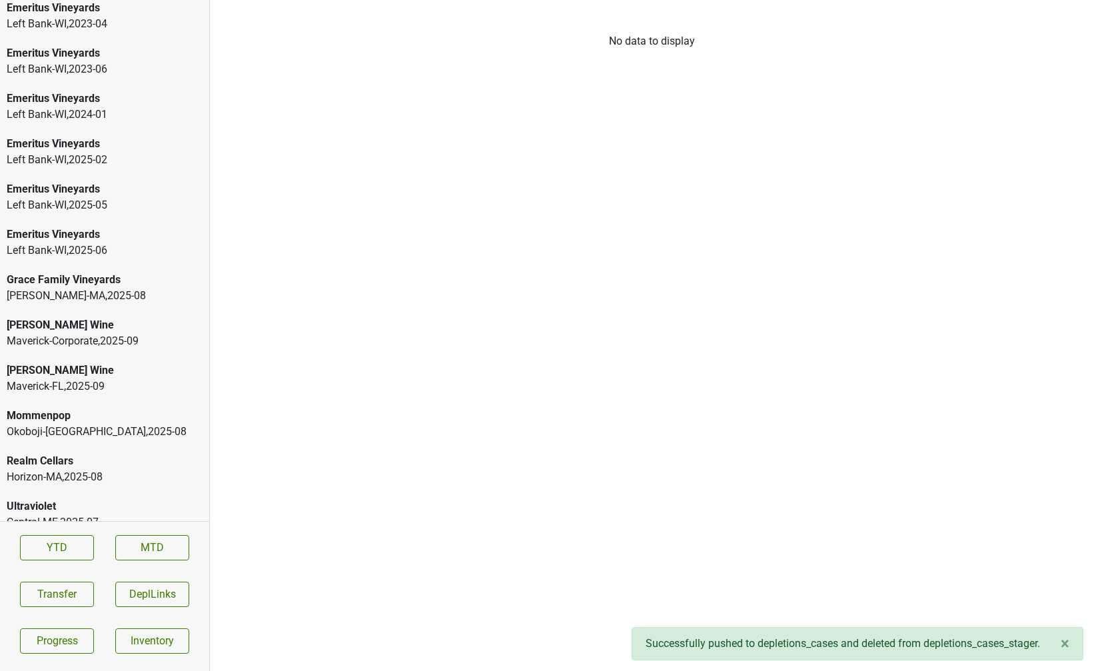
click at [69, 379] on div "Mary Taylor Wine Maverick-FL , 2025 - 09" at bounding box center [104, 378] width 209 height 45
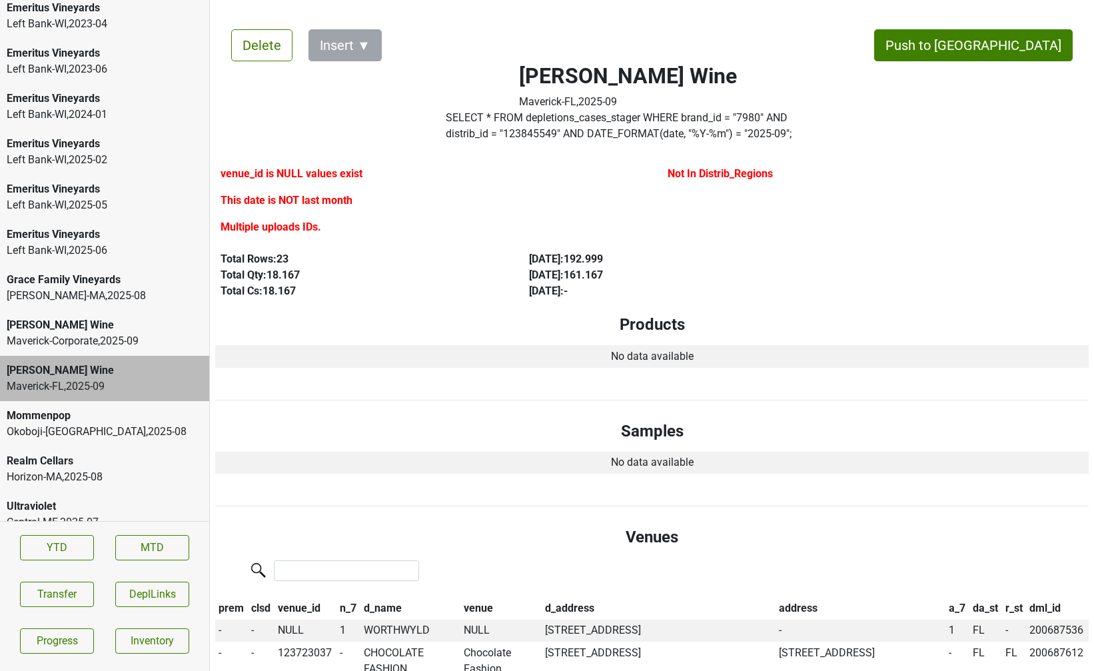
click at [61, 469] on div "Horizon-MA , 2025 - 08" at bounding box center [105, 477] width 196 height 16
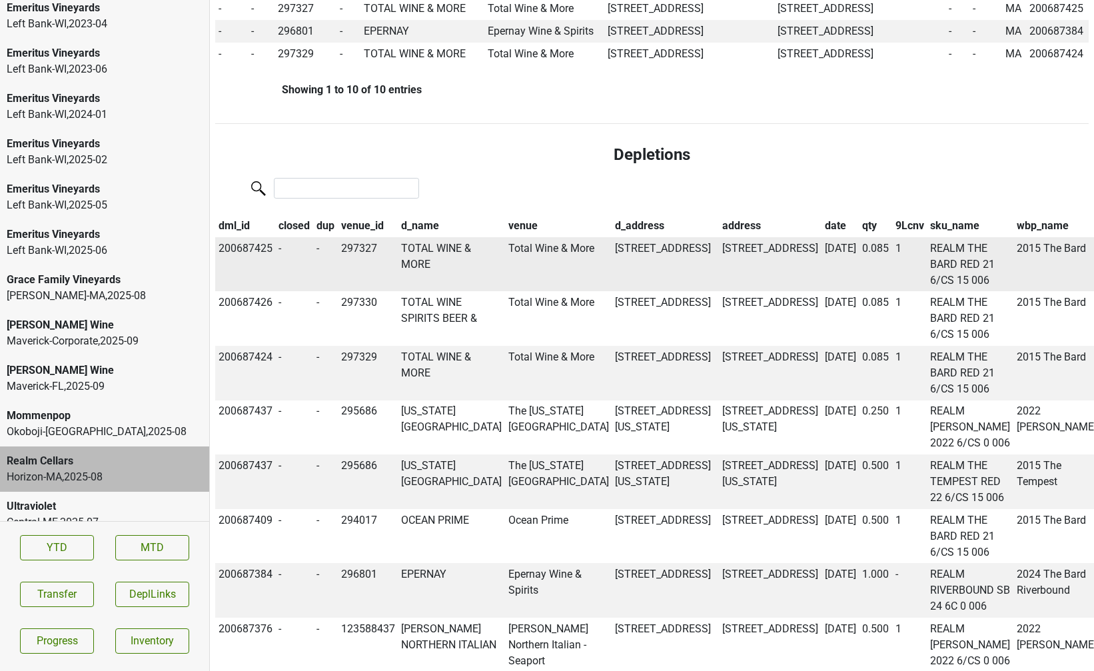
scroll to position [1004, 0]
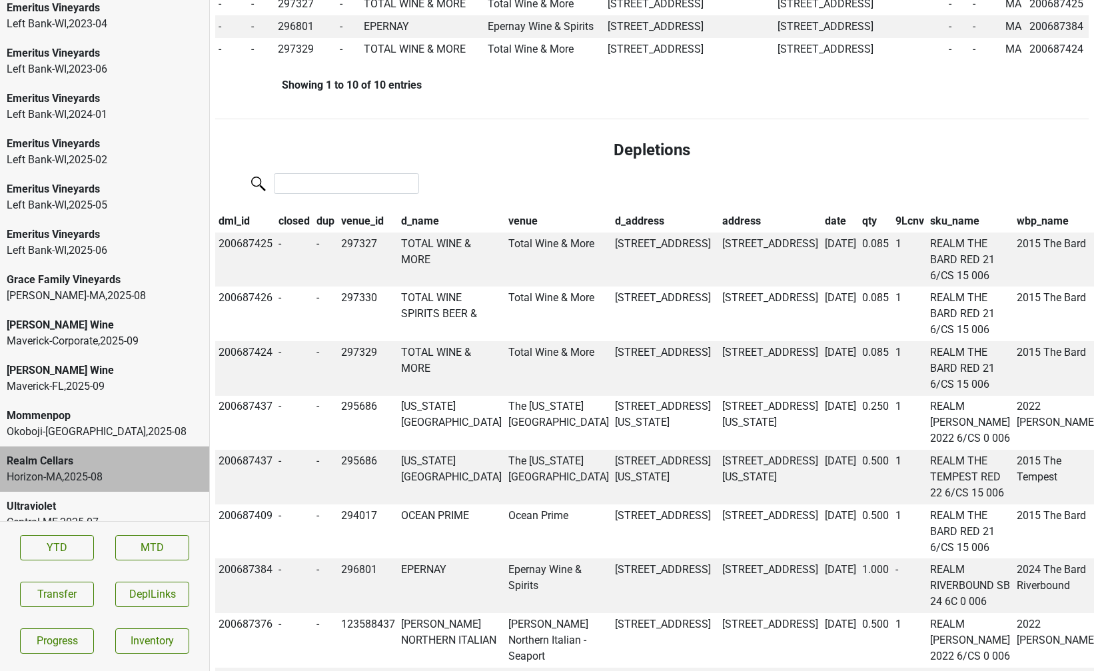
click at [859, 233] on th "qty" at bounding box center [875, 221] width 33 height 23
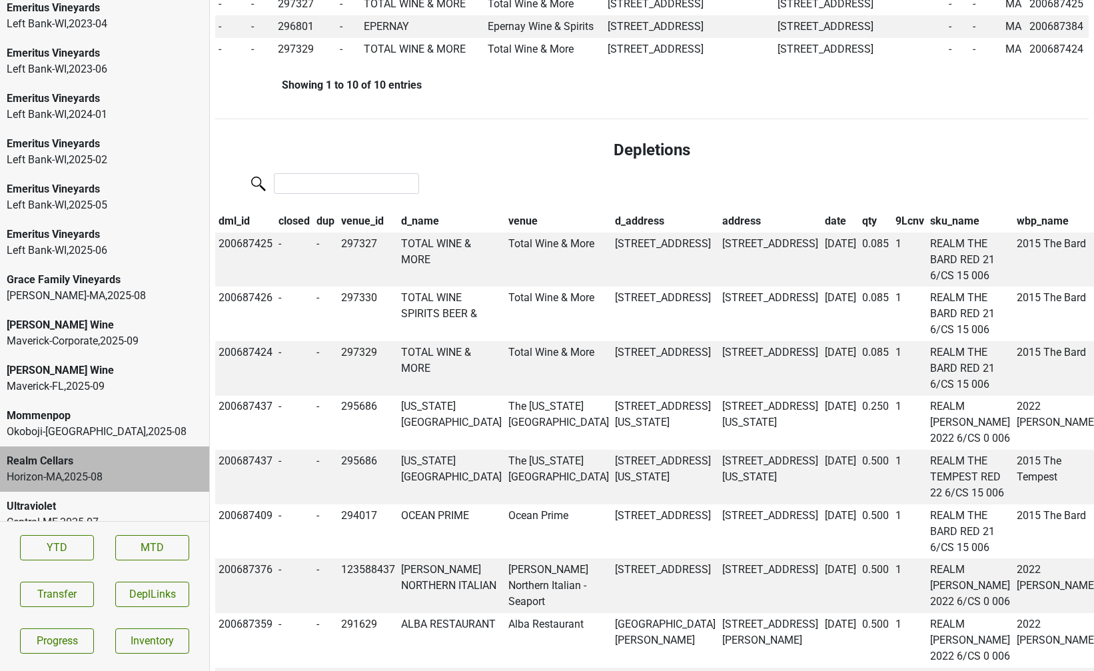
click at [859, 233] on th "qty" at bounding box center [875, 221] width 33 height 23
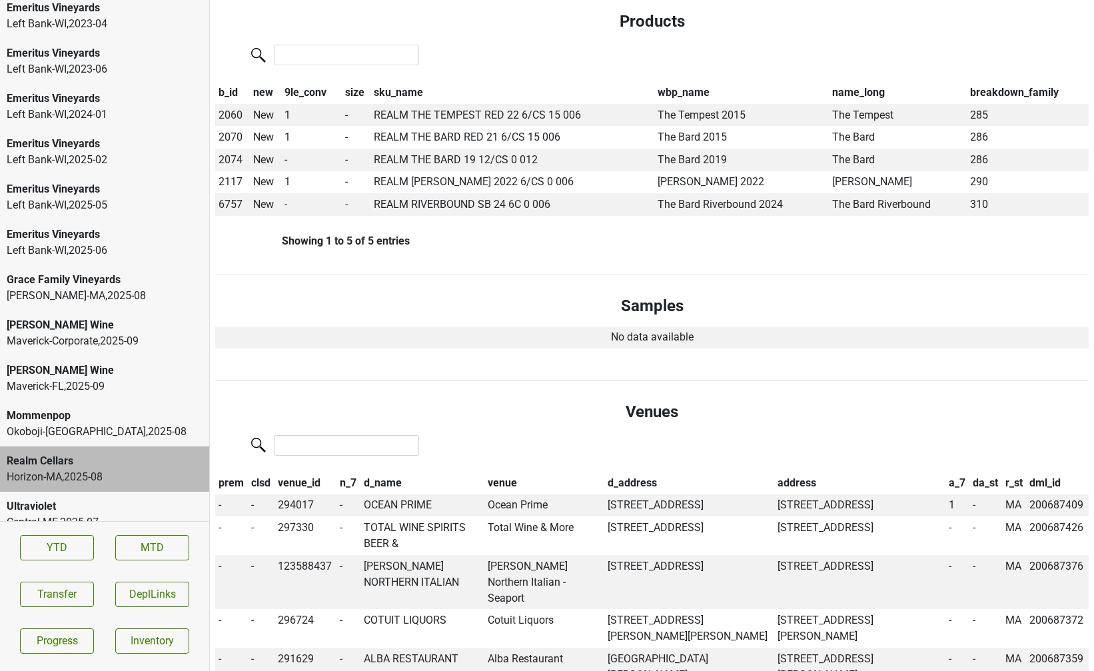
scroll to position [0, 0]
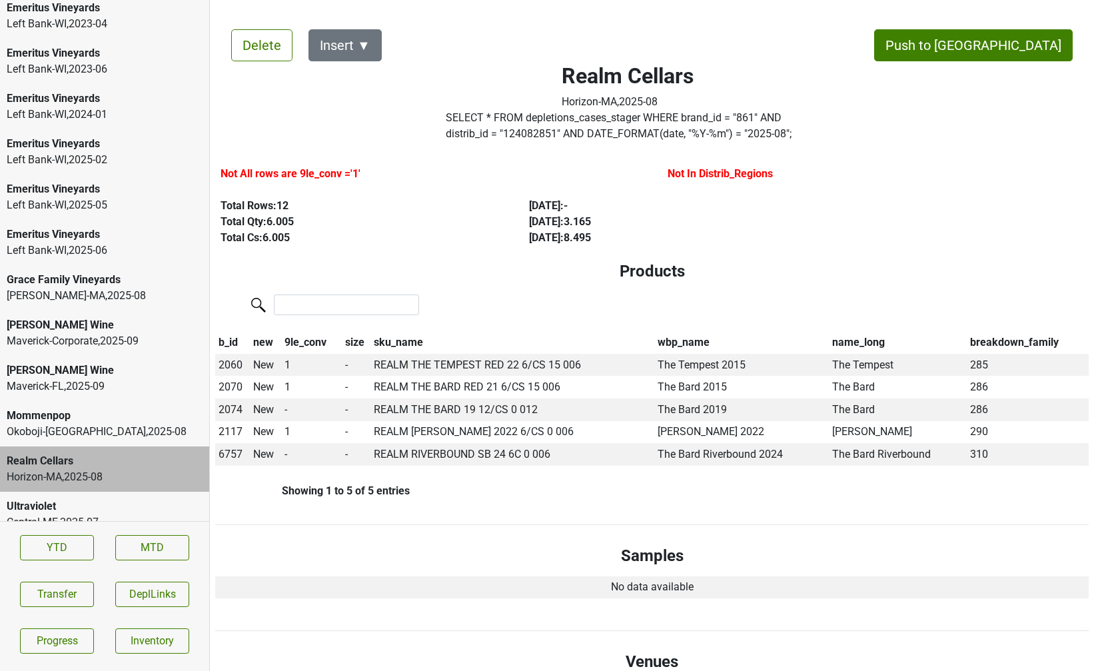
click at [566, 120] on label "SELECT * FROM depletions_cases_stager WHERE brand_id = " 861 " AND distrib_id =…" at bounding box center [628, 126] width 364 height 32
click at [61, 601] on button "Transfer" at bounding box center [57, 594] width 74 height 25
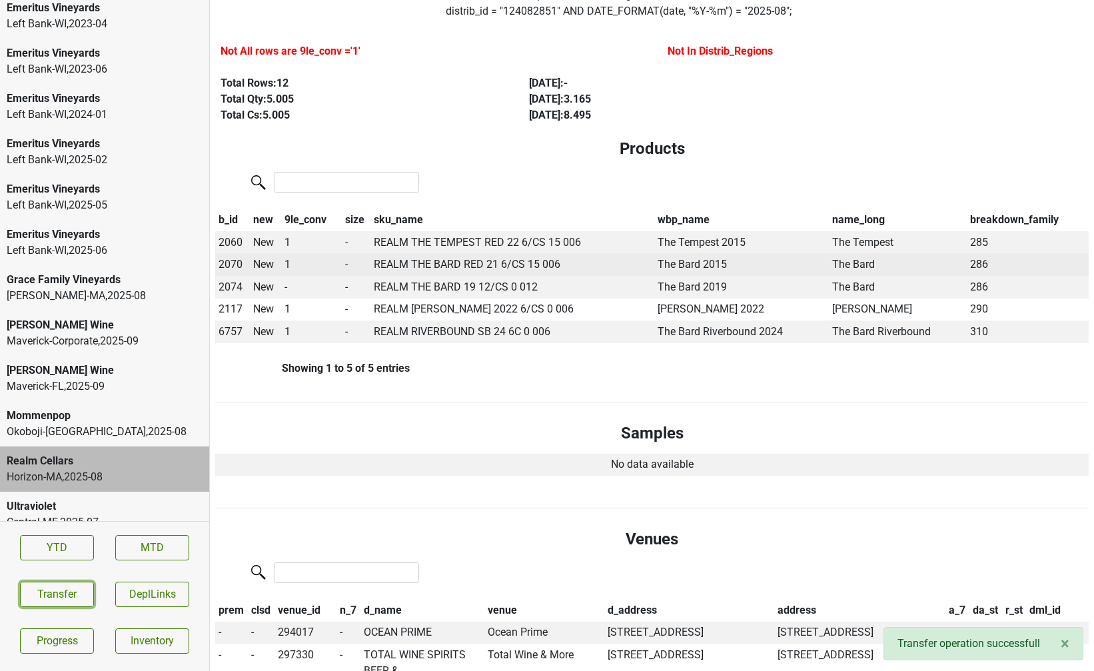
scroll to position [123, 0]
click at [237, 263] on span "2070" at bounding box center [231, 263] width 24 height 13
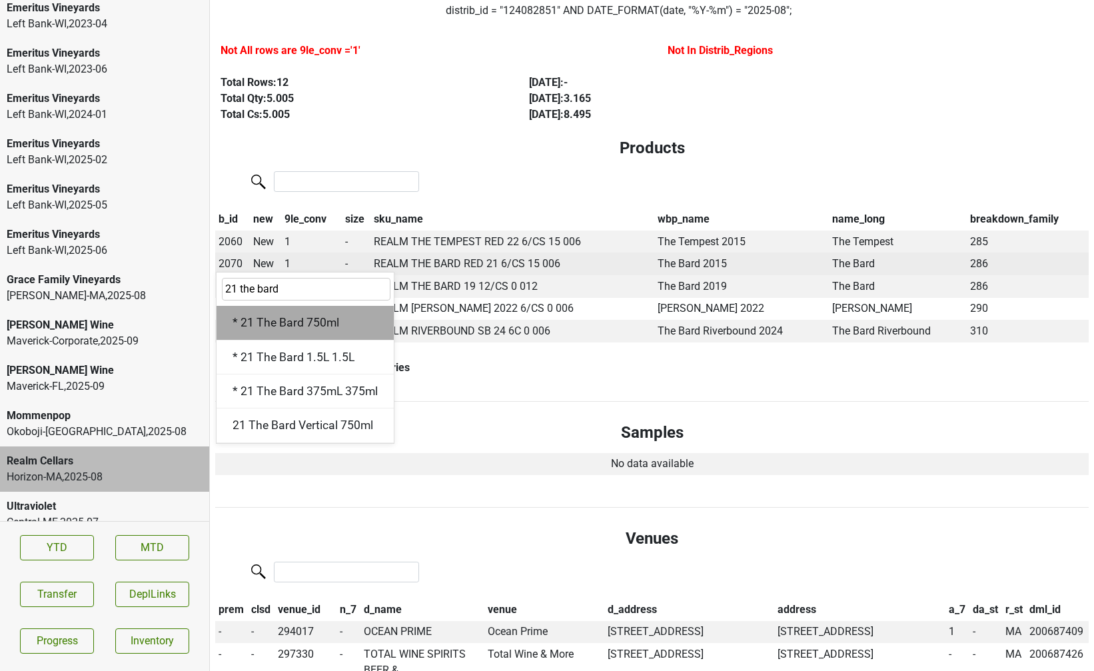
type input "21 the bard"
click at [268, 317] on div "* 21 The Bard 750ml" at bounding box center [305, 323] width 177 height 34
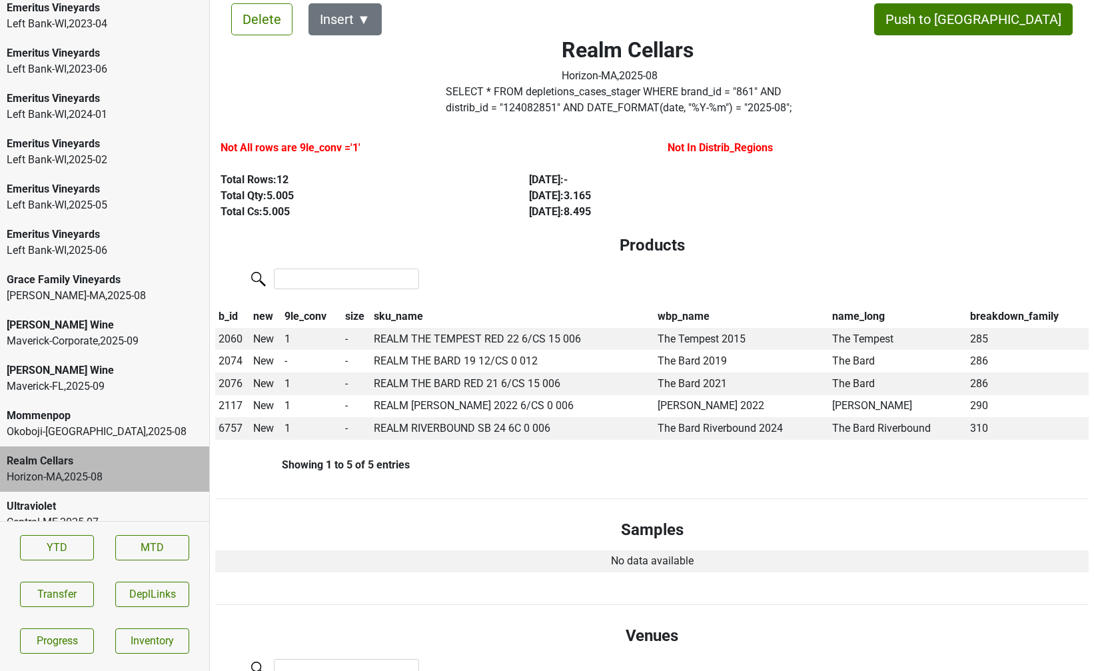
scroll to position [30, 0]
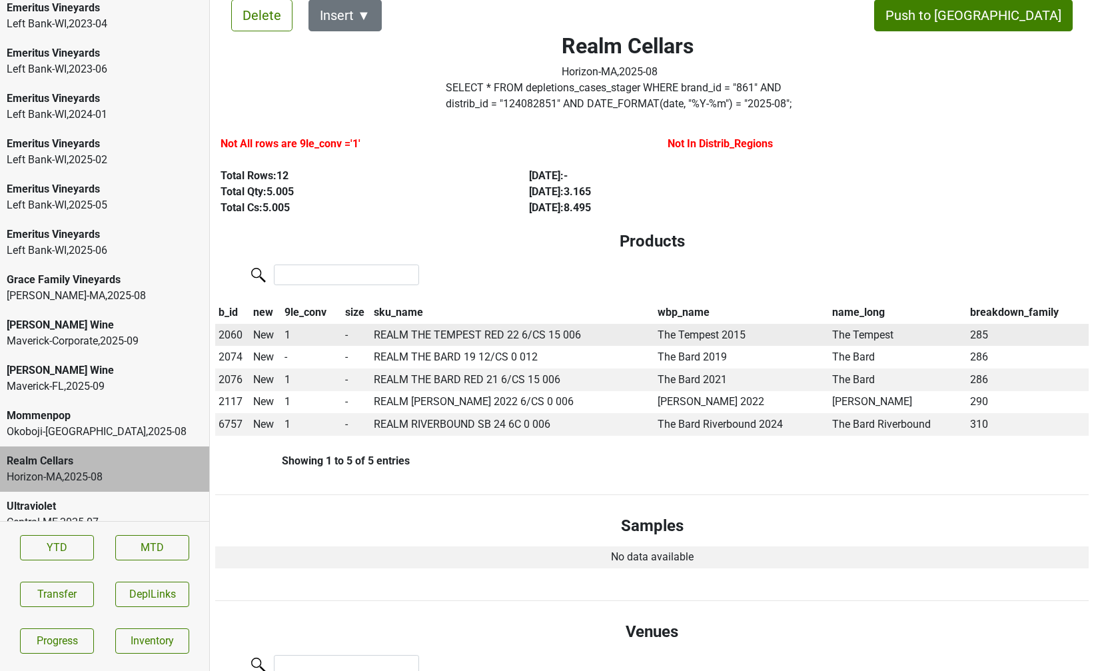
click at [234, 332] on span "2060" at bounding box center [231, 335] width 24 height 13
type input "22 the tem"
click at [267, 396] on div "* 22 The Tempest 750ml" at bounding box center [300, 394] width 167 height 34
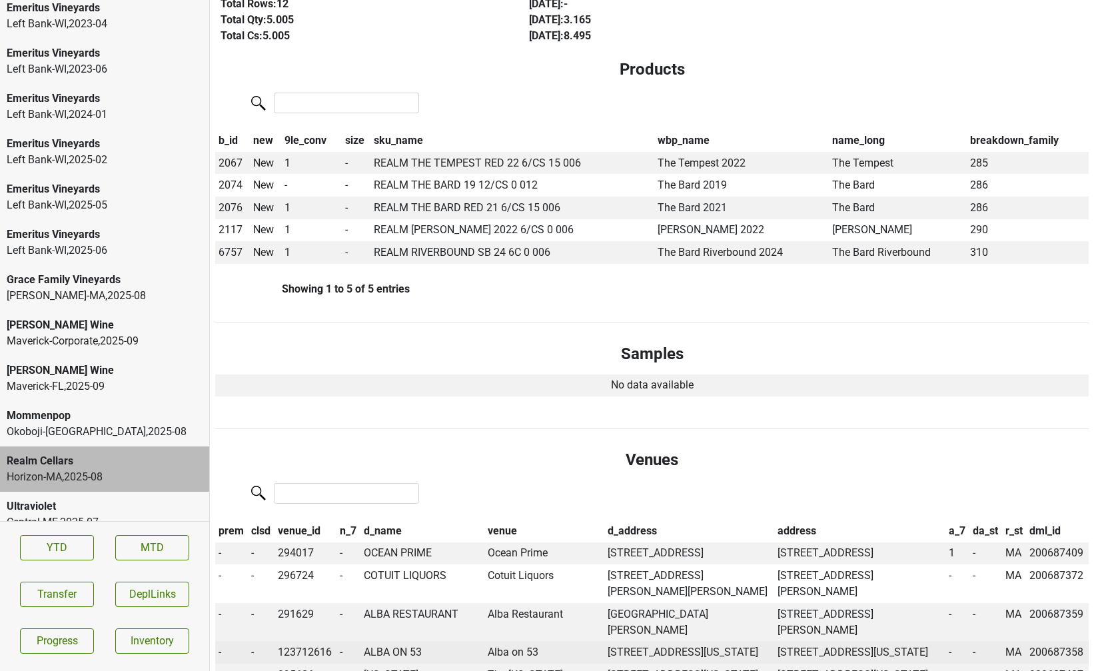
scroll to position [204, 0]
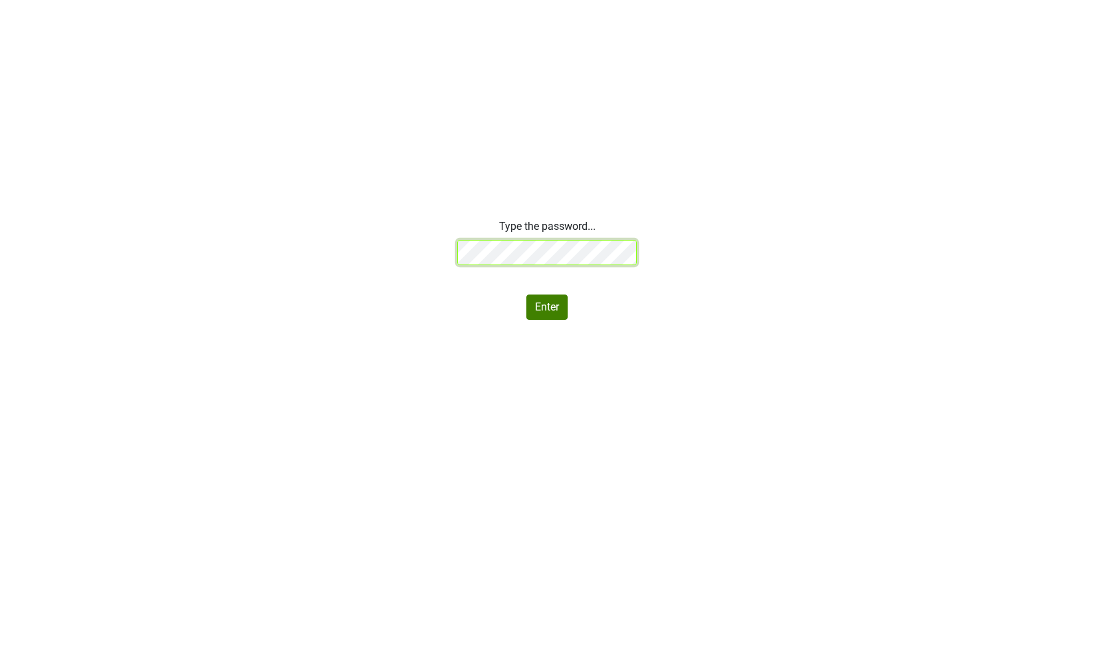
click at [376, 263] on div "Type the password... Enter" at bounding box center [547, 269] width 1094 height 101
click at [347, 249] on div "Type the password... Enter" at bounding box center [547, 269] width 1094 height 101
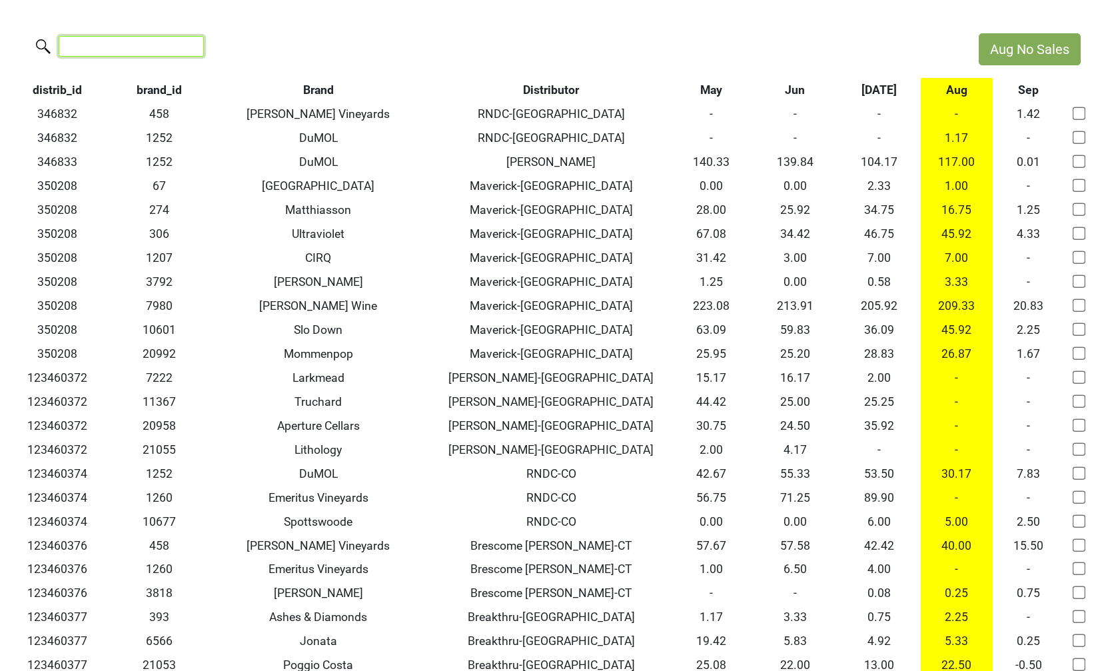
click at [145, 45] on input "search" at bounding box center [131, 46] width 145 height 21
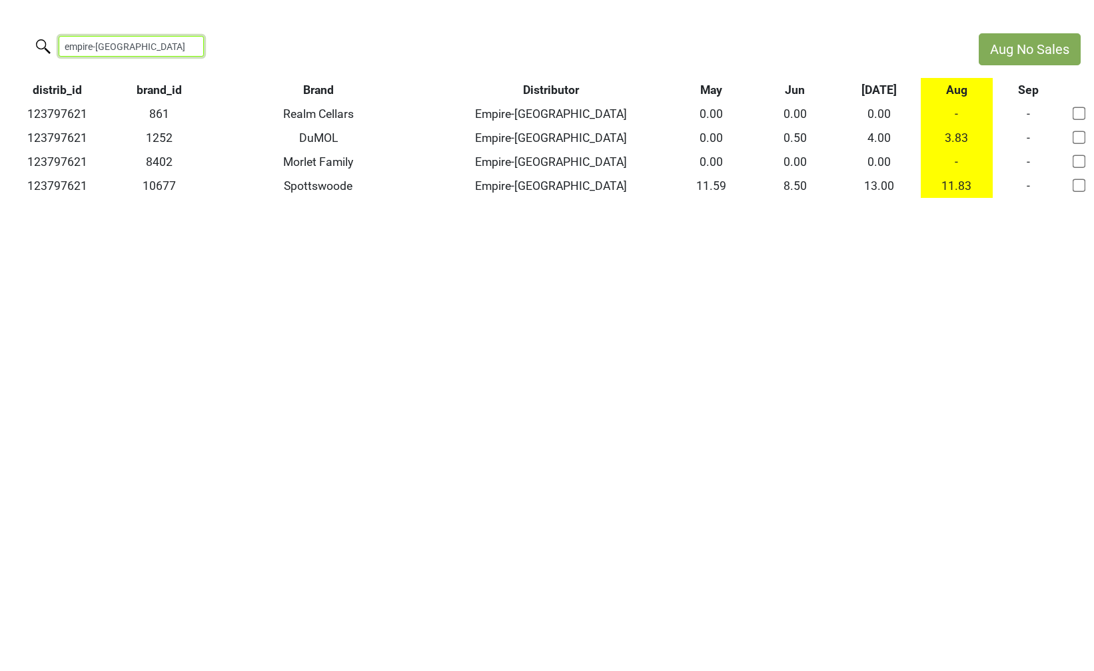
drag, startPoint x: 145, startPoint y: 42, endPoint x: -22, endPoint y: 16, distance: 169.3
click at [0, 16] on html "Aug No Sales empire-tn distrib_id brand_id Brand Distributor May Jun [DATE] Aug…" at bounding box center [547, 115] width 1094 height 231
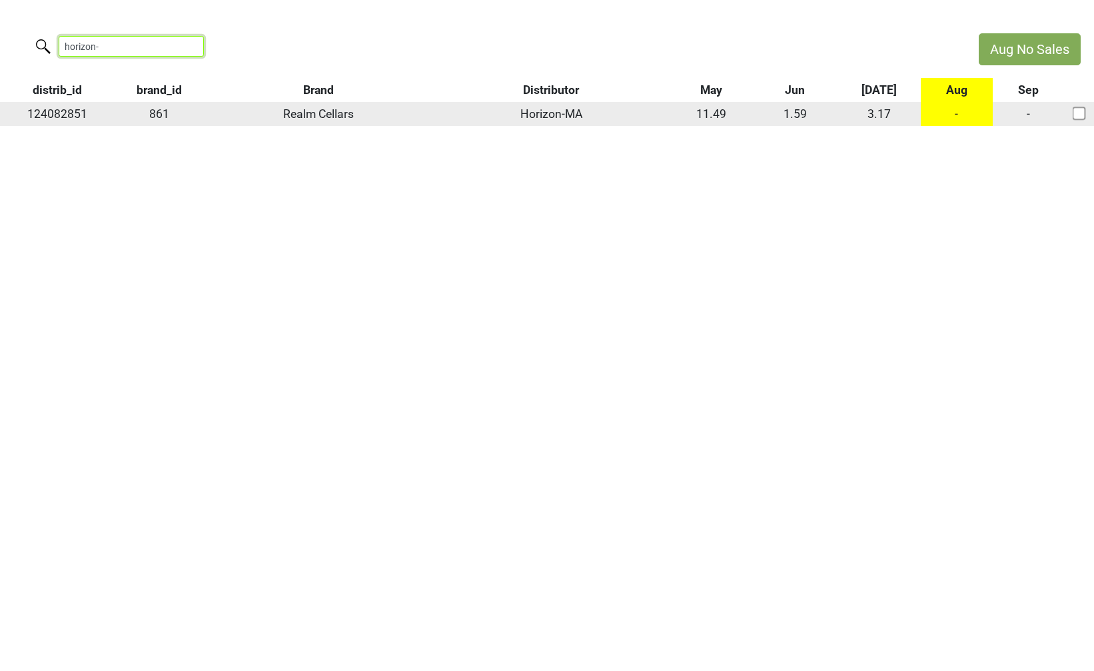
type input "horizon-"
click at [45, 113] on td "124082851" at bounding box center [57, 114] width 115 height 24
copy td "124082851"
click at [51, 117] on td "124082851" at bounding box center [57, 114] width 115 height 24
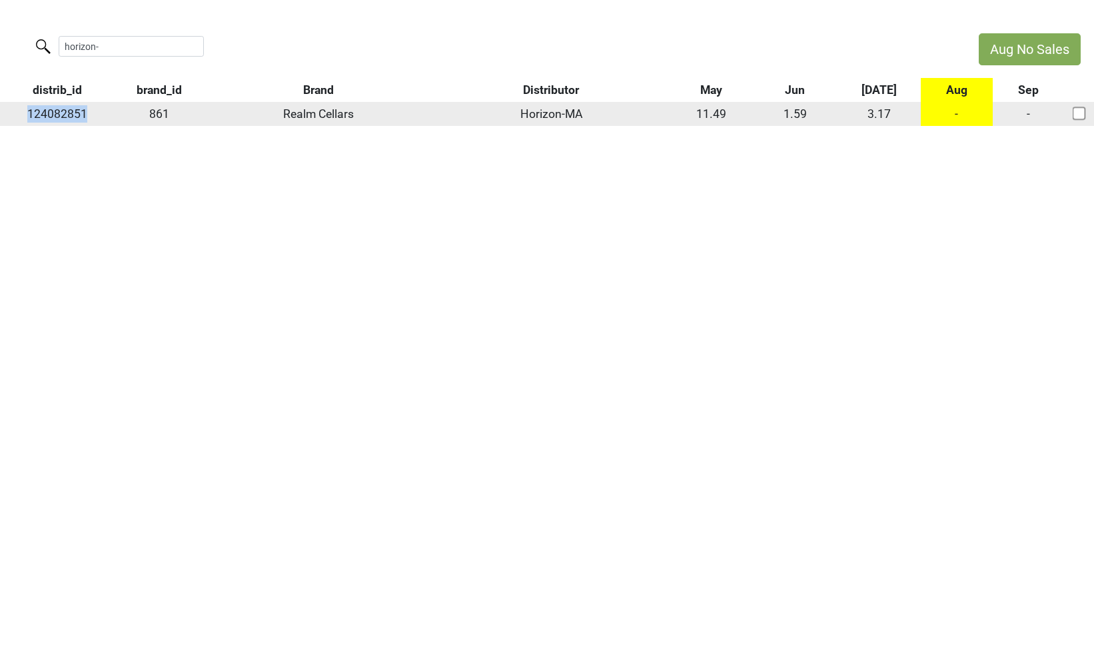
click at [51, 117] on td "124082851" at bounding box center [57, 114] width 115 height 24
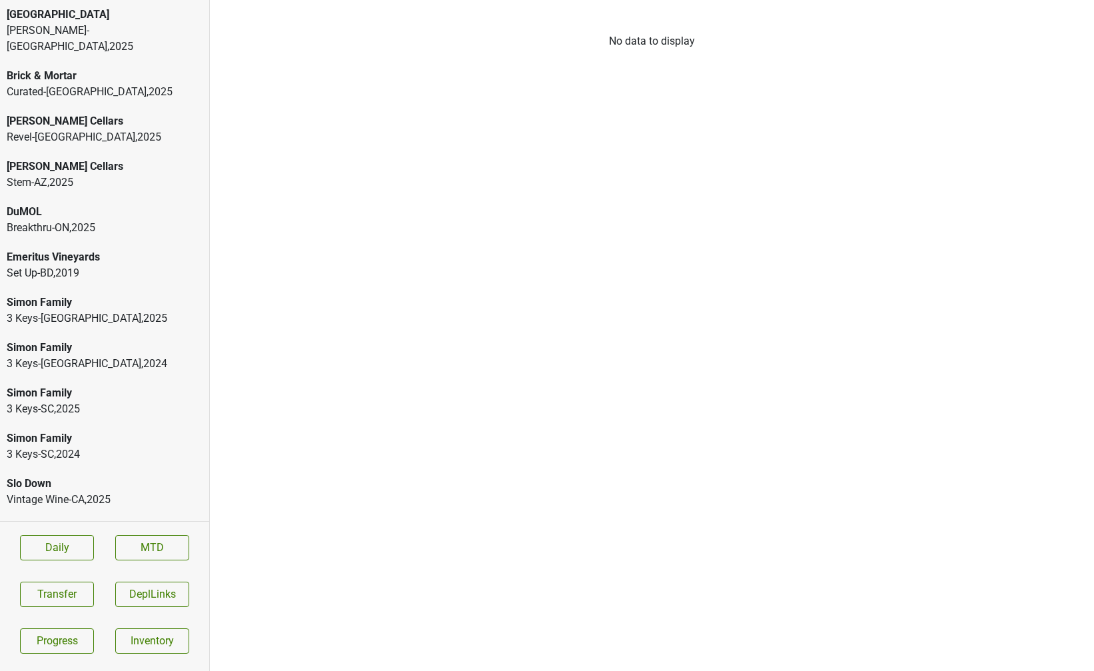
click at [85, 84] on div "Curated-[GEOGRAPHIC_DATA] , 2025" at bounding box center [105, 92] width 196 height 16
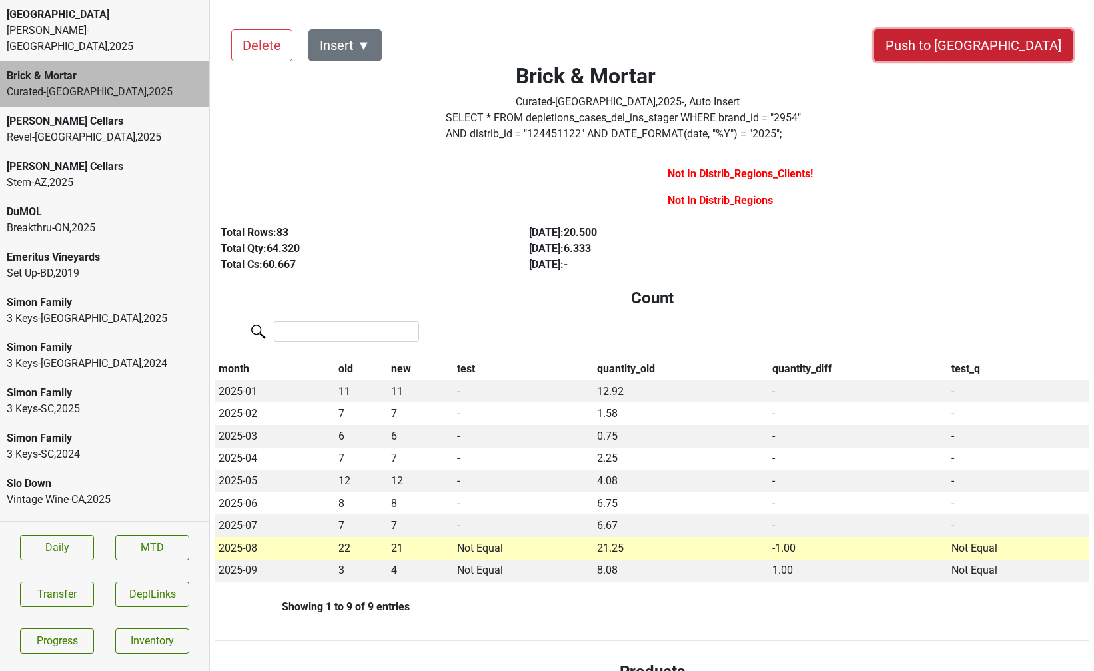
click at [1011, 29] on button "Push to [GEOGRAPHIC_DATA]" at bounding box center [973, 45] width 199 height 32
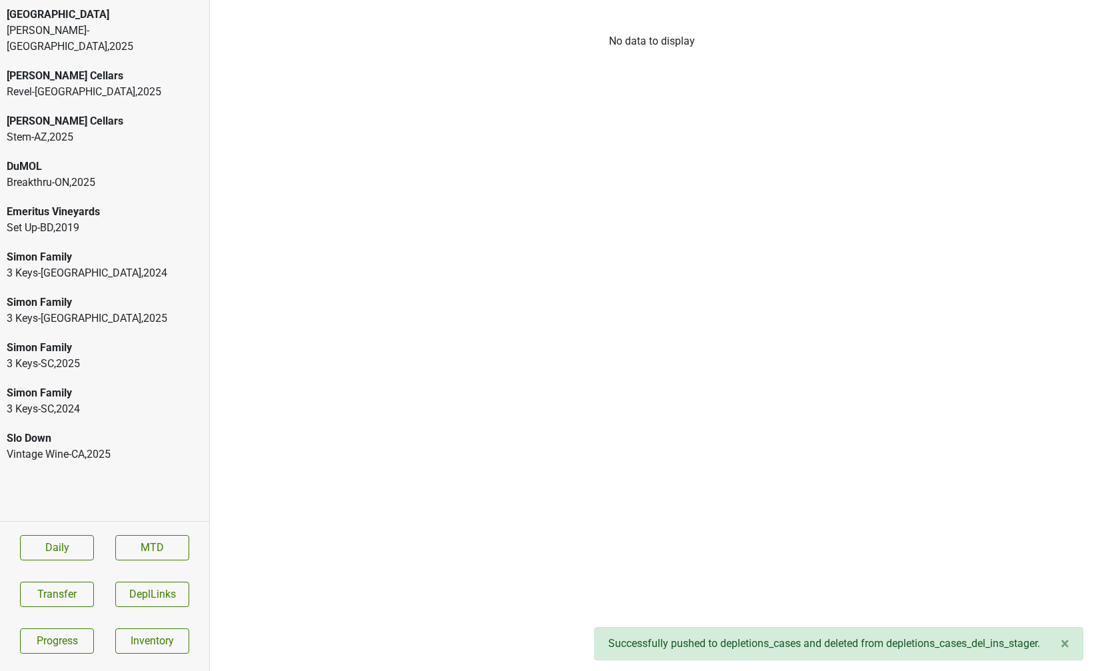
click at [37, 446] on div "Vintage Wine-CA , 2025" at bounding box center [105, 454] width 196 height 16
